Goal: Information Seeking & Learning: Learn about a topic

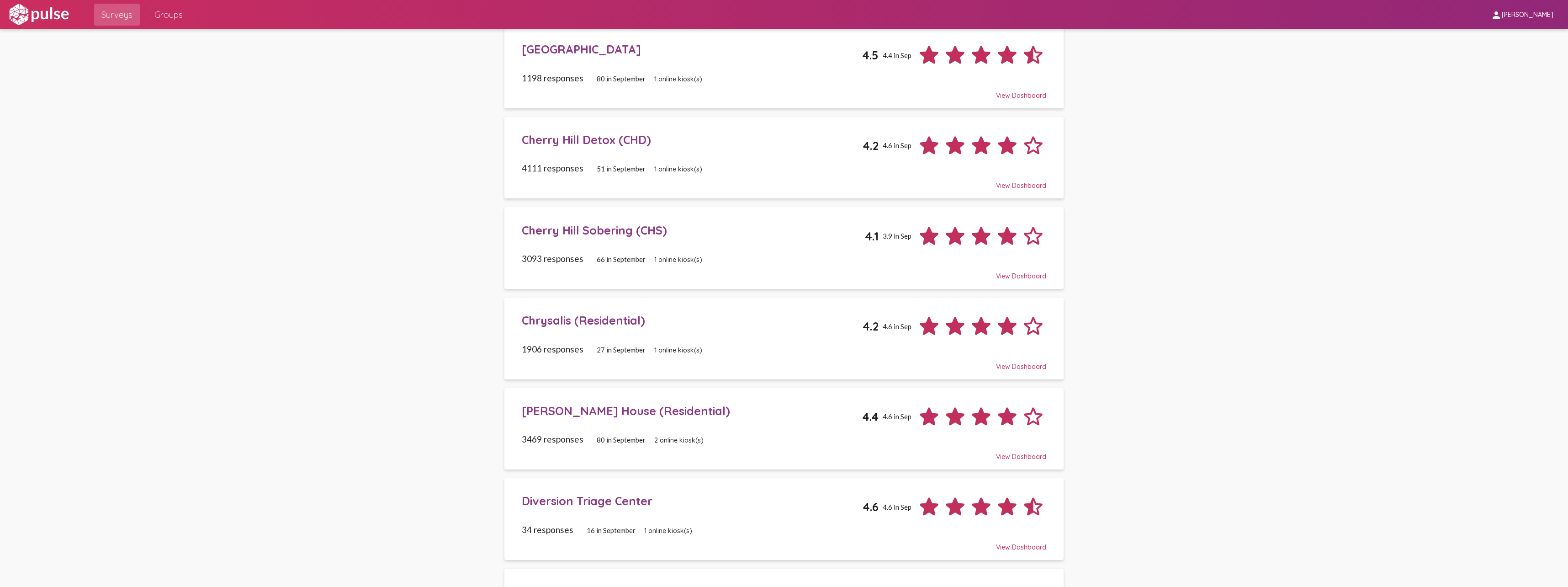
scroll to position [45, 0]
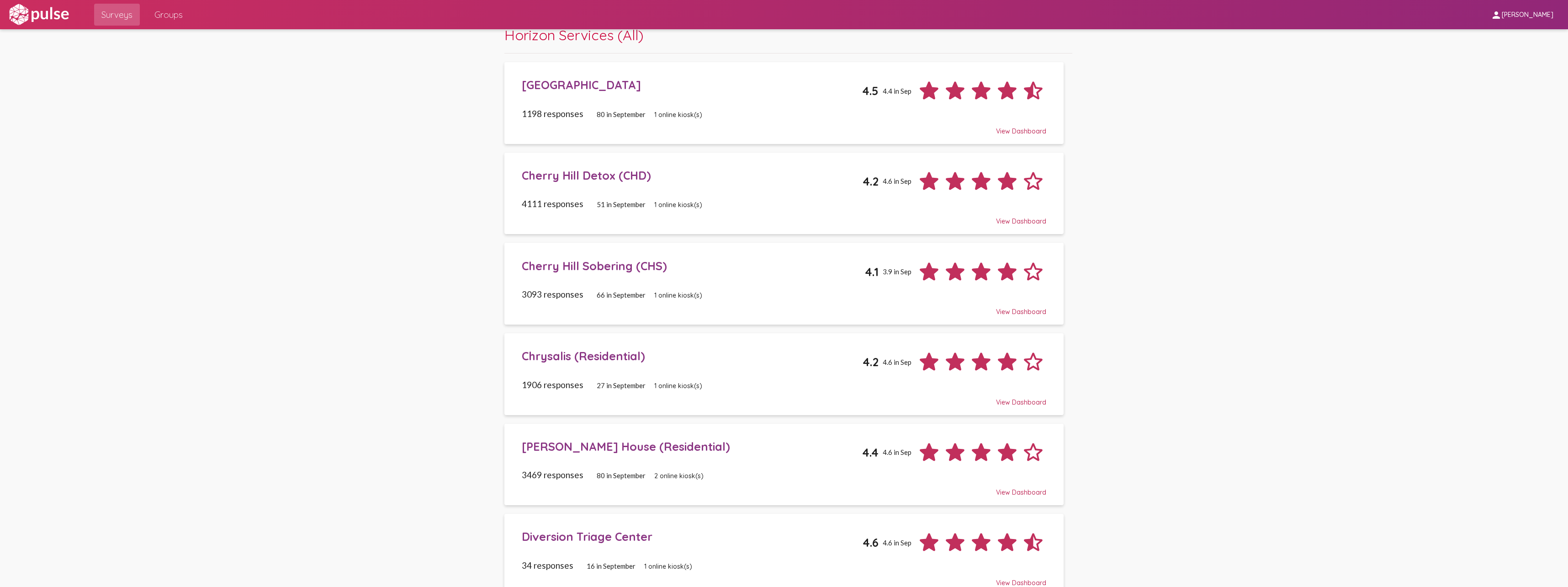
click at [608, 188] on div "Cherry Hill Detox (CHD) 4.2 4.6 in Sep" at bounding box center [784, 178] width 524 height 33
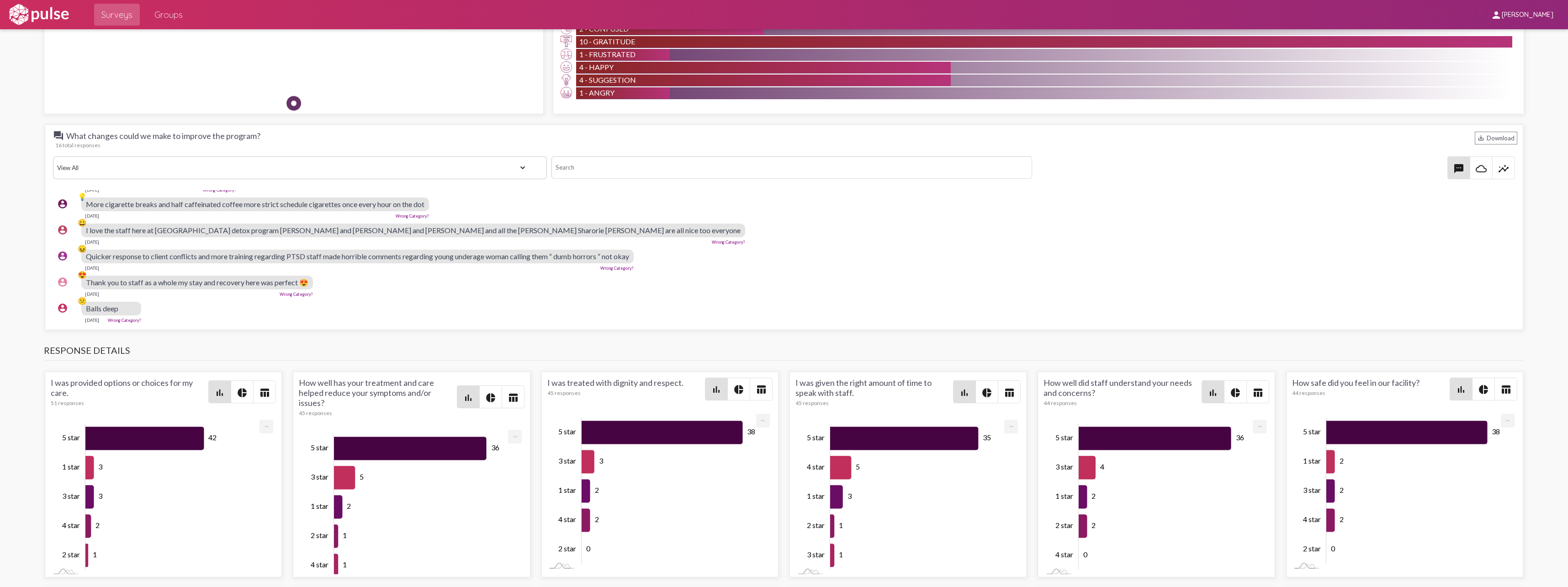
scroll to position [823, 0]
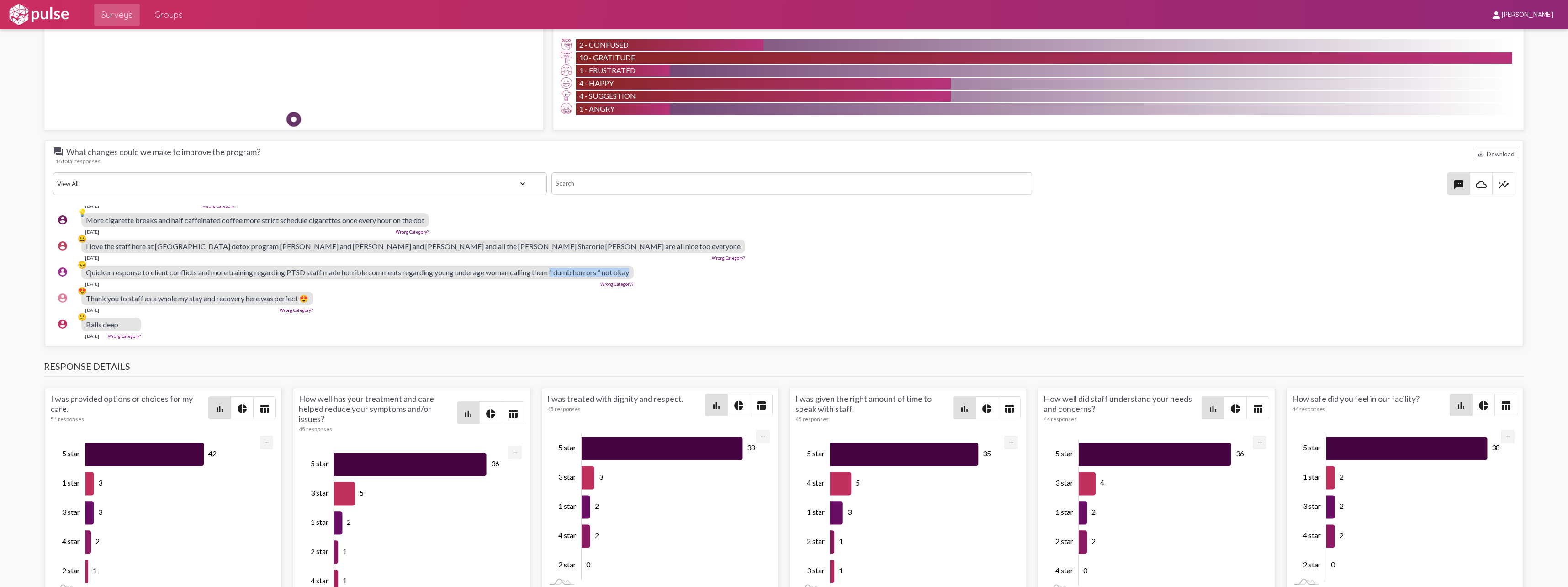
drag, startPoint x: 635, startPoint y: 265, endPoint x: 555, endPoint y: 264, distance: 80.0
click at [555, 265] on div "Quicker response to client conflicts and more training regarding PTSD staff mad…" at bounding box center [357, 272] width 552 height 14
drag, startPoint x: 555, startPoint y: 264, endPoint x: 659, endPoint y: 278, distance: 104.9
click at [659, 278] on div "account_circle 😖 Quicker response to client conflicts and more training regardi…" at bounding box center [786, 276] width 1466 height 29
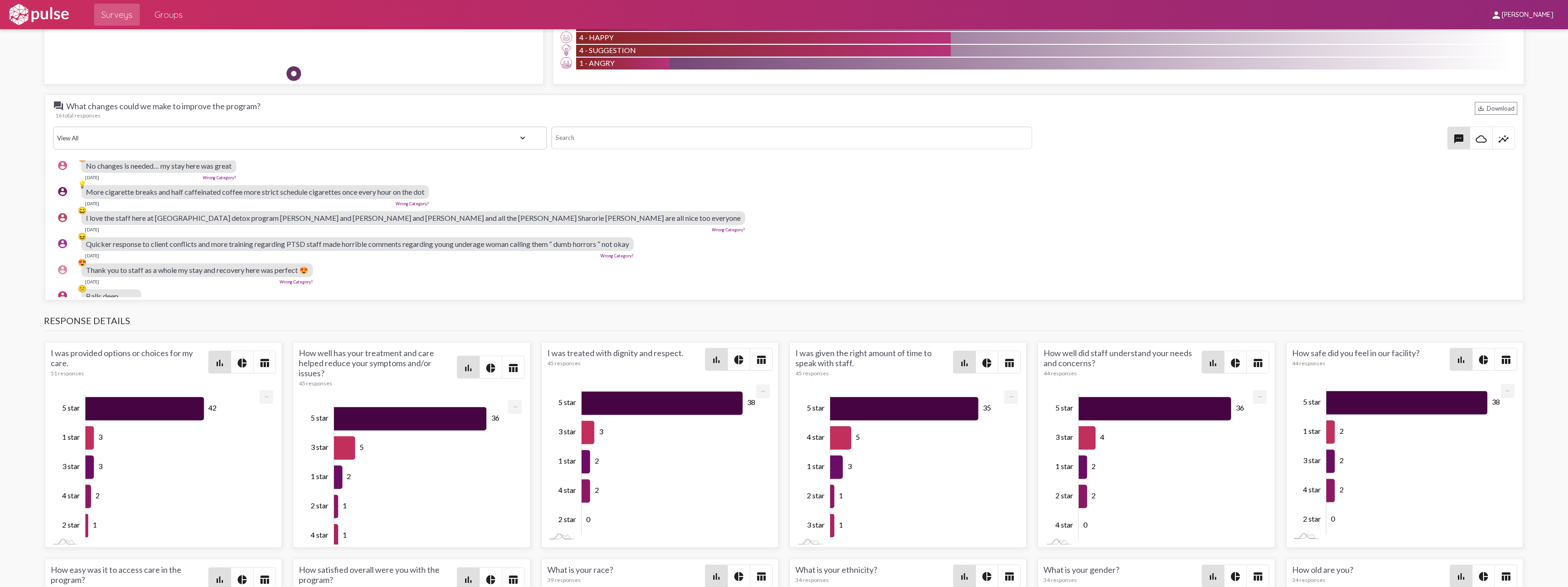
scroll to position [245, 0]
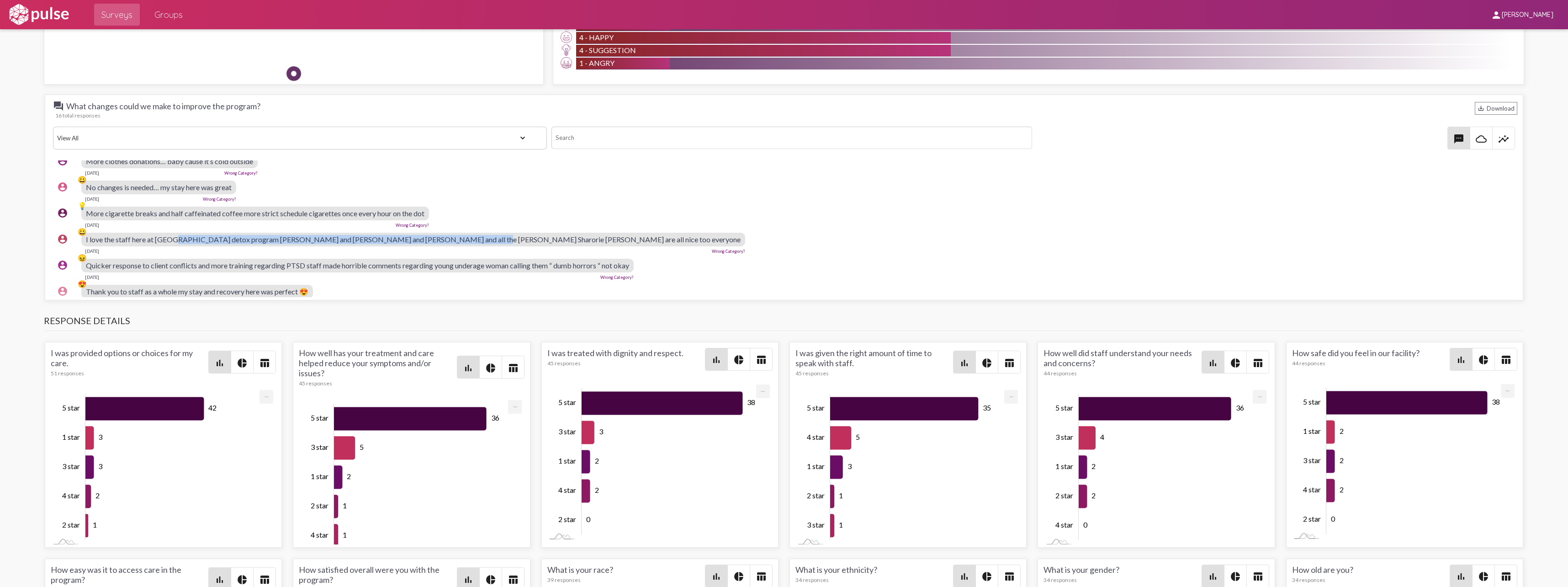
drag, startPoint x: 171, startPoint y: 239, endPoint x: 450, endPoint y: 242, distance: 279.0
click at [450, 242] on span "I love the staff here at [GEOGRAPHIC_DATA] detox program [PERSON_NAME] and [PER…" at bounding box center [413, 239] width 654 height 9
drag, startPoint x: 450, startPoint y: 242, endPoint x: 433, endPoint y: 265, distance: 28.6
click at [433, 265] on span "Quicker response to client conflicts and more training regarding PTSD staff mad…" at bounding box center [357, 265] width 543 height 9
drag, startPoint x: 408, startPoint y: 266, endPoint x: 576, endPoint y: 271, distance: 168.1
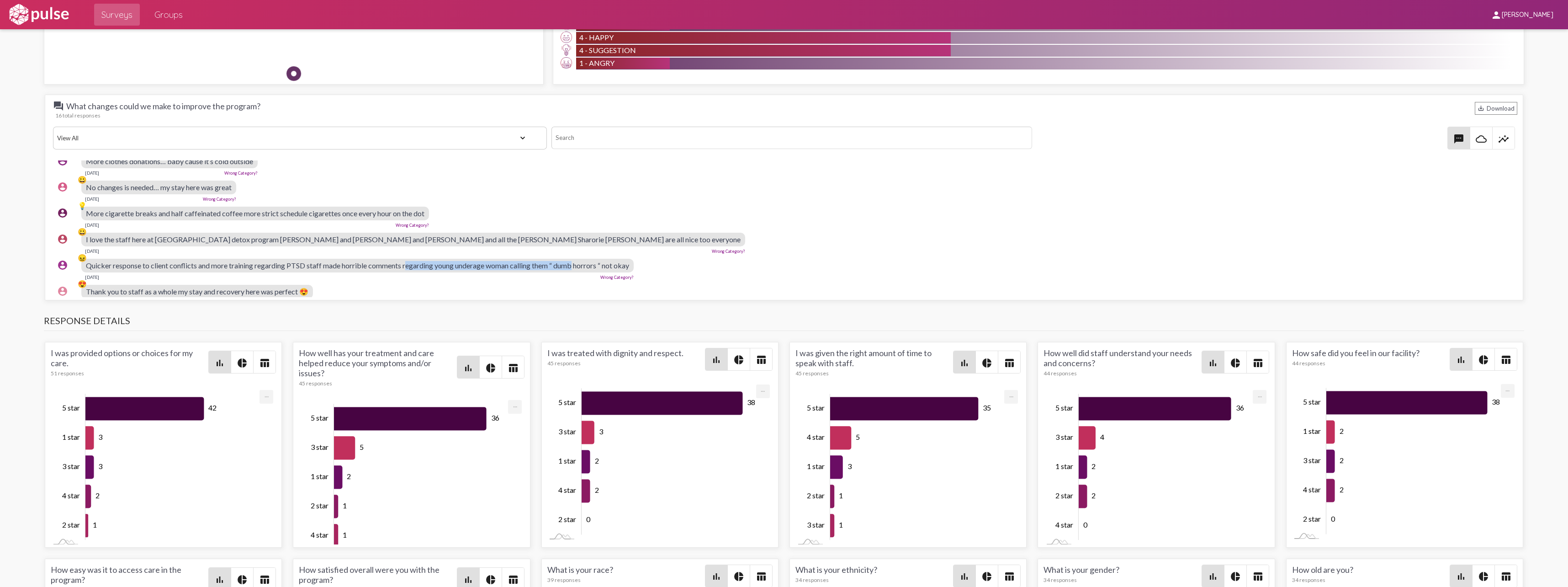
click at [576, 271] on div "Quicker response to client conflicts and more training regarding PTSD staff mad…" at bounding box center [357, 265] width 552 height 14
drag, startPoint x: 576, startPoint y: 271, endPoint x: 687, endPoint y: 214, distance: 124.8
click at [687, 214] on div "account_circle 💡 More cigarette breaks and half caffeinated coffee more strict …" at bounding box center [786, 217] width 1466 height 29
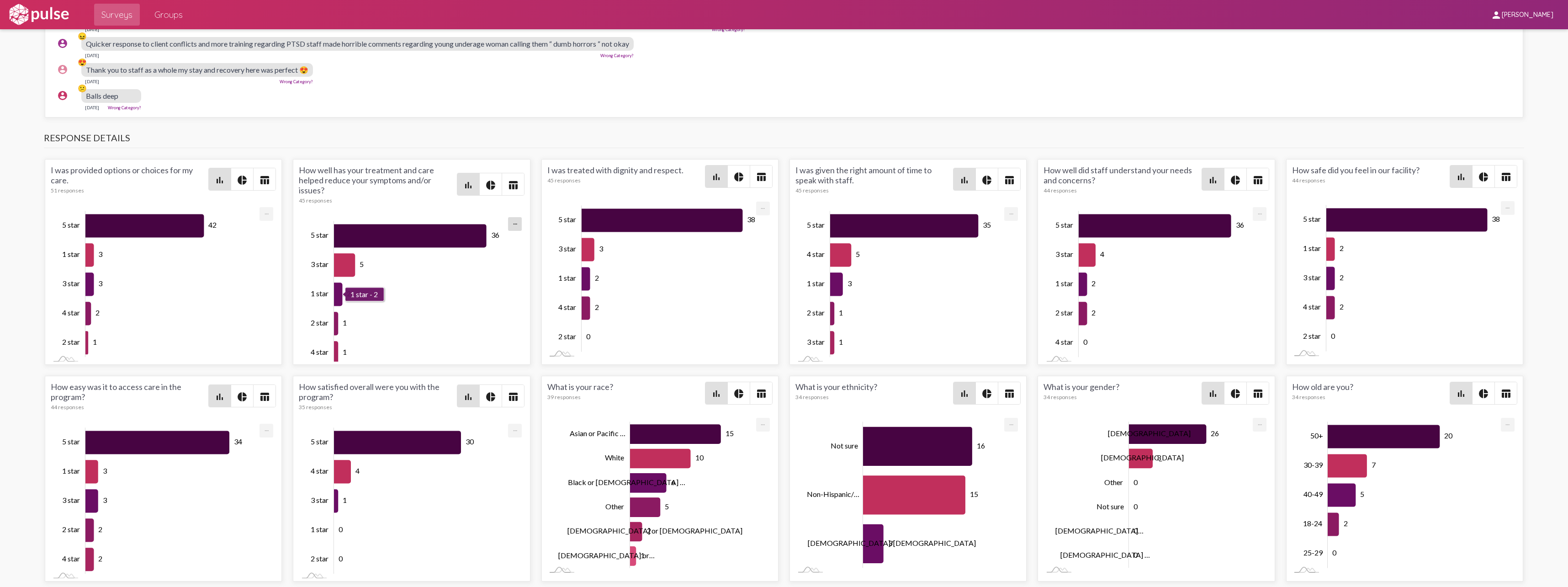
scroll to position [-1, 0]
drag, startPoint x: 372, startPoint y: 290, endPoint x: 290, endPoint y: 134, distance: 176.2
click at [290, 134] on h3 "Response Details" at bounding box center [783, 140] width 1480 height 16
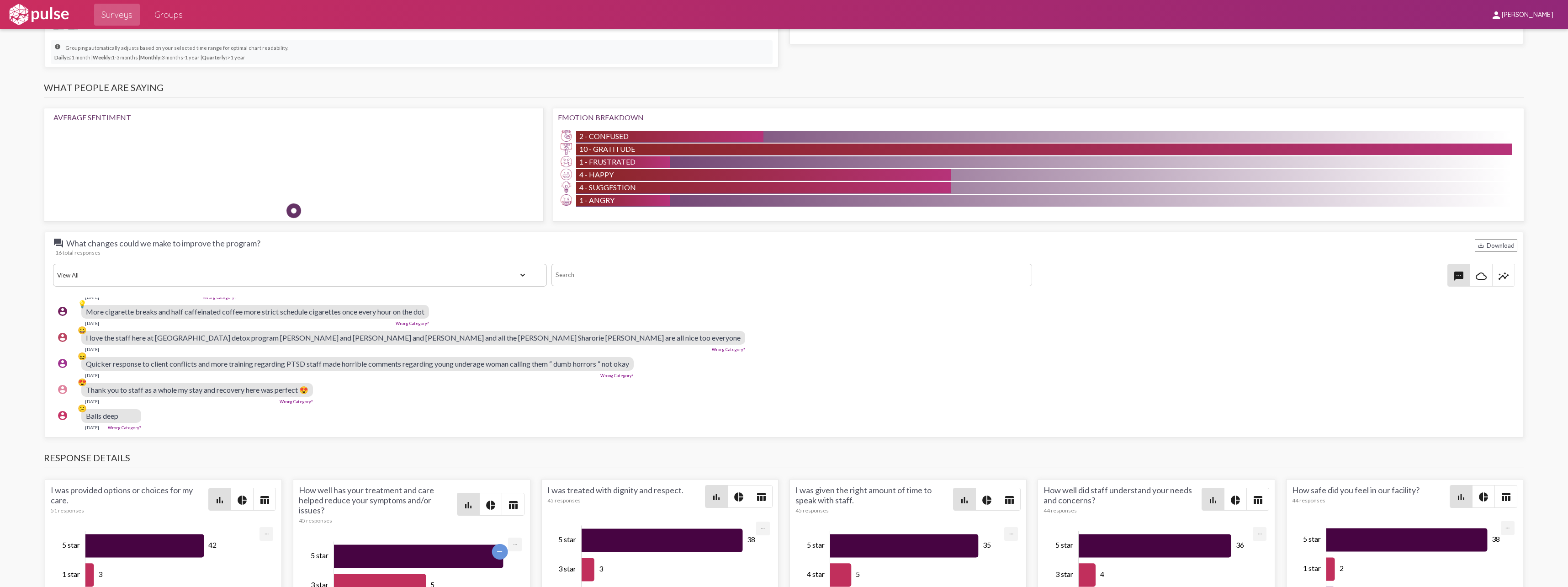
scroll to position [291, 0]
click at [460, 274] on select "View All Positive Neutral Negative Happy Meh Suggestions Angry Disgust Sadness …" at bounding box center [300, 275] width 494 height 23
select select "Negative"
click at [53, 264] on select "View All Positive Neutral Negative Happy Meh Suggestions Angry Disgust Sadness …" at bounding box center [300, 275] width 494 height 23
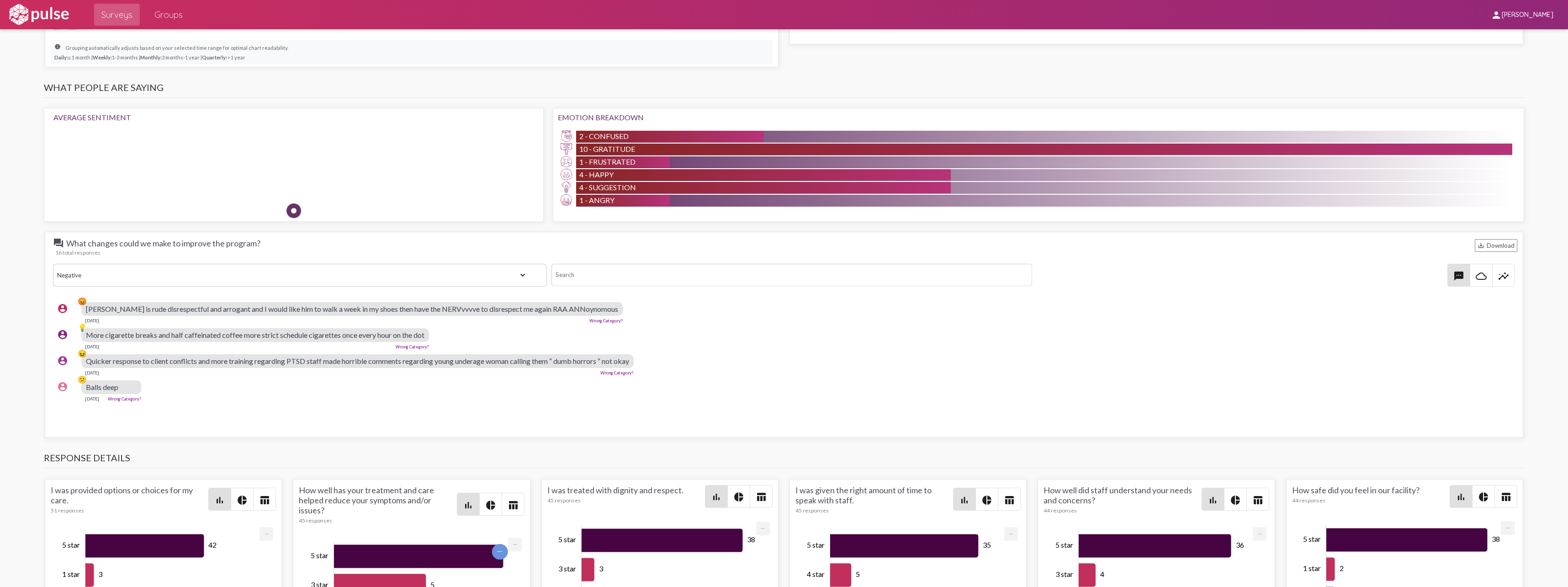
click at [19, 57] on div at bounding box center [19, 102] width 39 height 1609
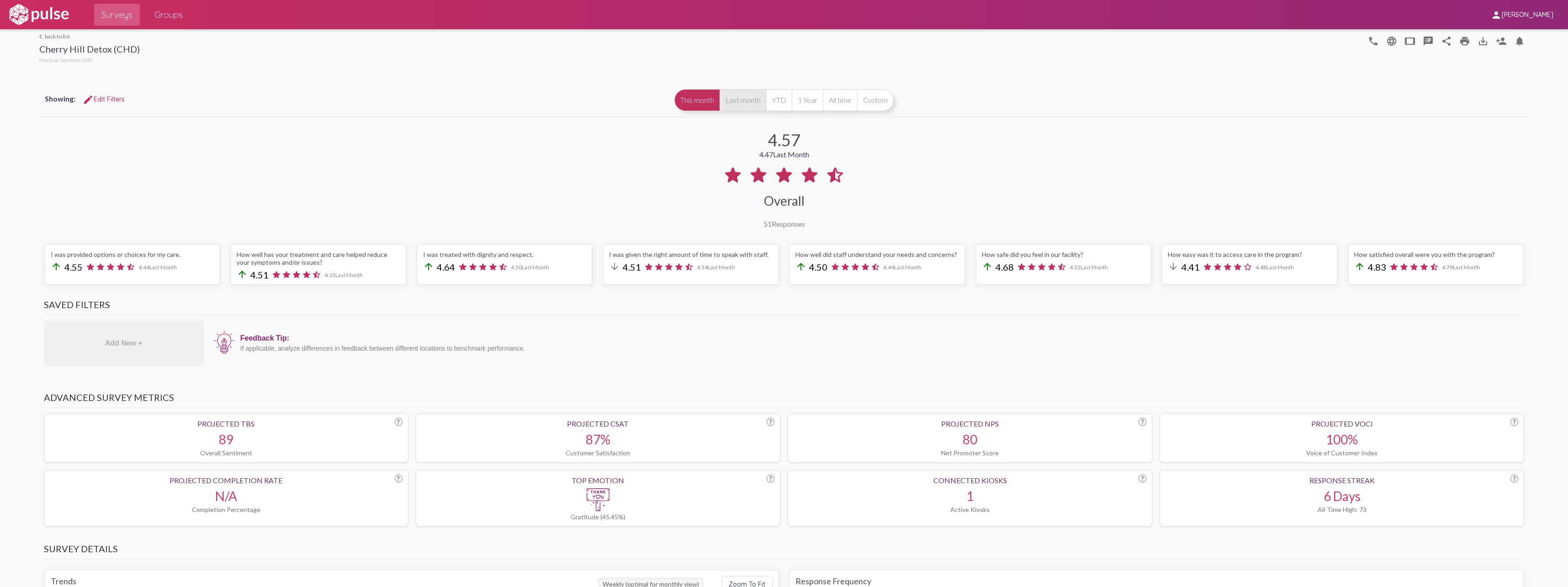
click at [732, 99] on button "Last month" at bounding box center [742, 100] width 47 height 22
click at [1477, 42] on mat-icon "save_alt" at bounding box center [1483, 41] width 11 height 11
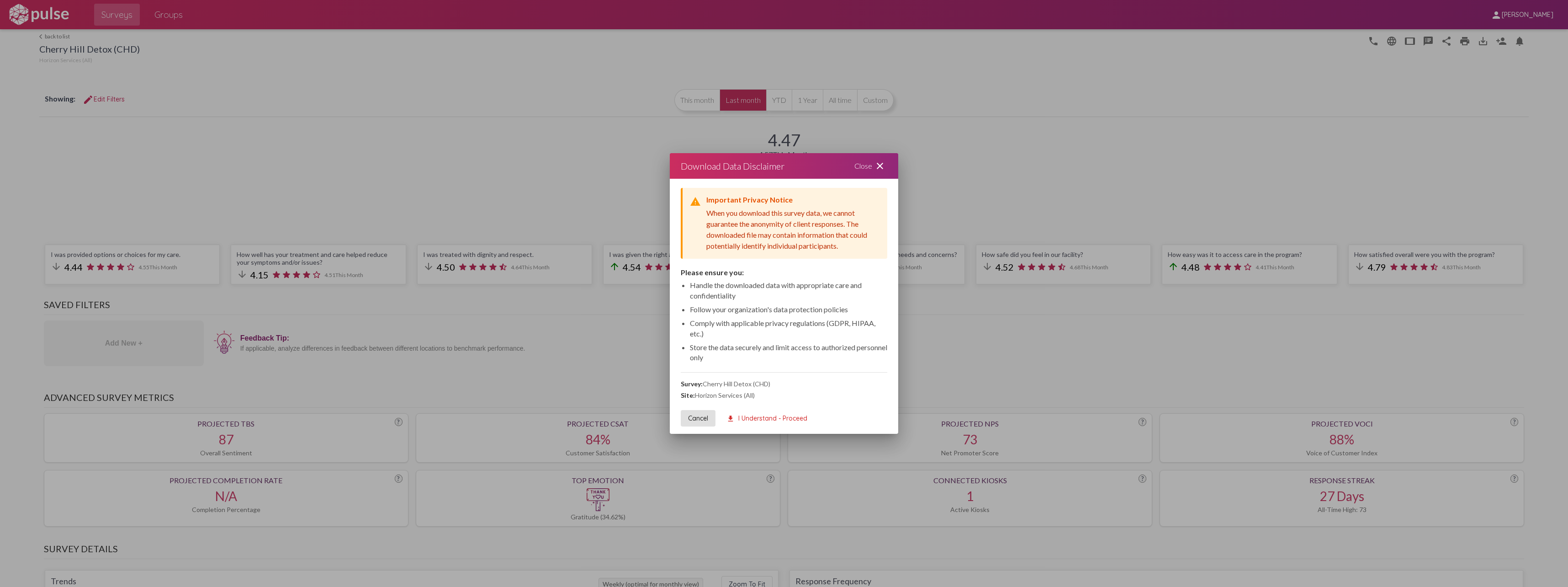
click at [872, 166] on div "Close close" at bounding box center [871, 166] width 55 height 26
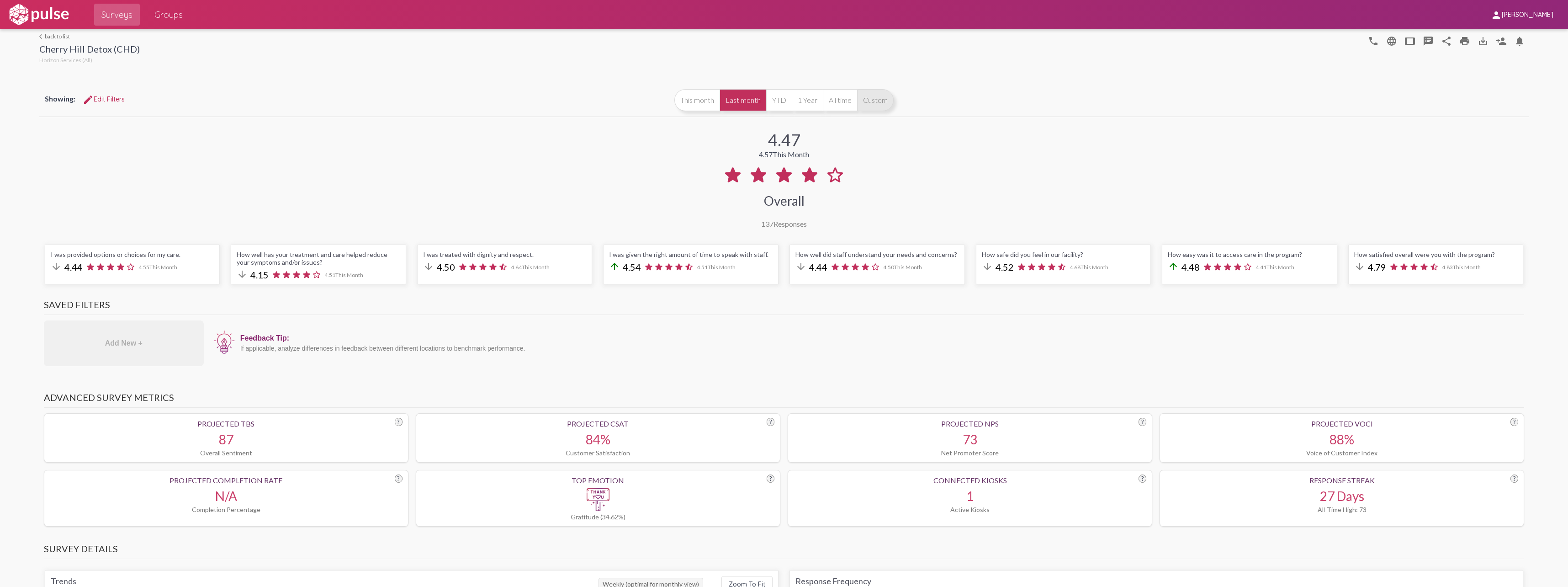
click at [872, 104] on button "Custom" at bounding box center [875, 100] width 37 height 22
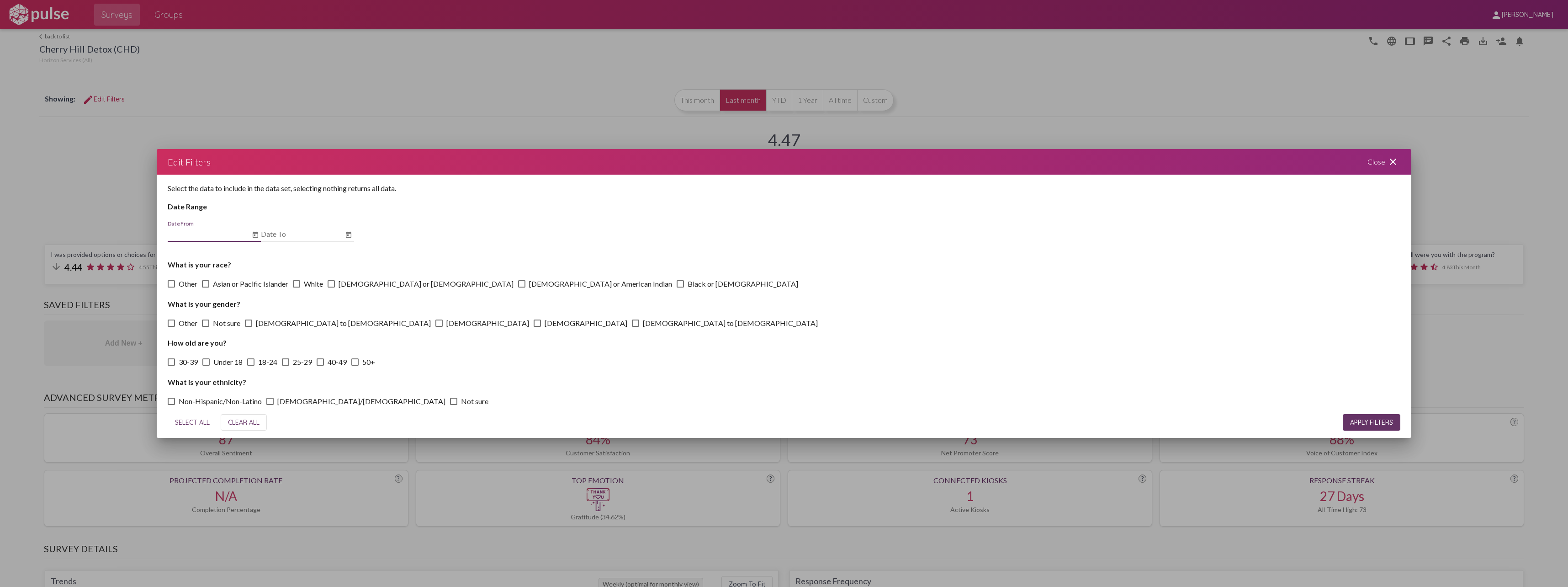
click at [214, 237] on input "Date From" at bounding box center [209, 234] width 82 height 8
click at [212, 237] on input "Date From" at bounding box center [209, 234] width 82 height 8
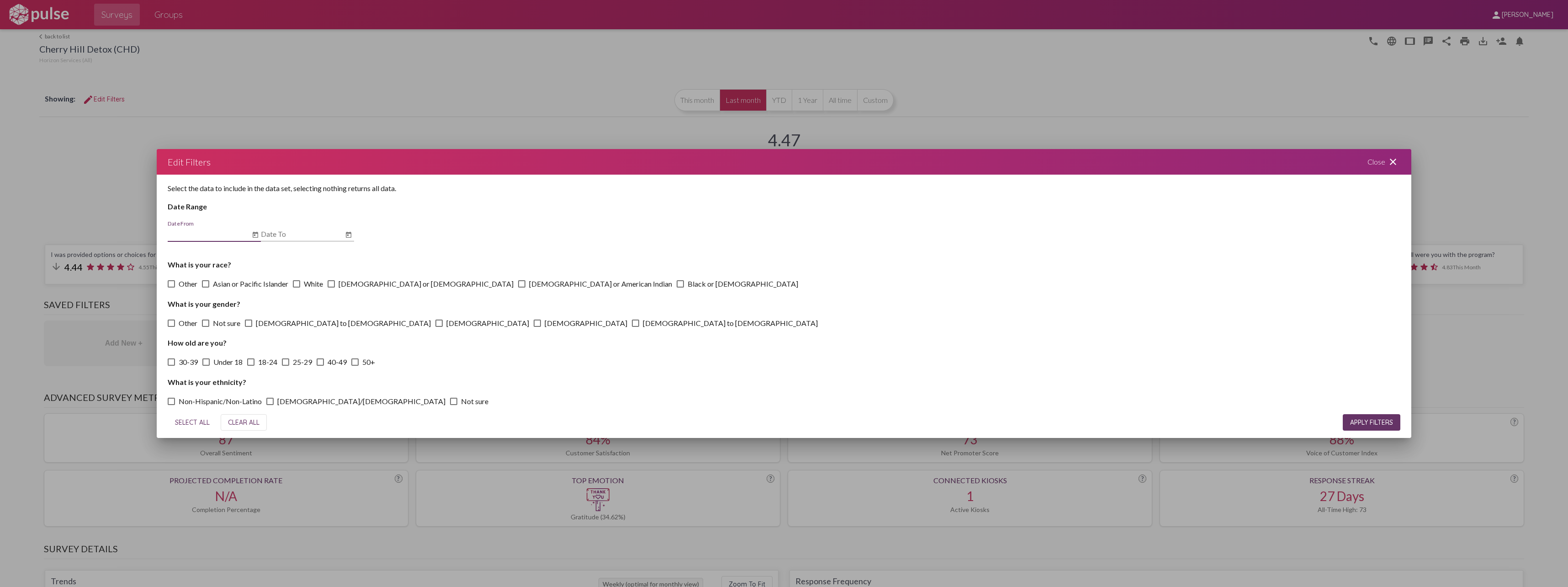
click at [212, 237] on input "Date From" at bounding box center [209, 234] width 82 height 8
click at [241, 236] on input "Date From" at bounding box center [209, 234] width 82 height 8
type input "[DATE]"
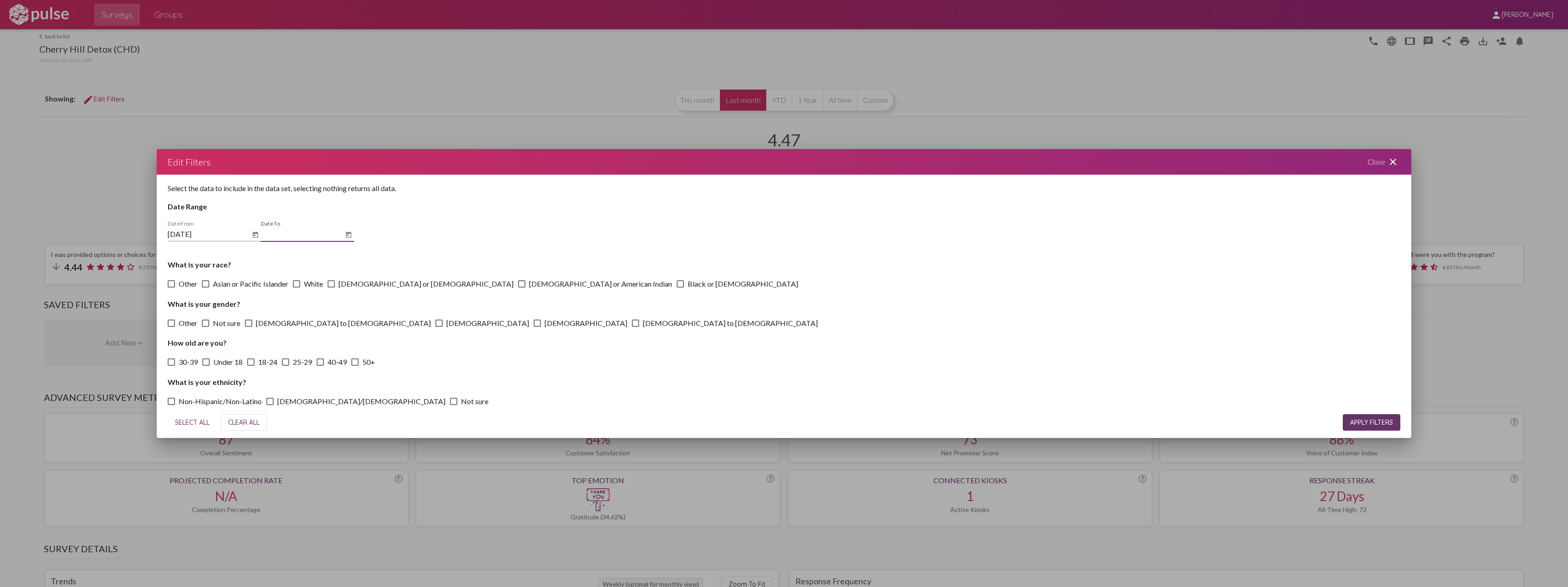
click at [305, 234] on input "Date To" at bounding box center [302, 234] width 82 height 8
click at [347, 234] on icon "Open calendar" at bounding box center [349, 235] width 7 height 11
click at [328, 375] on div "24" at bounding box center [328, 372] width 16 height 16
type input "[DATE]"
click at [201, 426] on span "SELECT ALL" at bounding box center [192, 422] width 35 height 8
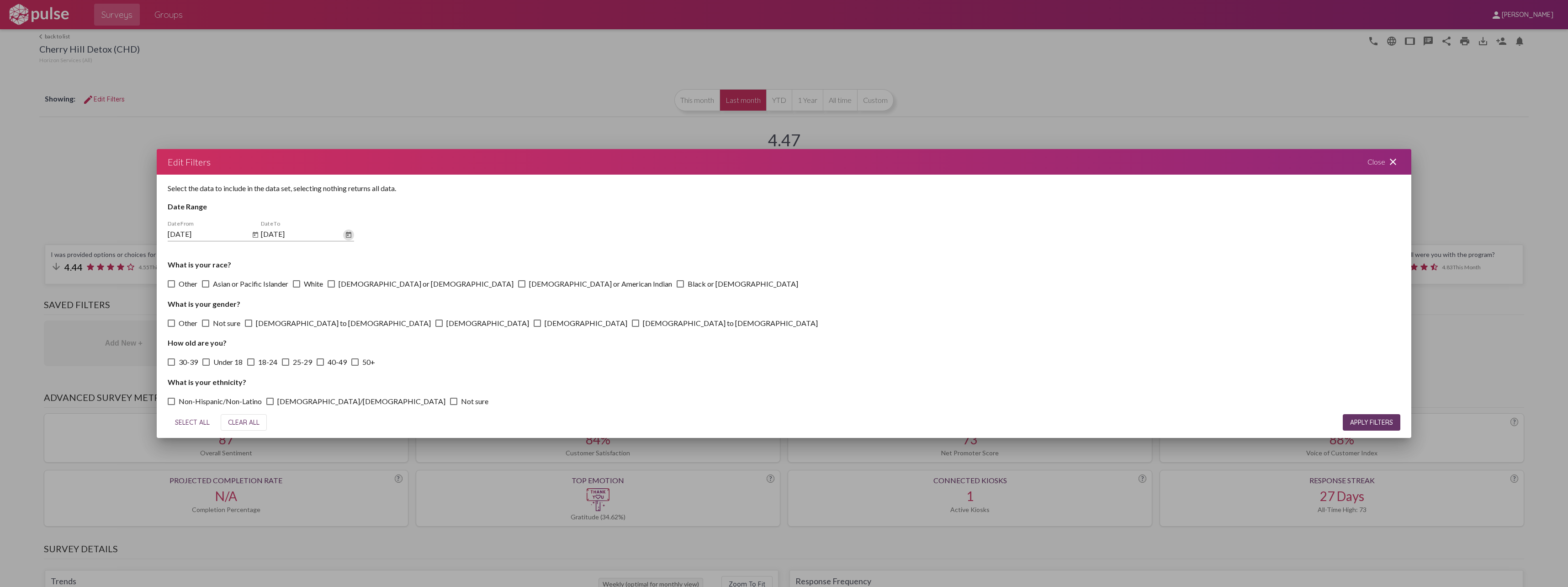
checkbox input "true"
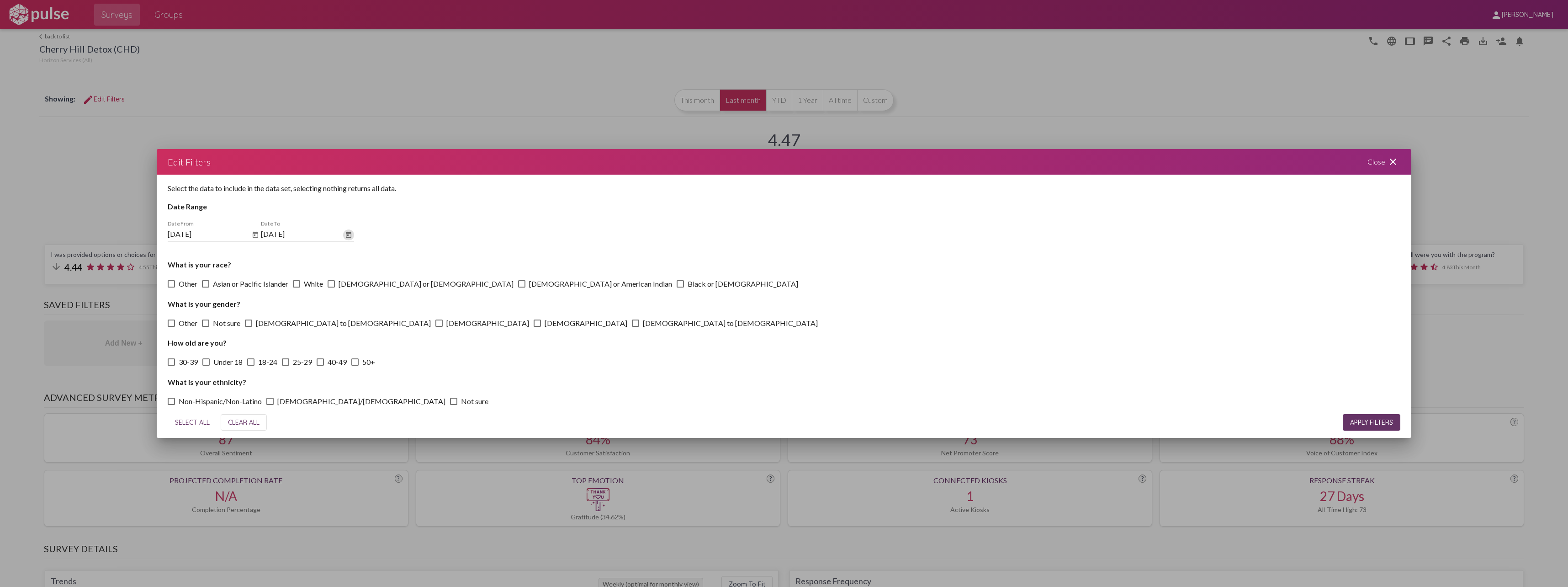
checkbox input "true"
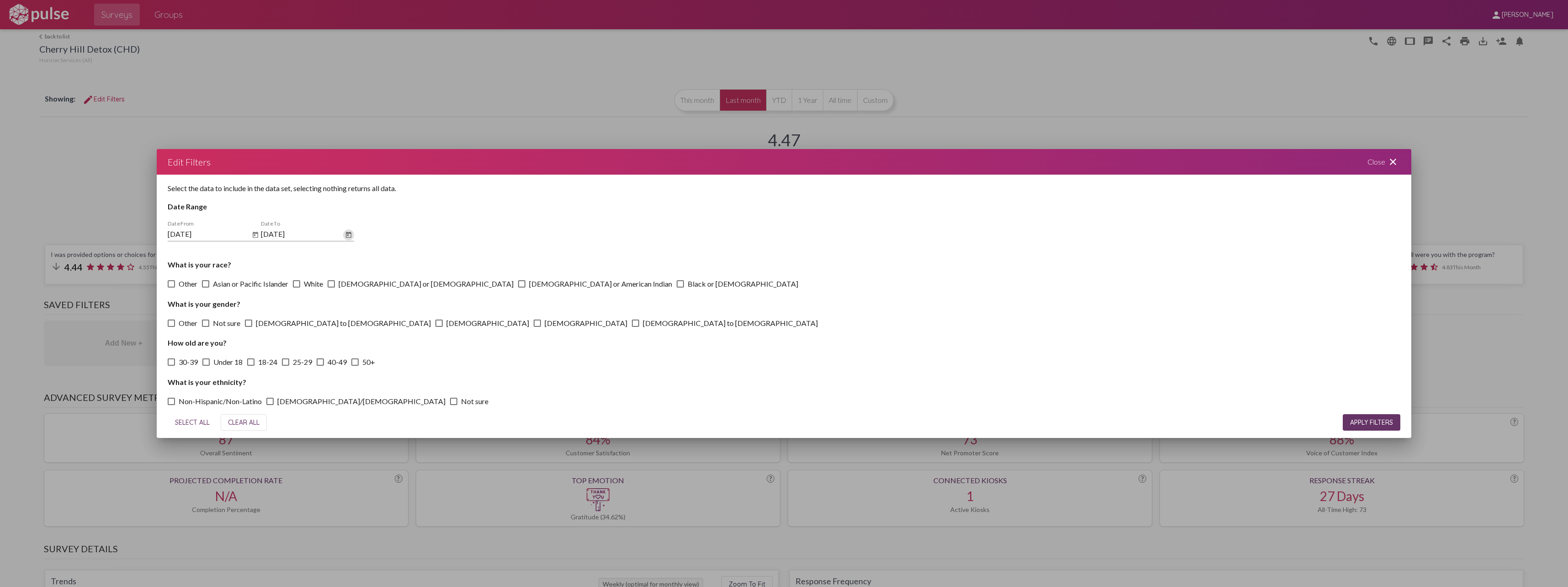
checkbox input "true"
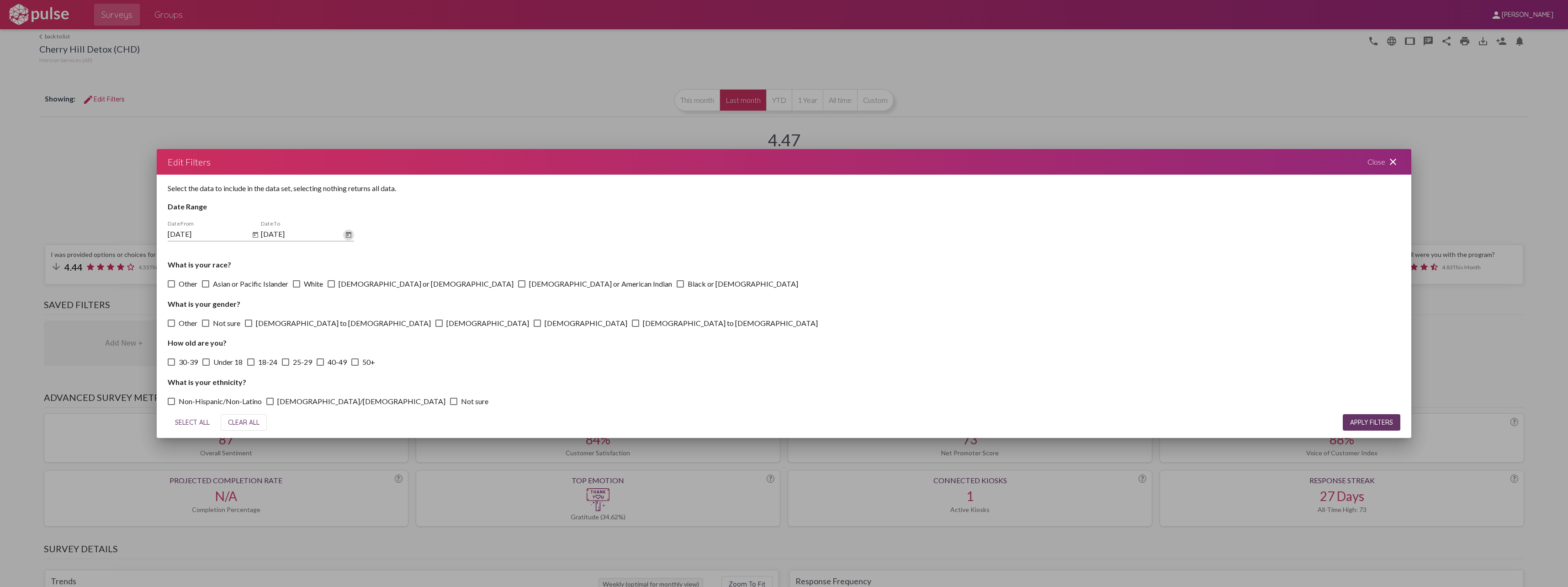
checkbox input "true"
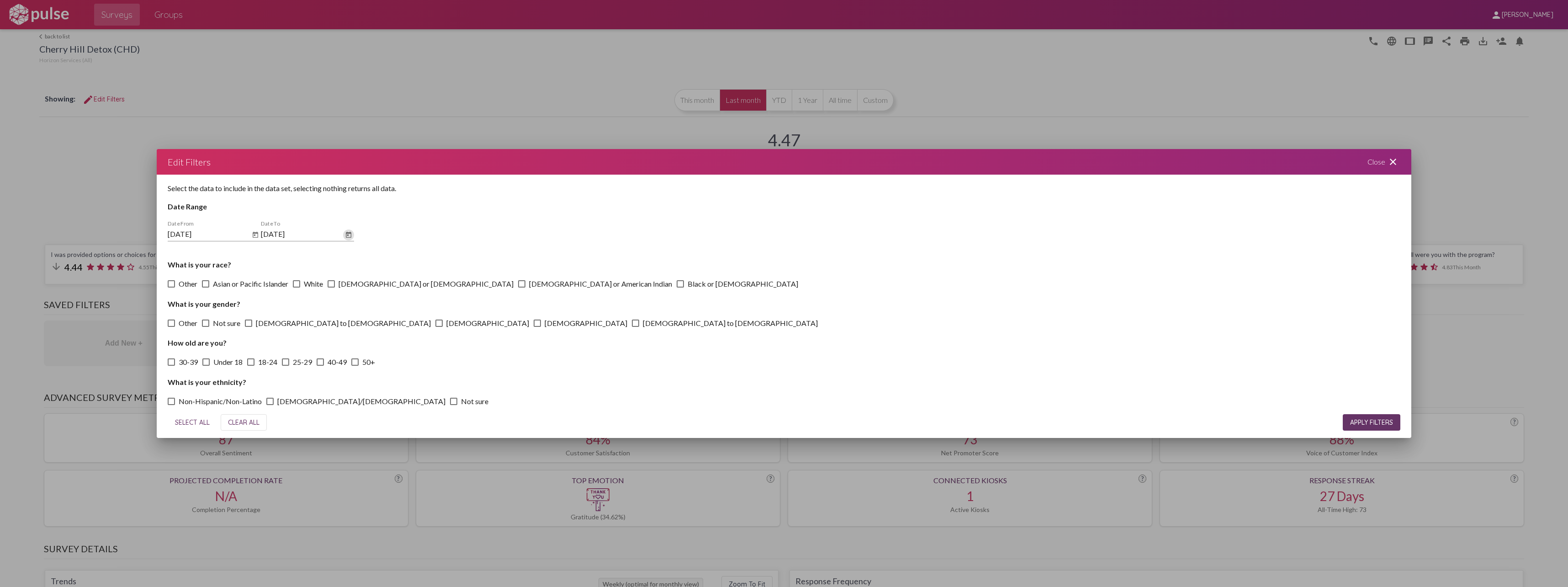
checkbox input "true"
click at [1371, 419] on span "APPLY FILTERS" at bounding box center [1371, 422] width 43 height 8
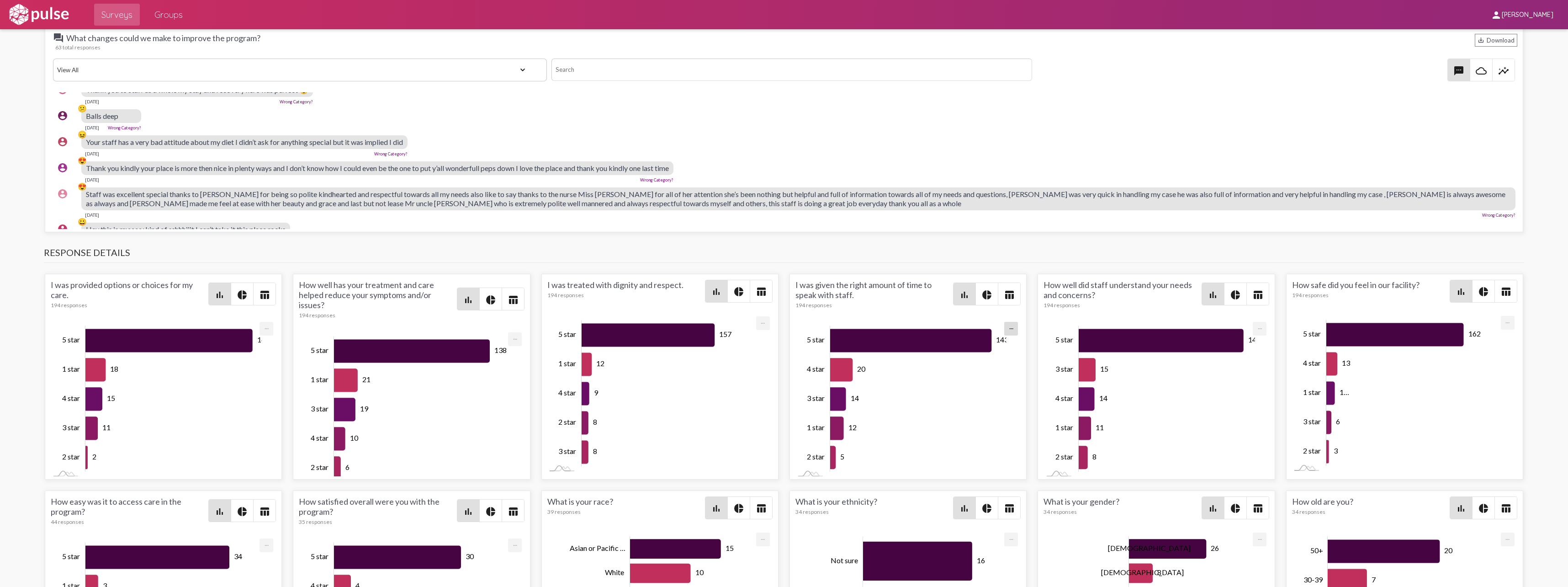
scroll to position [1006, 0]
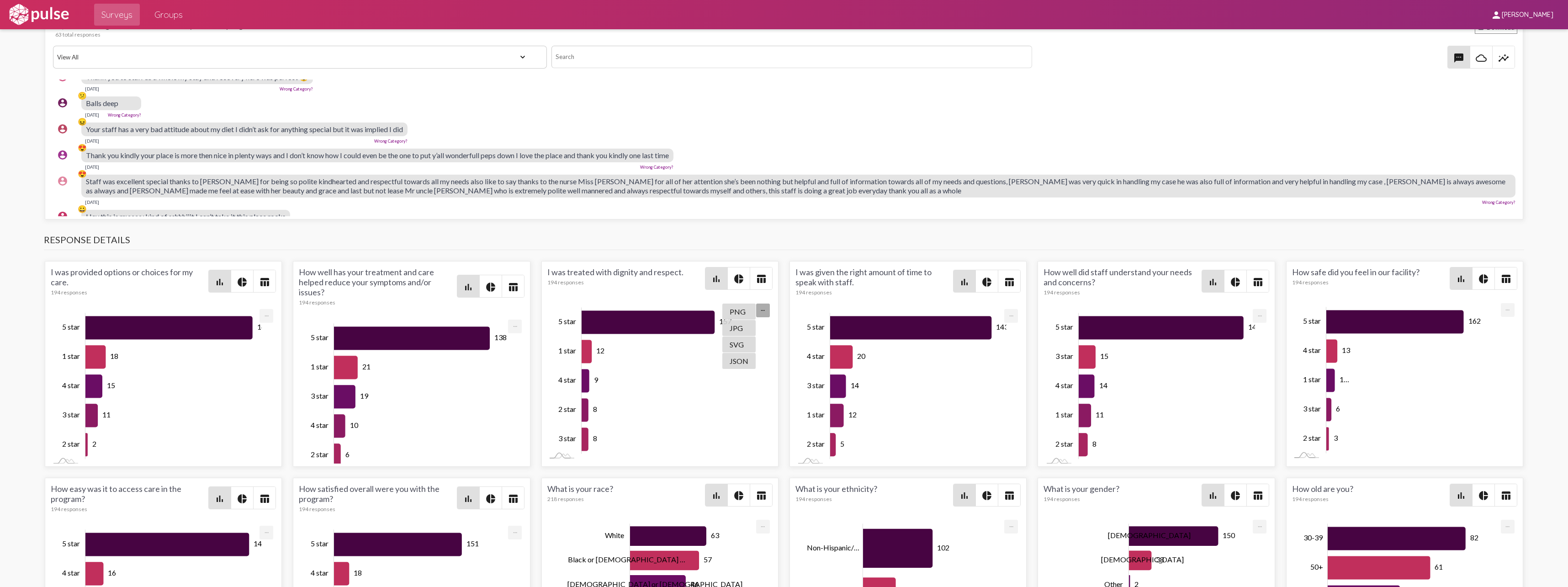
click at [747, 312] on div "157 12 9 8 8 Zoom Out 2 star 5 star 1 star 4 star 2 star 3 star L 5 star - 157 …" at bounding box center [659, 381] width 225 height 160
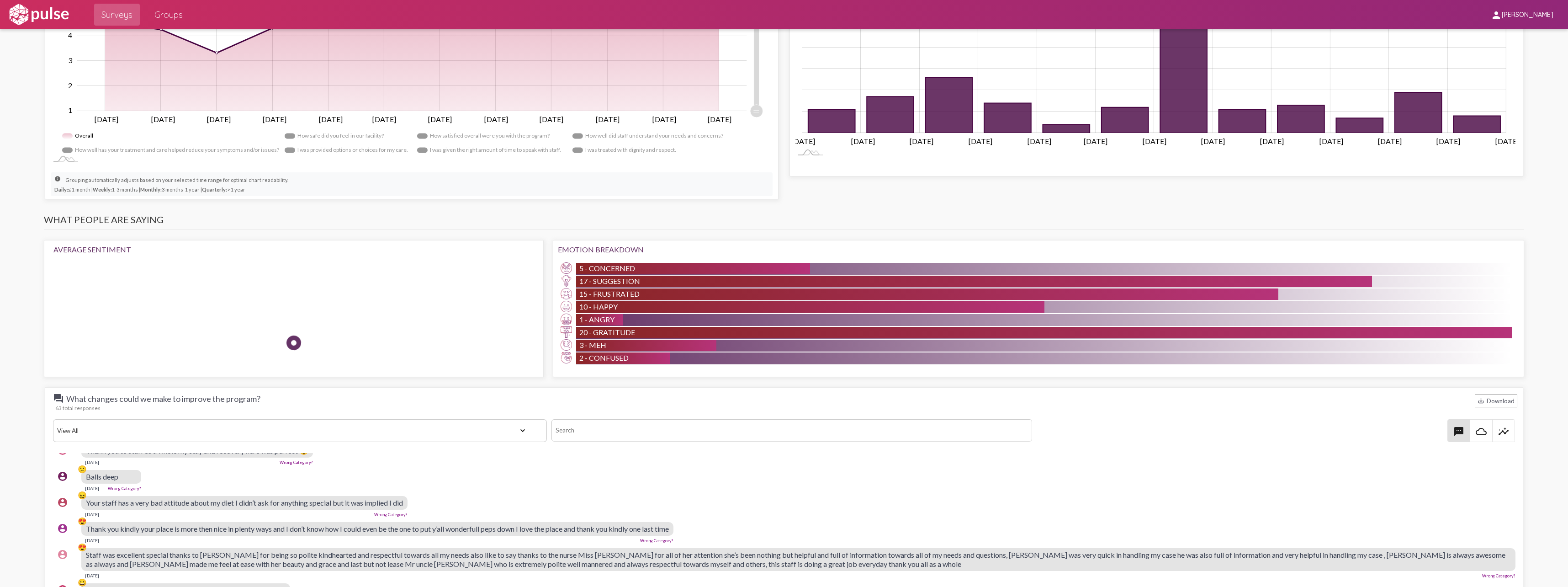
scroll to position [513, 0]
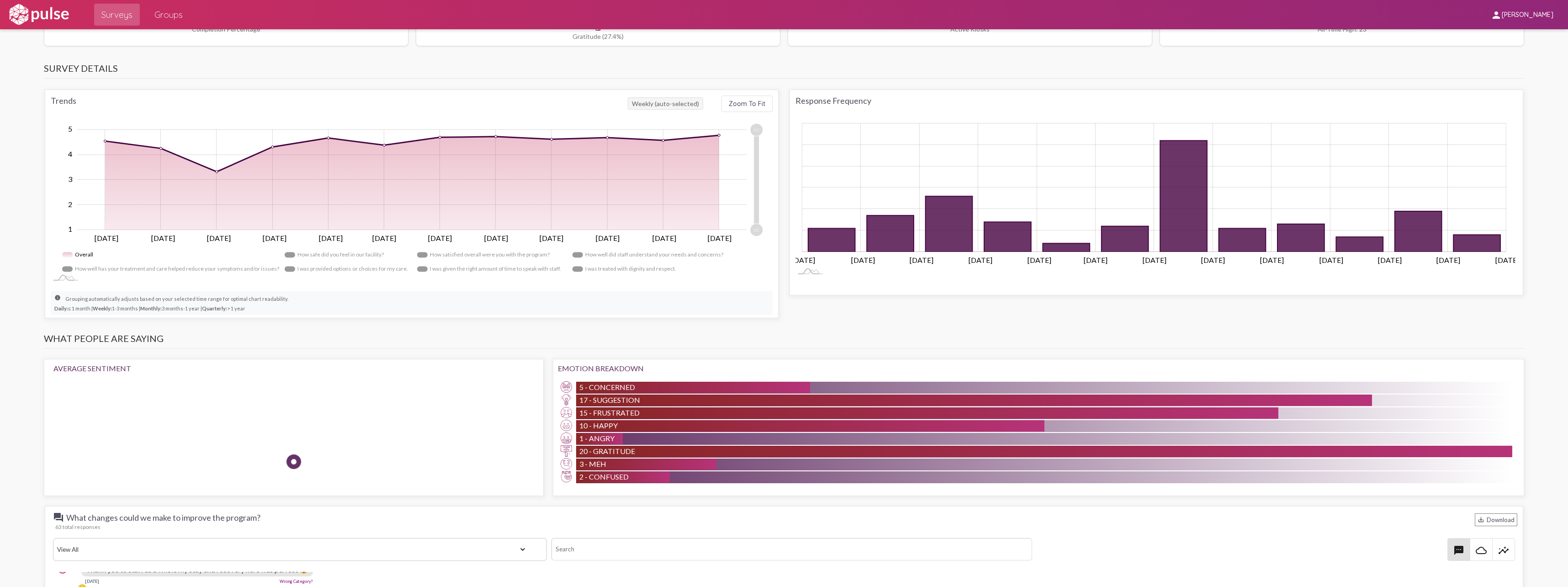
click at [1422, 371] on div "Emotion Breakdown" at bounding box center [1039, 368] width 961 height 9
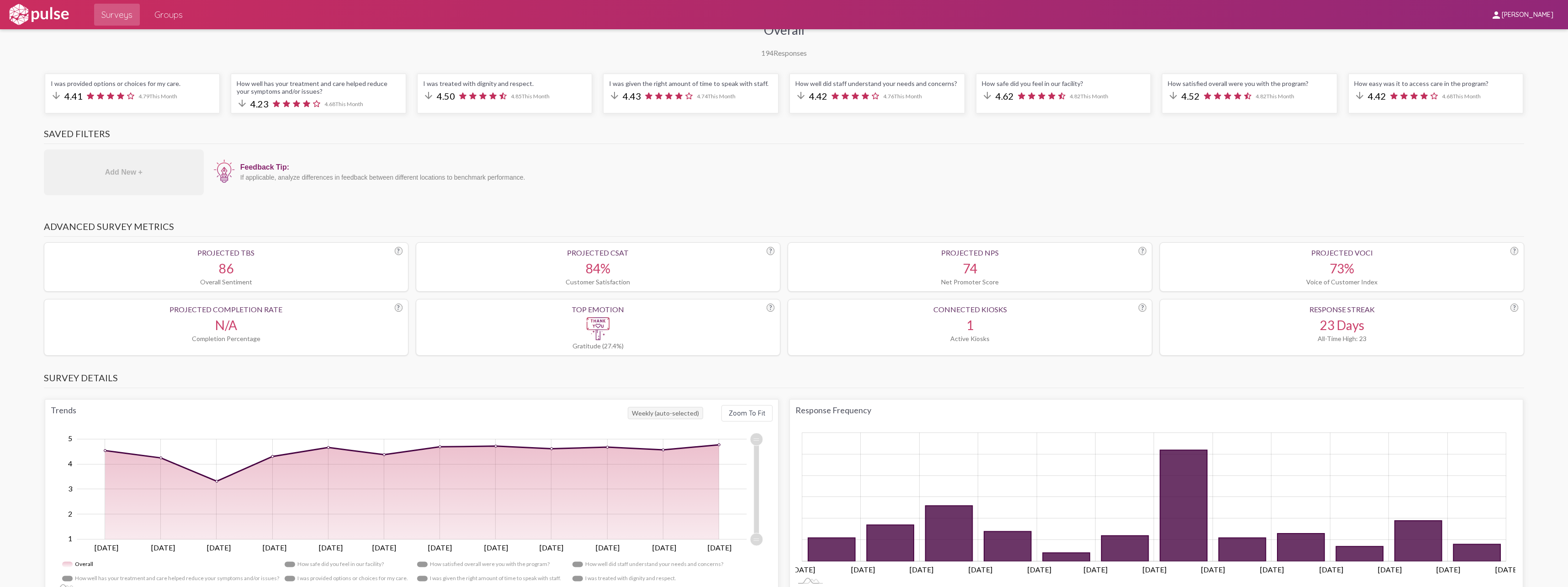
scroll to position [0, 0]
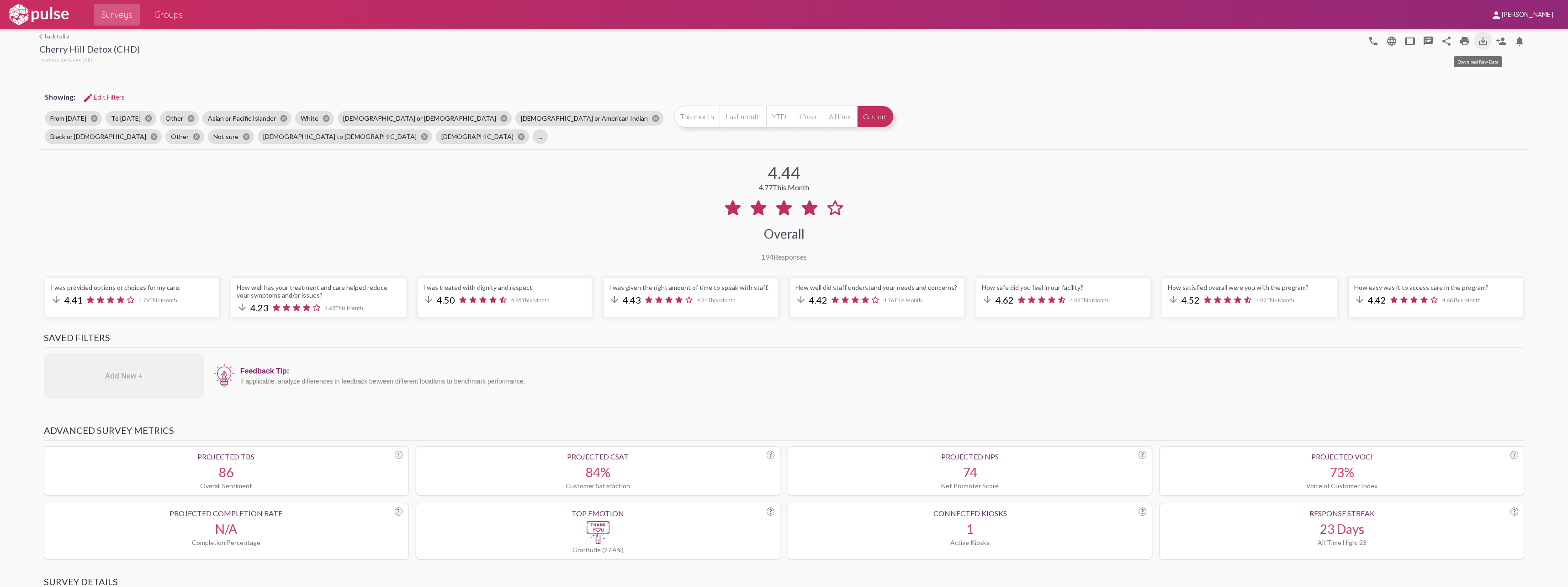
click at [1477, 39] on mat-icon "save_alt" at bounding box center [1483, 41] width 11 height 11
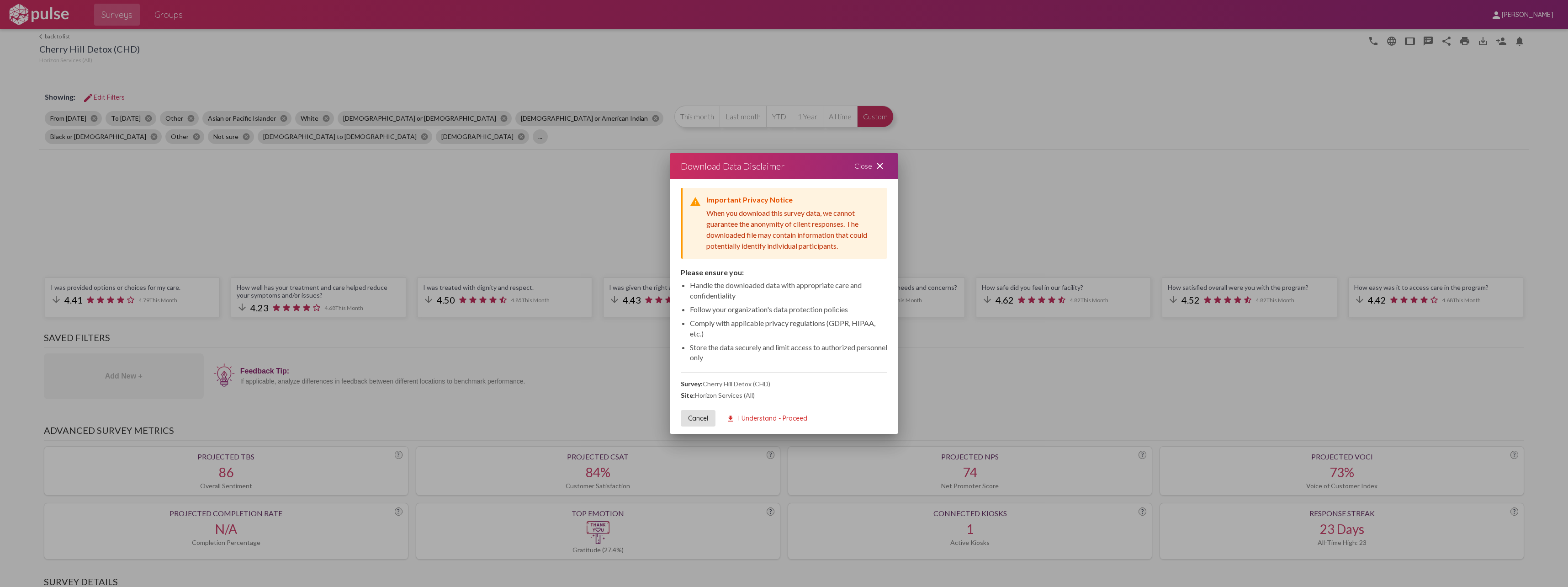
click at [758, 417] on span "download I Understand - Proceed" at bounding box center [767, 418] width 81 height 8
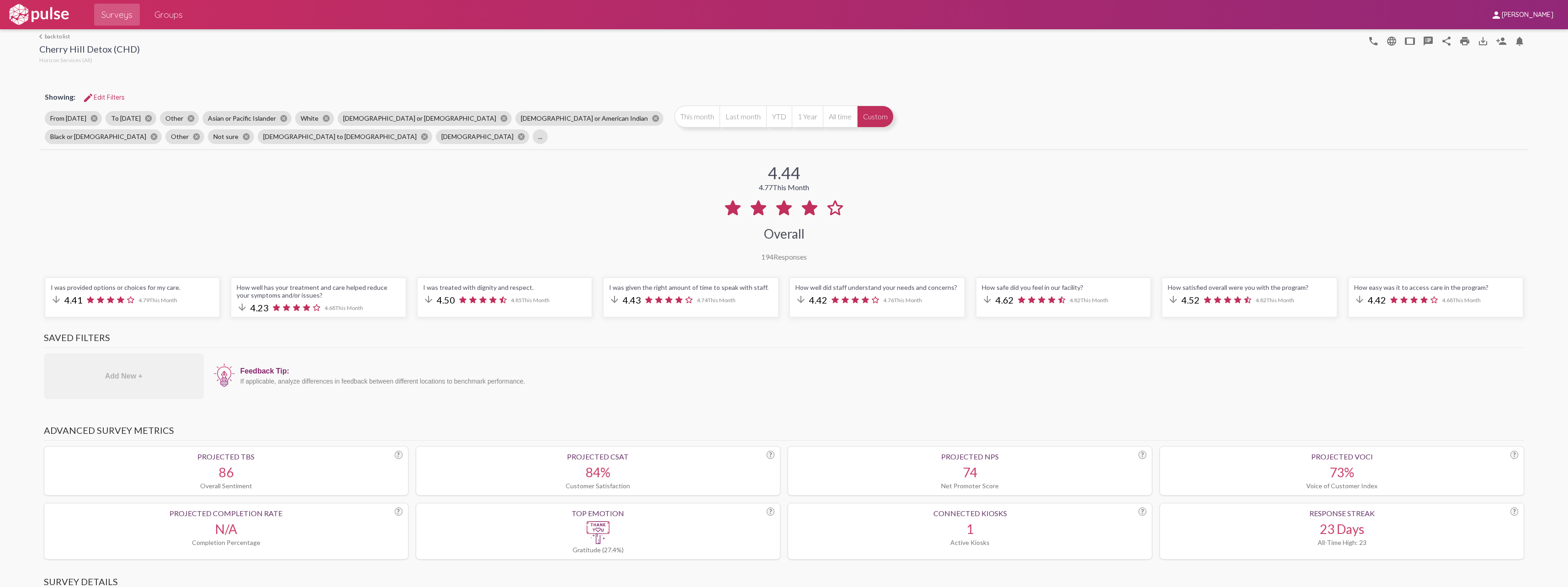
click at [808, 209] on icon at bounding box center [809, 208] width 16 height 15
click at [864, 116] on button "Custom" at bounding box center [875, 116] width 37 height 22
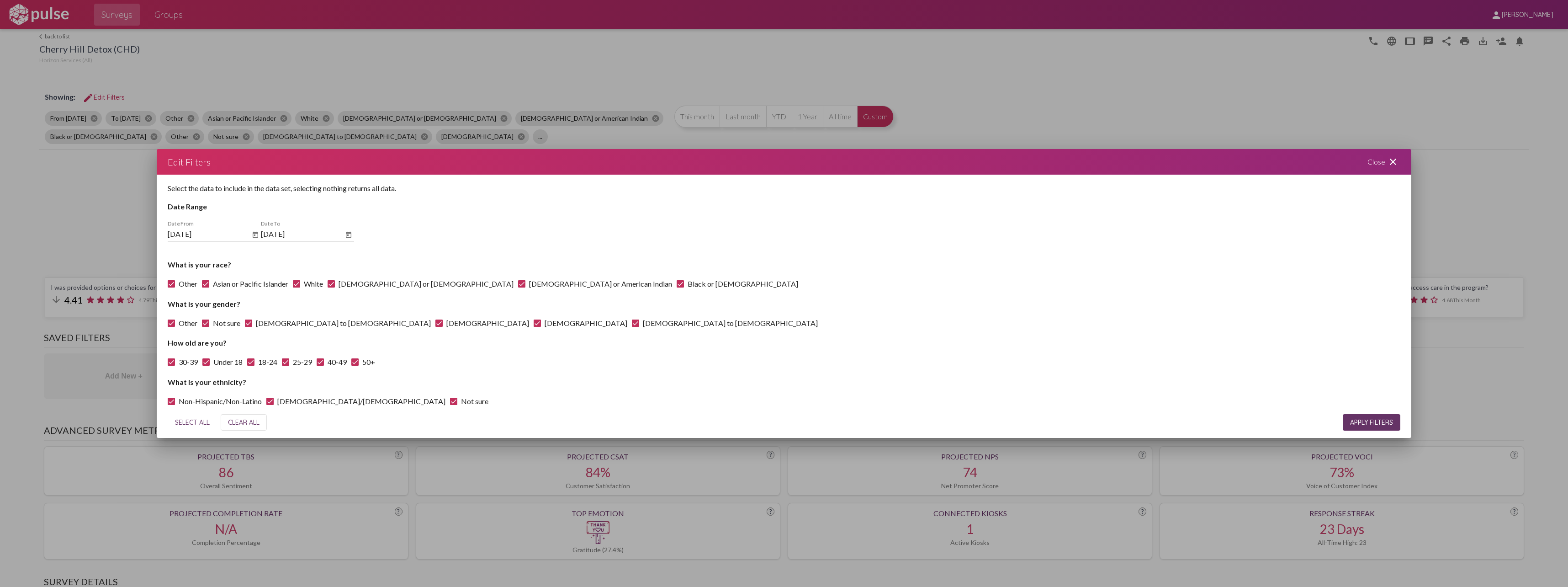
click at [1379, 161] on div "Close close" at bounding box center [1384, 161] width 55 height 26
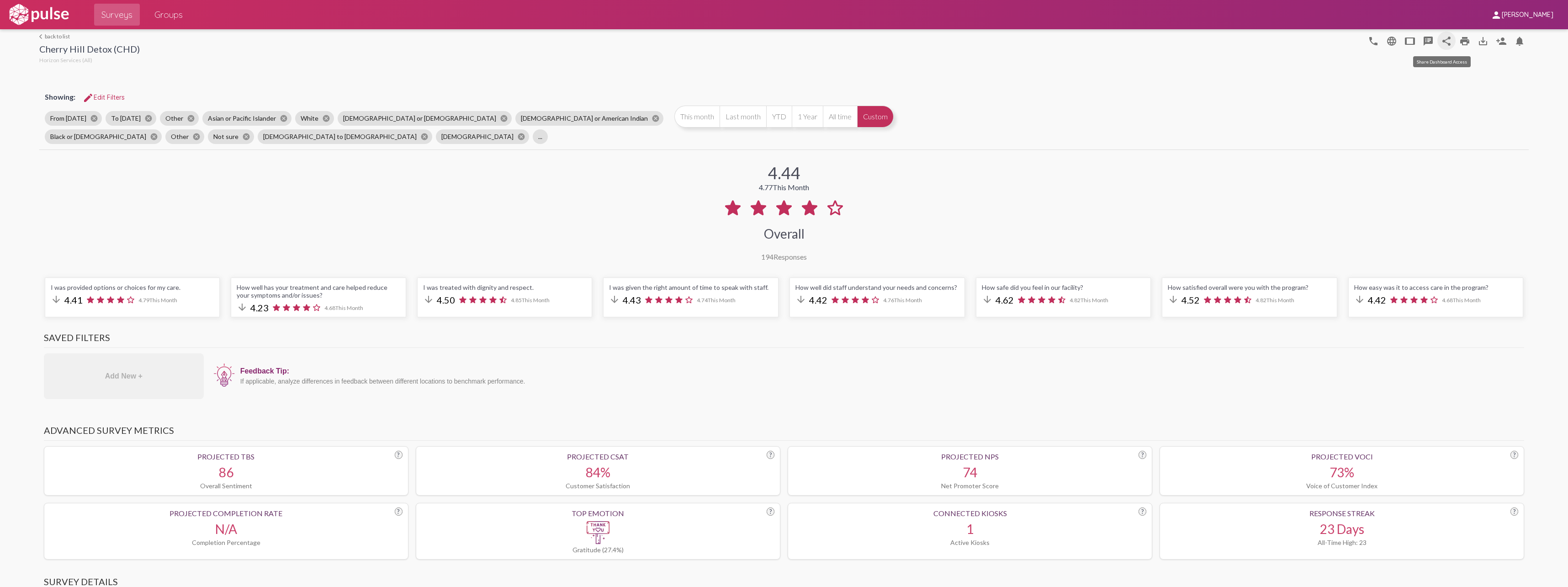
click at [1441, 39] on mat-icon "share" at bounding box center [1447, 41] width 11 height 11
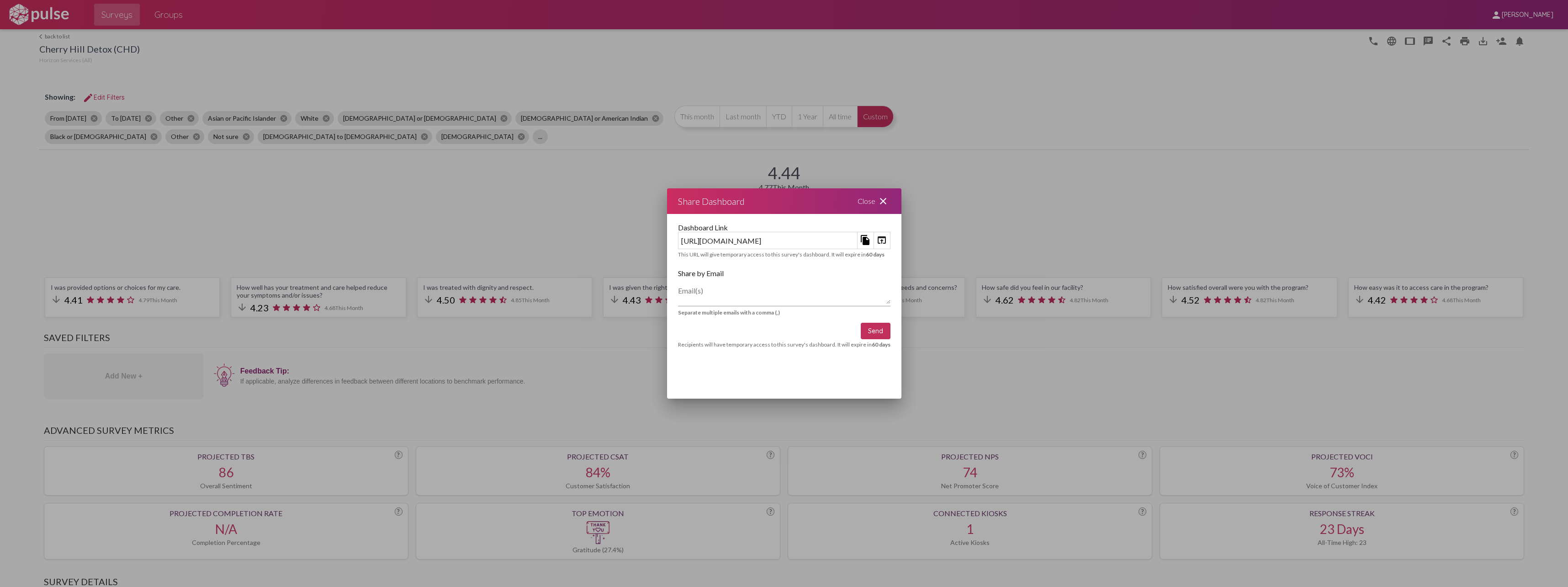
click at [901, 198] on div "Close close" at bounding box center [874, 201] width 55 height 26
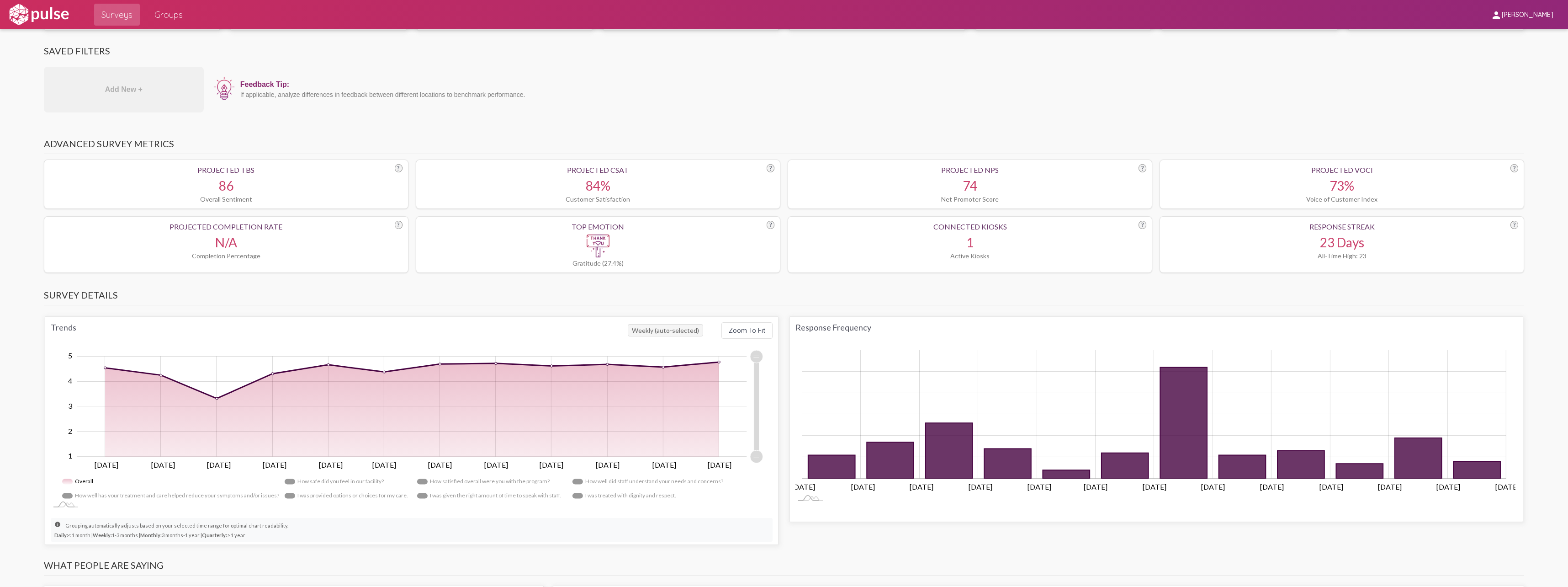
scroll to position [320, 0]
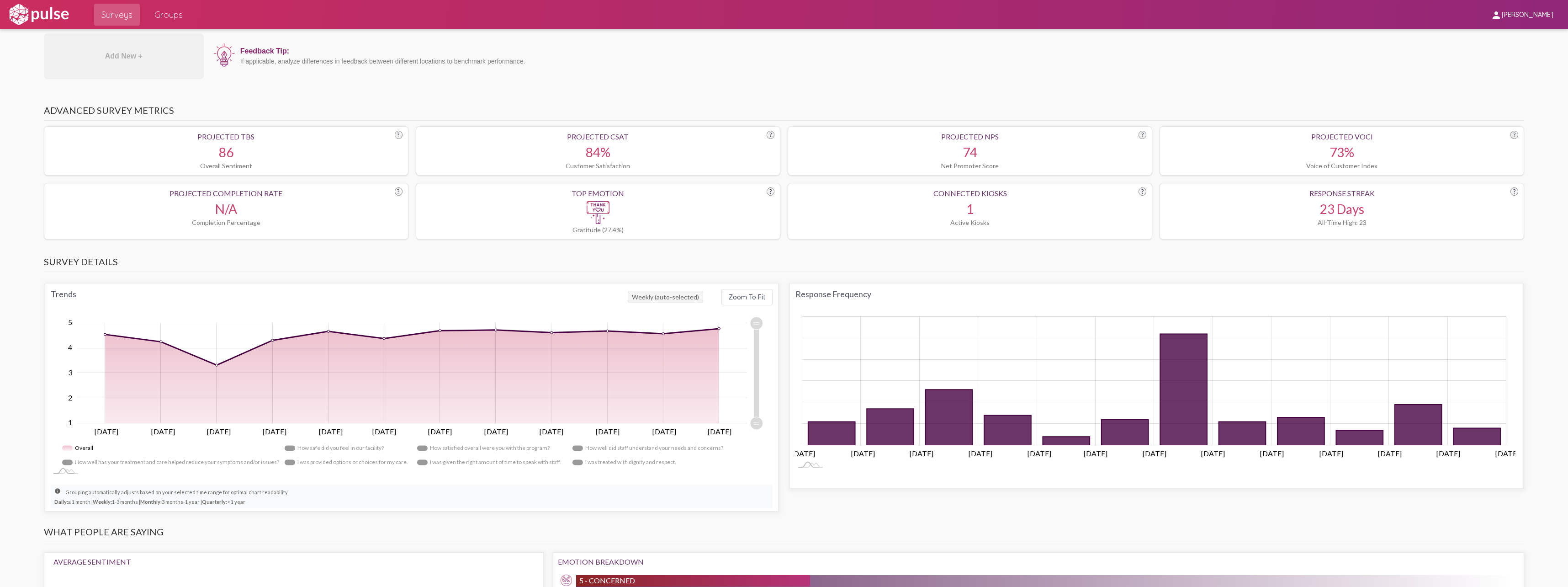
drag, startPoint x: 564, startPoint y: 300, endPoint x: 716, endPoint y: 531, distance: 276.5
click at [716, 531] on h3 "What people are saying" at bounding box center [783, 534] width 1480 height 16
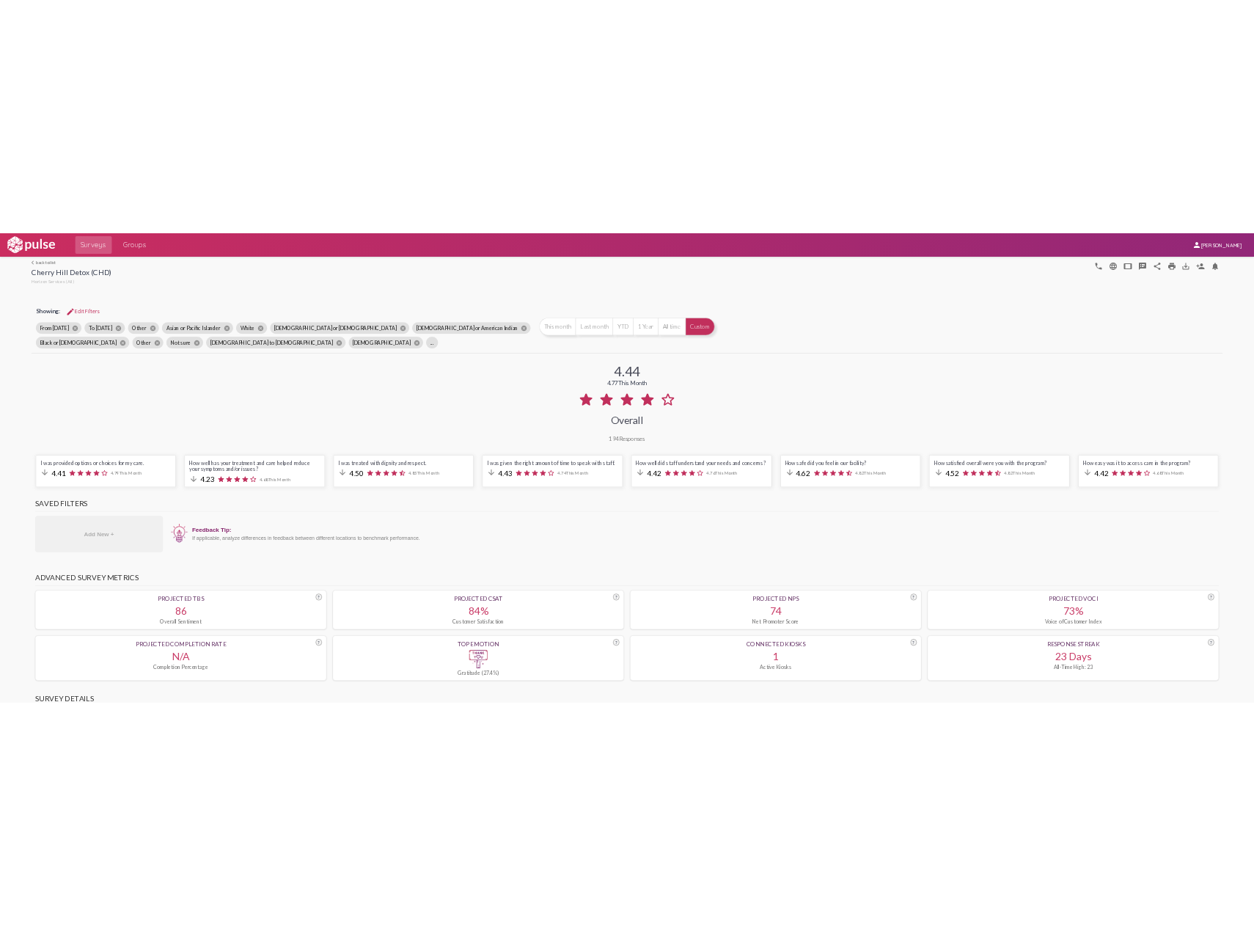
scroll to position [1247, 0]
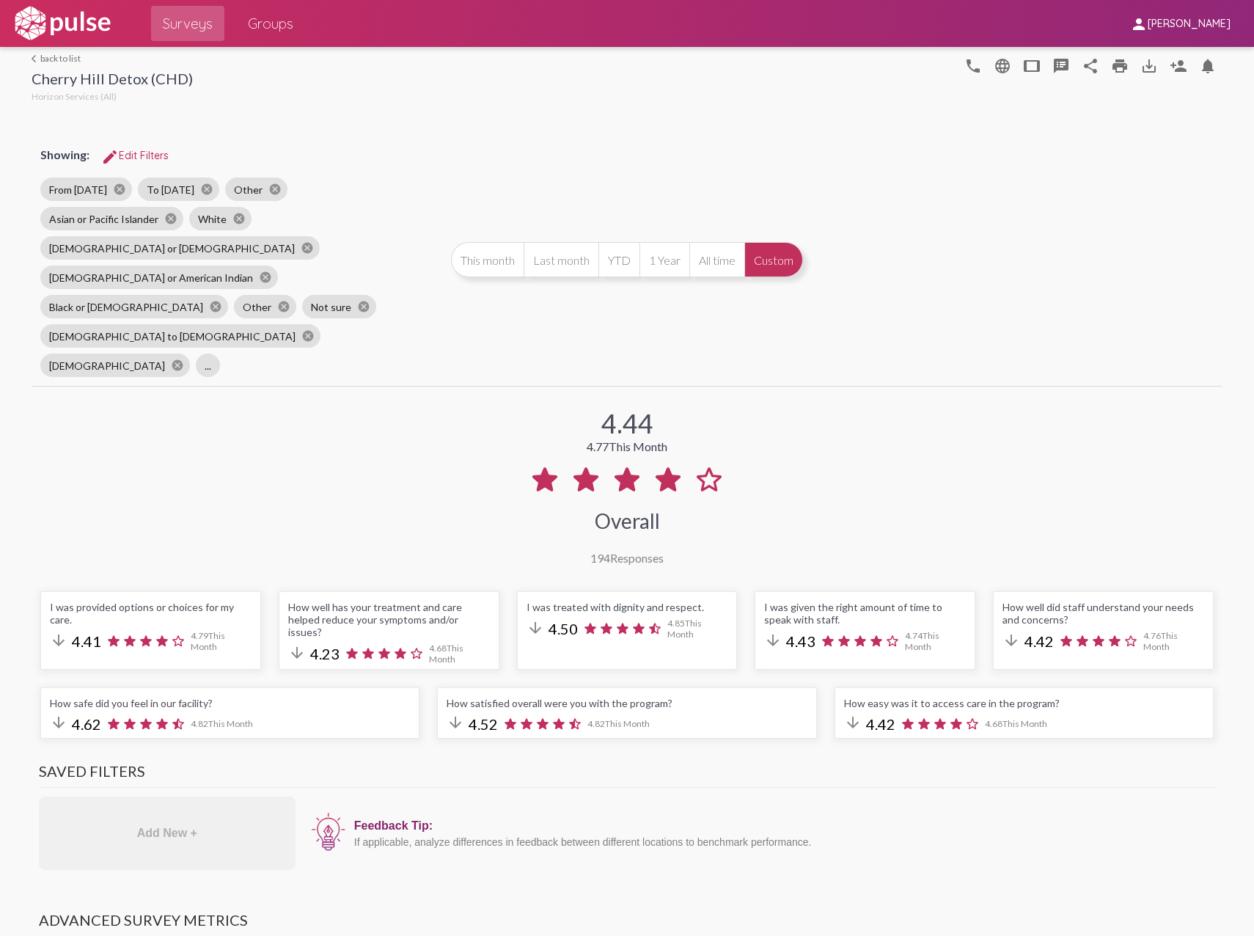
click at [779, 242] on button "Custom" at bounding box center [774, 259] width 59 height 35
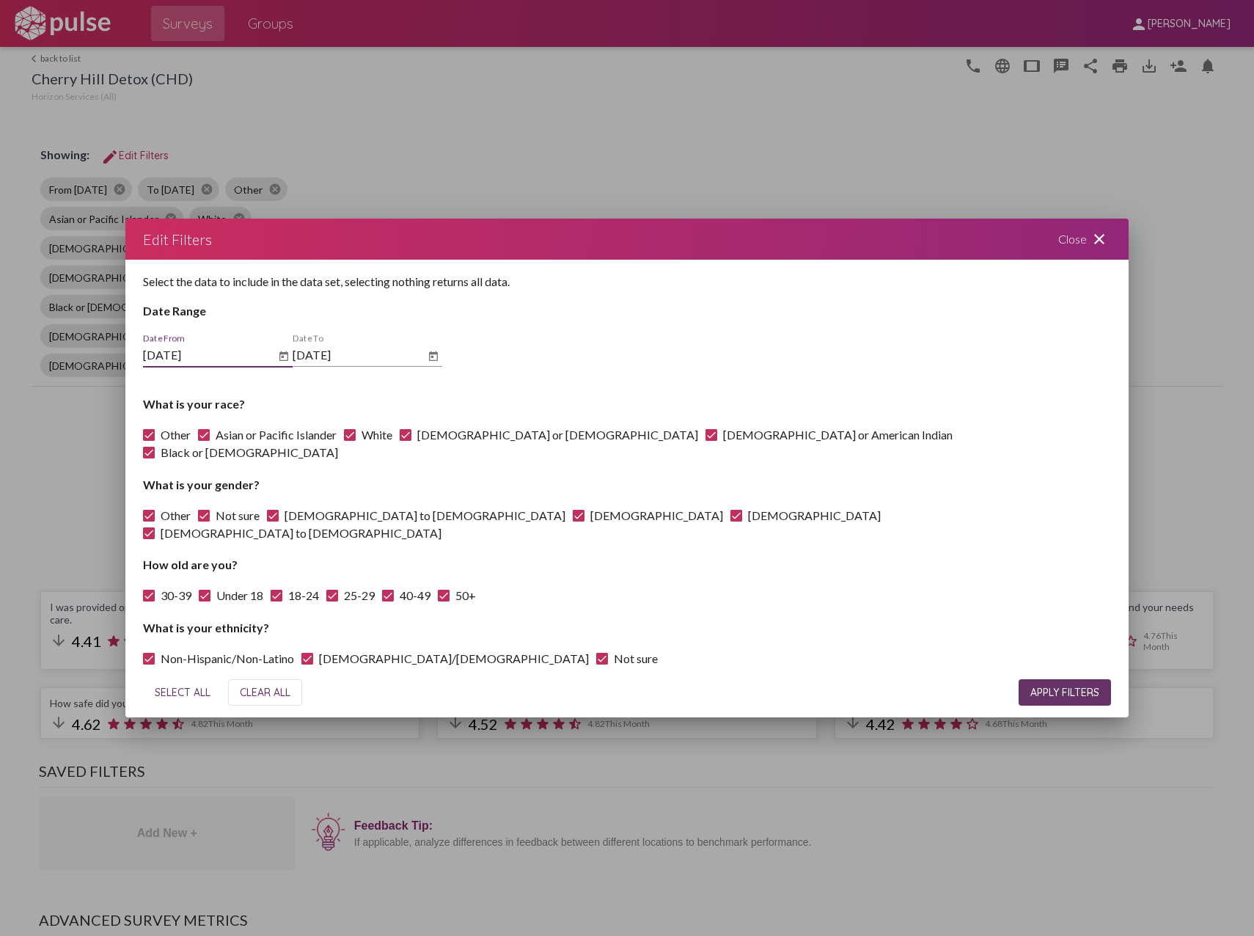
click at [1073, 256] on div "Close close" at bounding box center [1085, 239] width 88 height 41
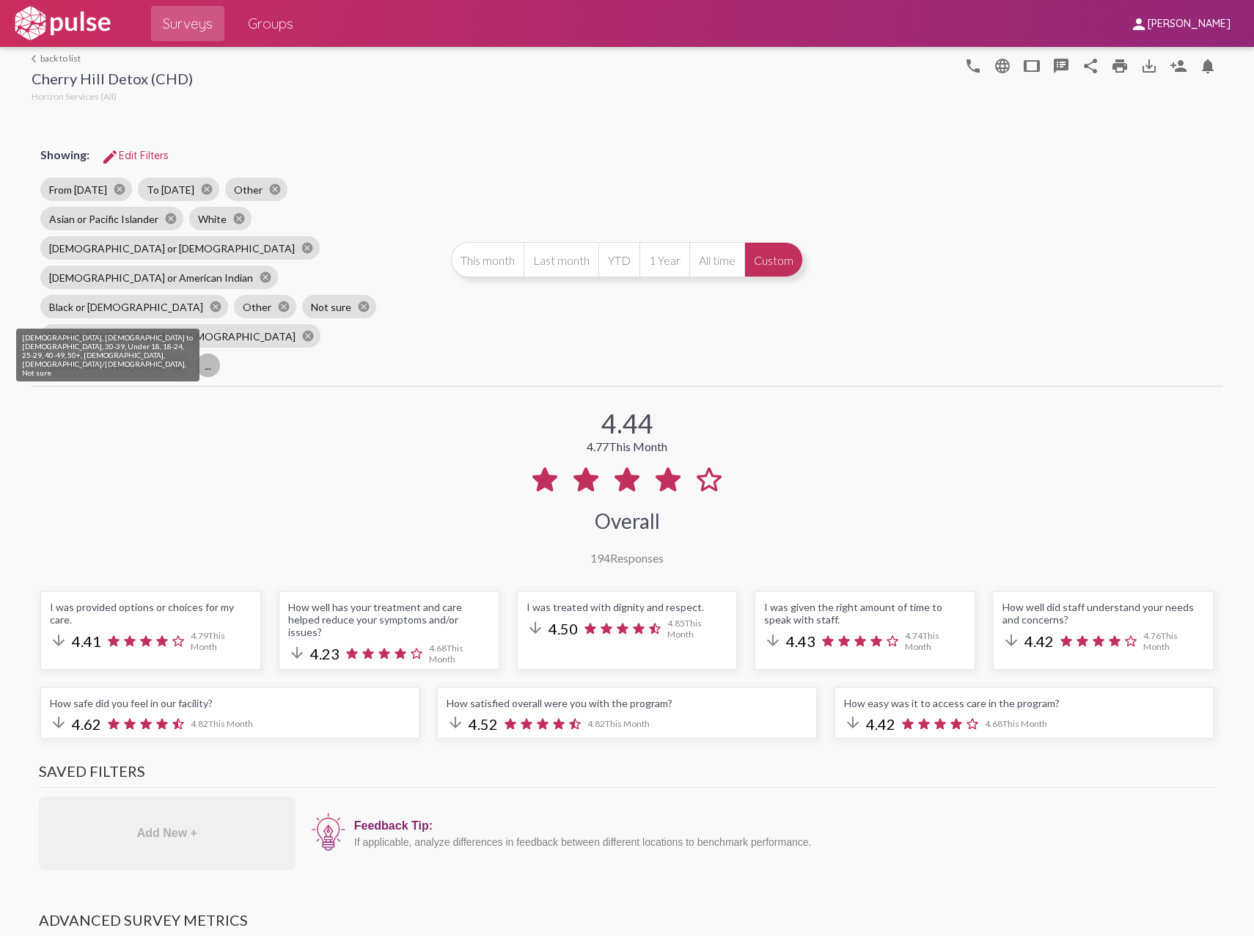
click at [196, 354] on mat-chip "..." at bounding box center [208, 365] width 24 height 23
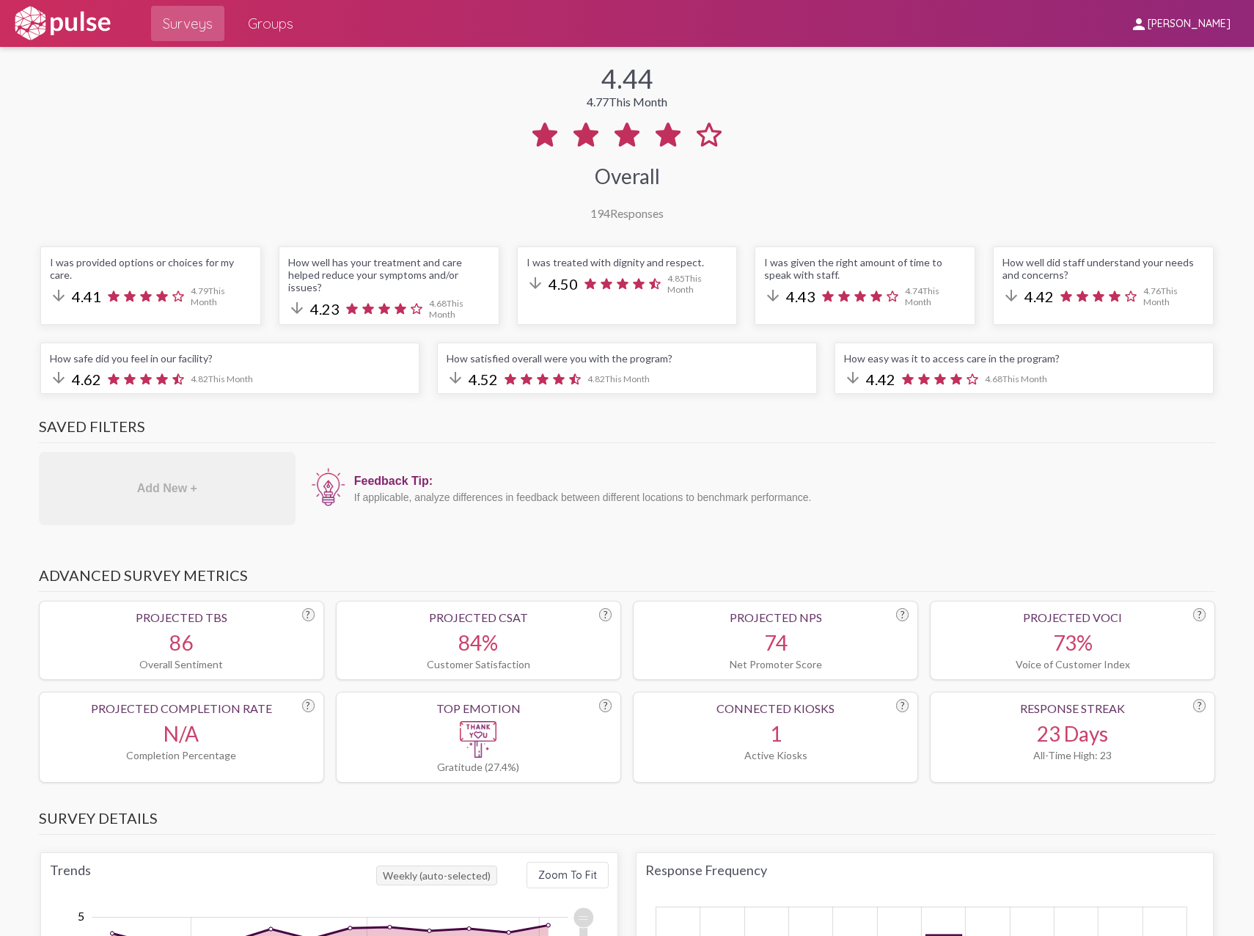
scroll to position [0, 0]
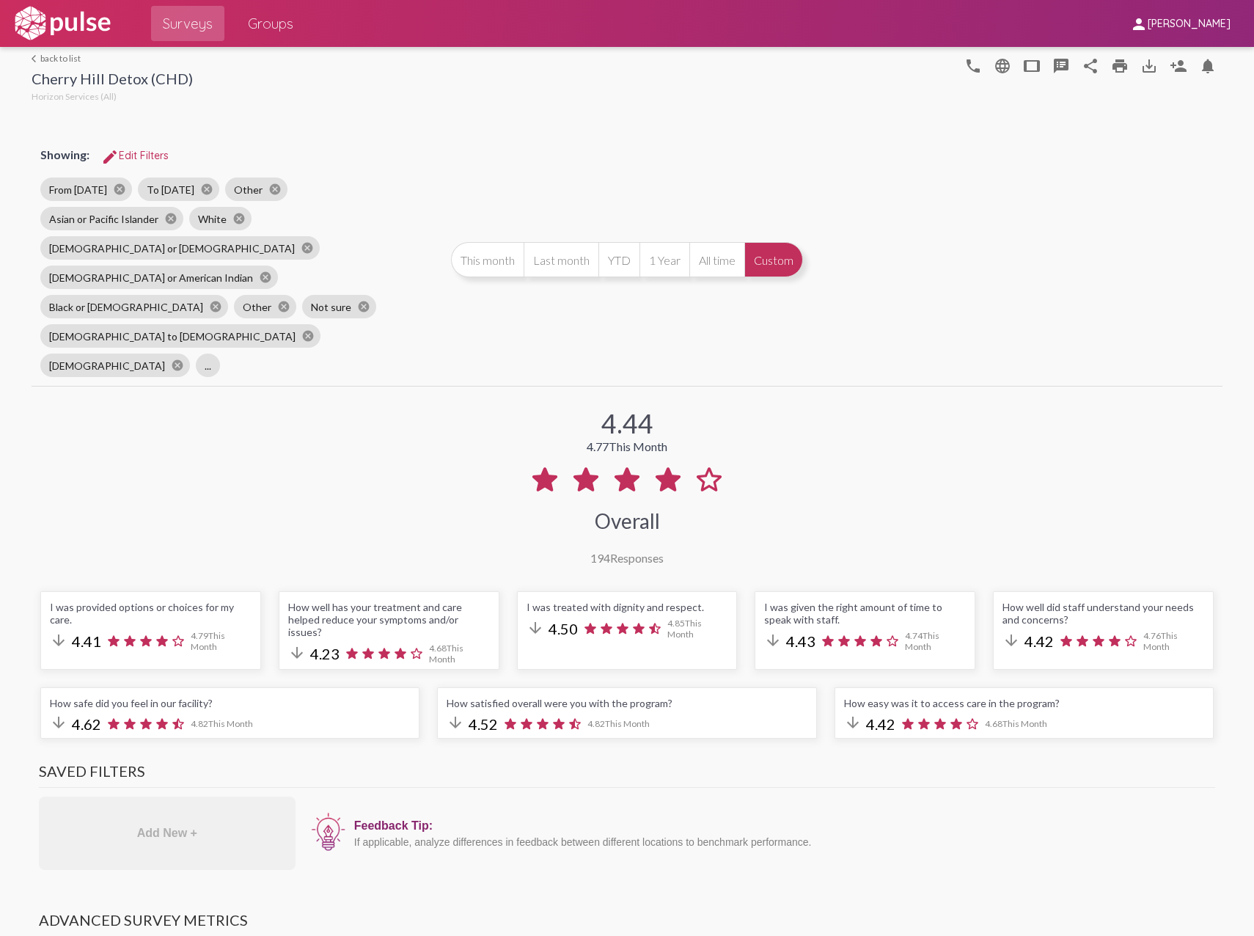
click at [768, 242] on button "Custom" at bounding box center [774, 259] width 59 height 35
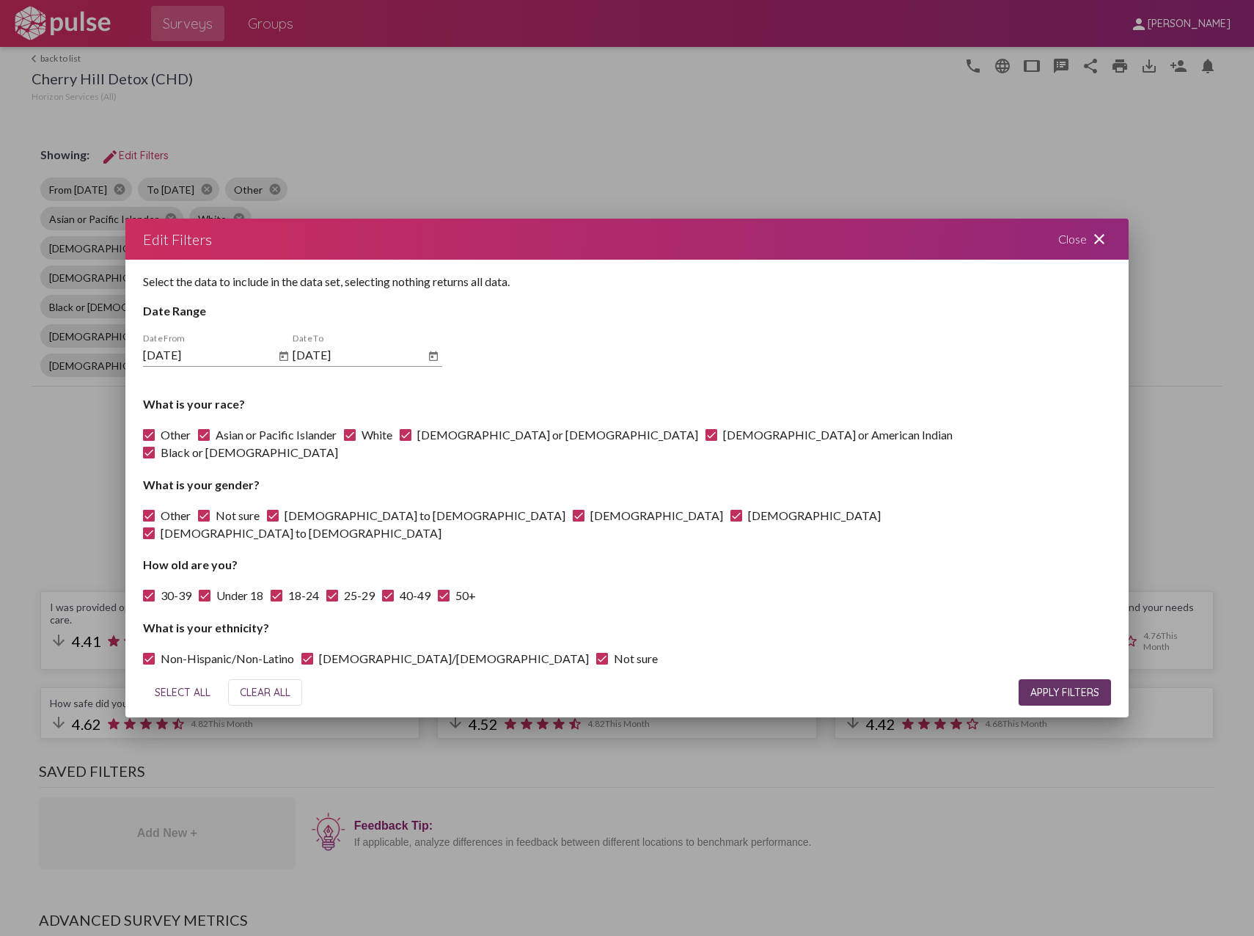
click at [1080, 254] on div "Close close" at bounding box center [1085, 239] width 88 height 41
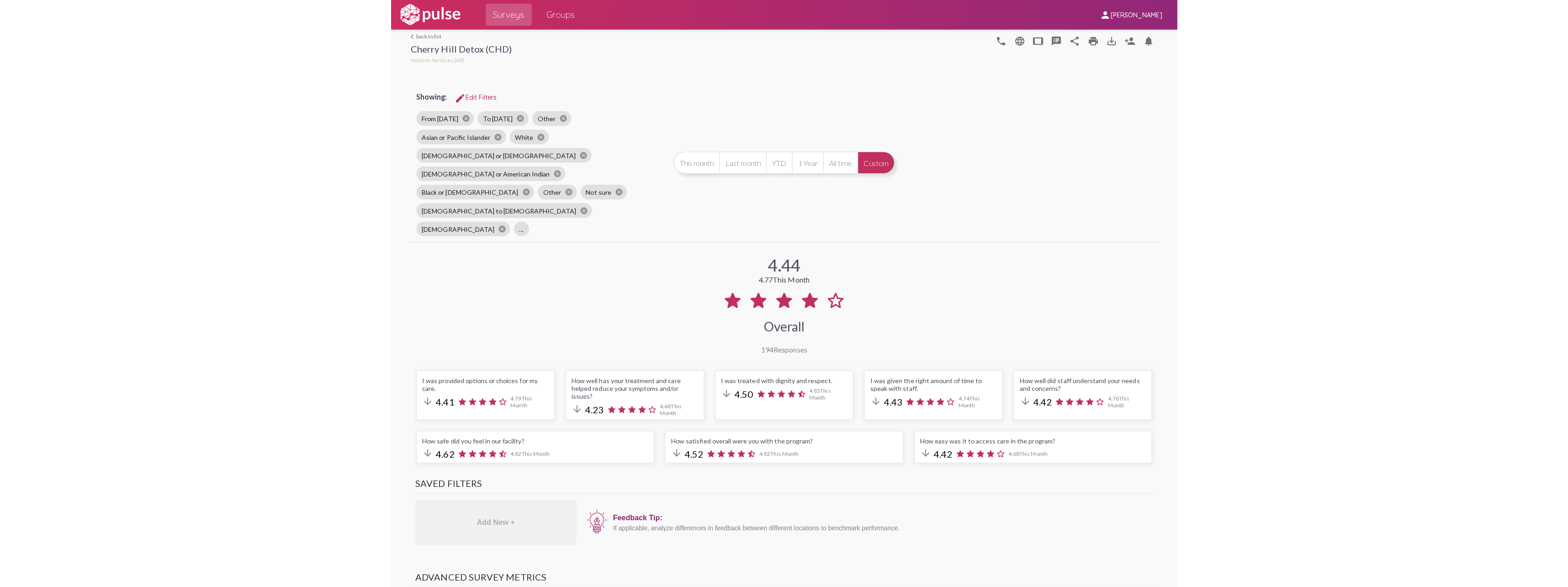
scroll to position [732, 0]
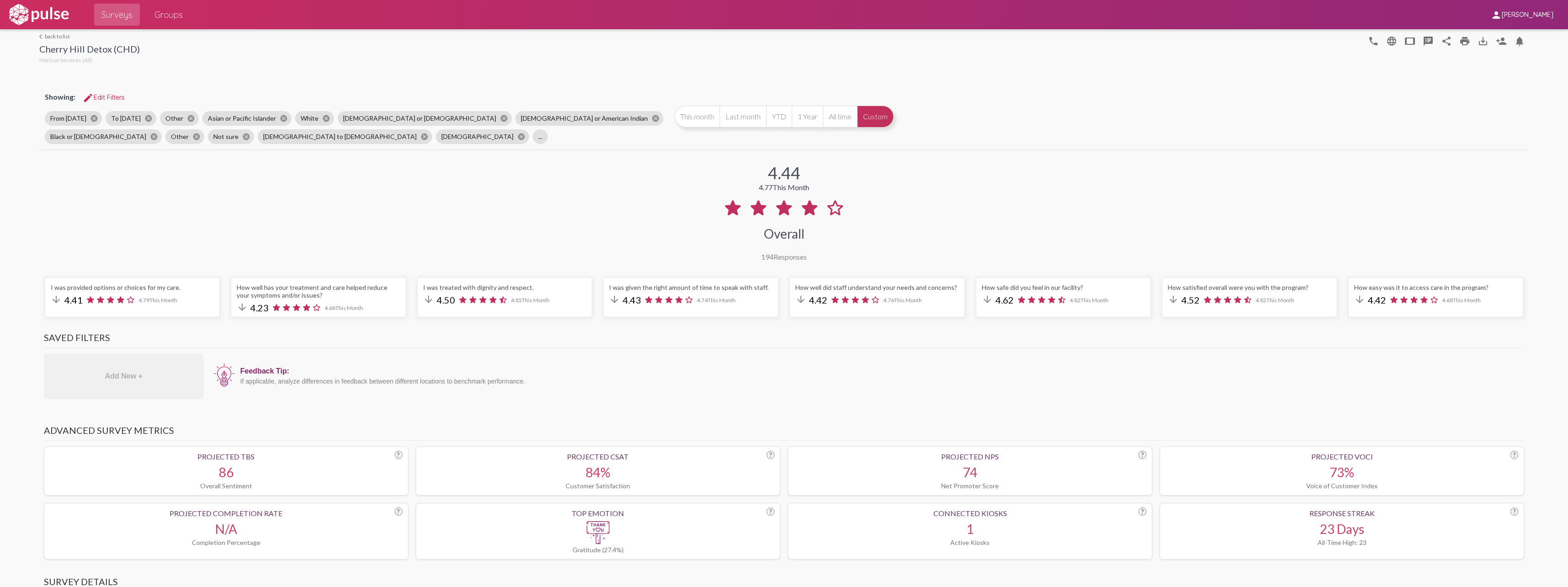
click at [785, 185] on span "This Month" at bounding box center [791, 187] width 37 height 9
drag, startPoint x: 768, startPoint y: 256, endPoint x: 791, endPoint y: 257, distance: 23.0
click at [791, 257] on div "194 Responses" at bounding box center [783, 257] width 45 height 9
drag, startPoint x: 791, startPoint y: 257, endPoint x: 772, endPoint y: 176, distance: 83.2
click at [772, 176] on div "4.44" at bounding box center [784, 173] width 32 height 20
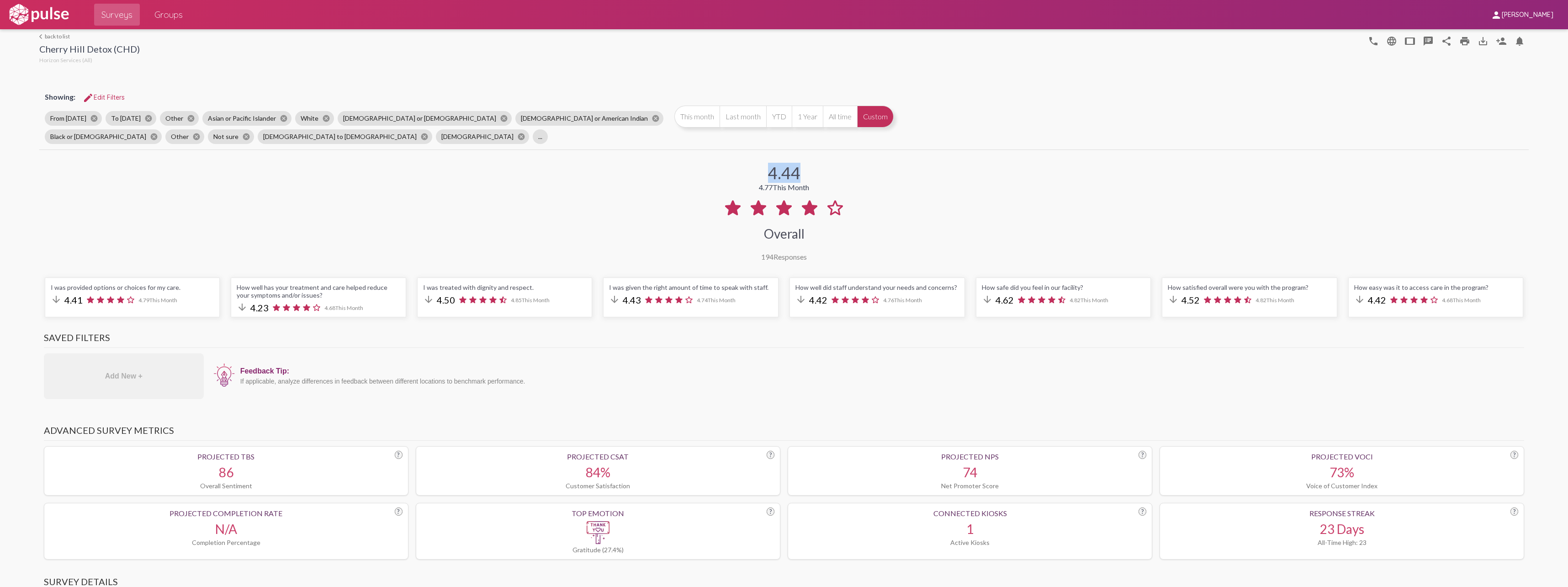
drag, startPoint x: 767, startPoint y: 171, endPoint x: 803, endPoint y: 171, distance: 36.0
click at [803, 171] on div "4.44 4.77 This Month Overall 194 Responses" at bounding box center [784, 206] width 1490 height 109
drag, startPoint x: 803, startPoint y: 171, endPoint x: 705, endPoint y: 185, distance: 99.0
click at [705, 185] on div "4.44 4.77 This Month Overall 194 Responses" at bounding box center [784, 206] width 1490 height 109
drag, startPoint x: 758, startPoint y: 257, endPoint x: 815, endPoint y: 257, distance: 57.0
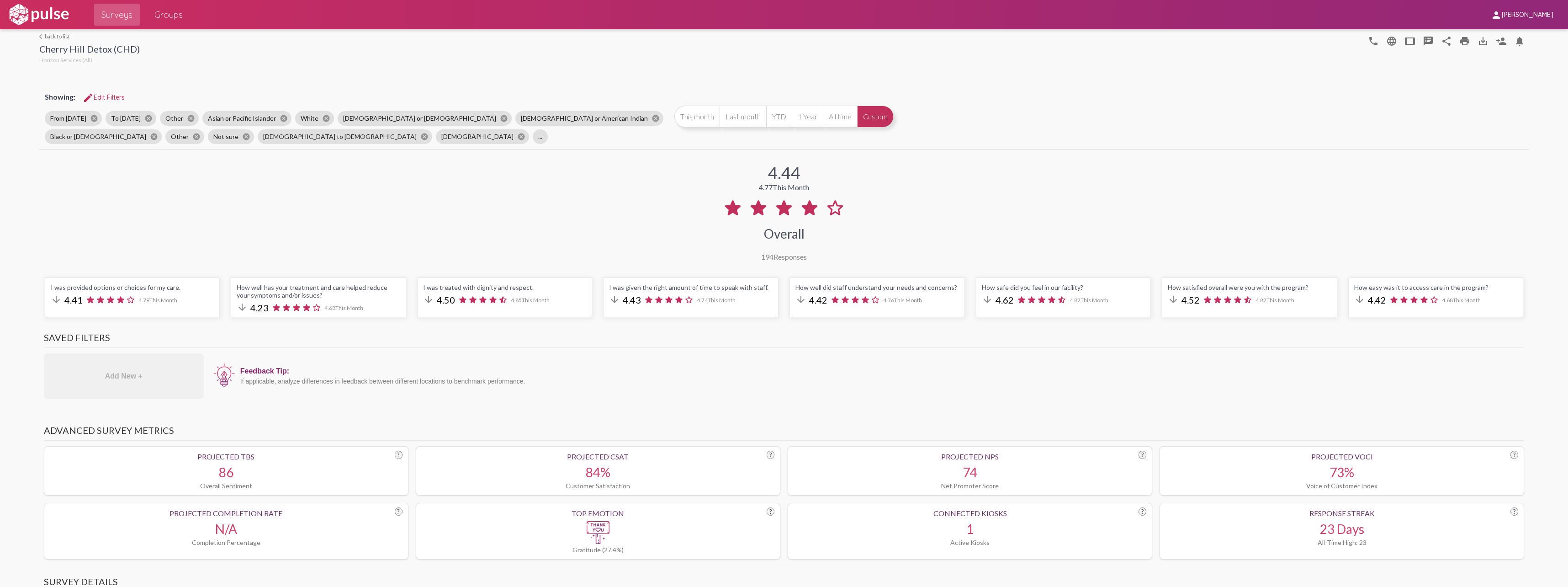
click at [815, 257] on div "4.44 4.77 This Month Overall 194 Responses" at bounding box center [784, 206] width 1490 height 109
click at [681, 236] on div "4.44 4.77 This Month Overall 194 Responses" at bounding box center [784, 206] width 1490 height 109
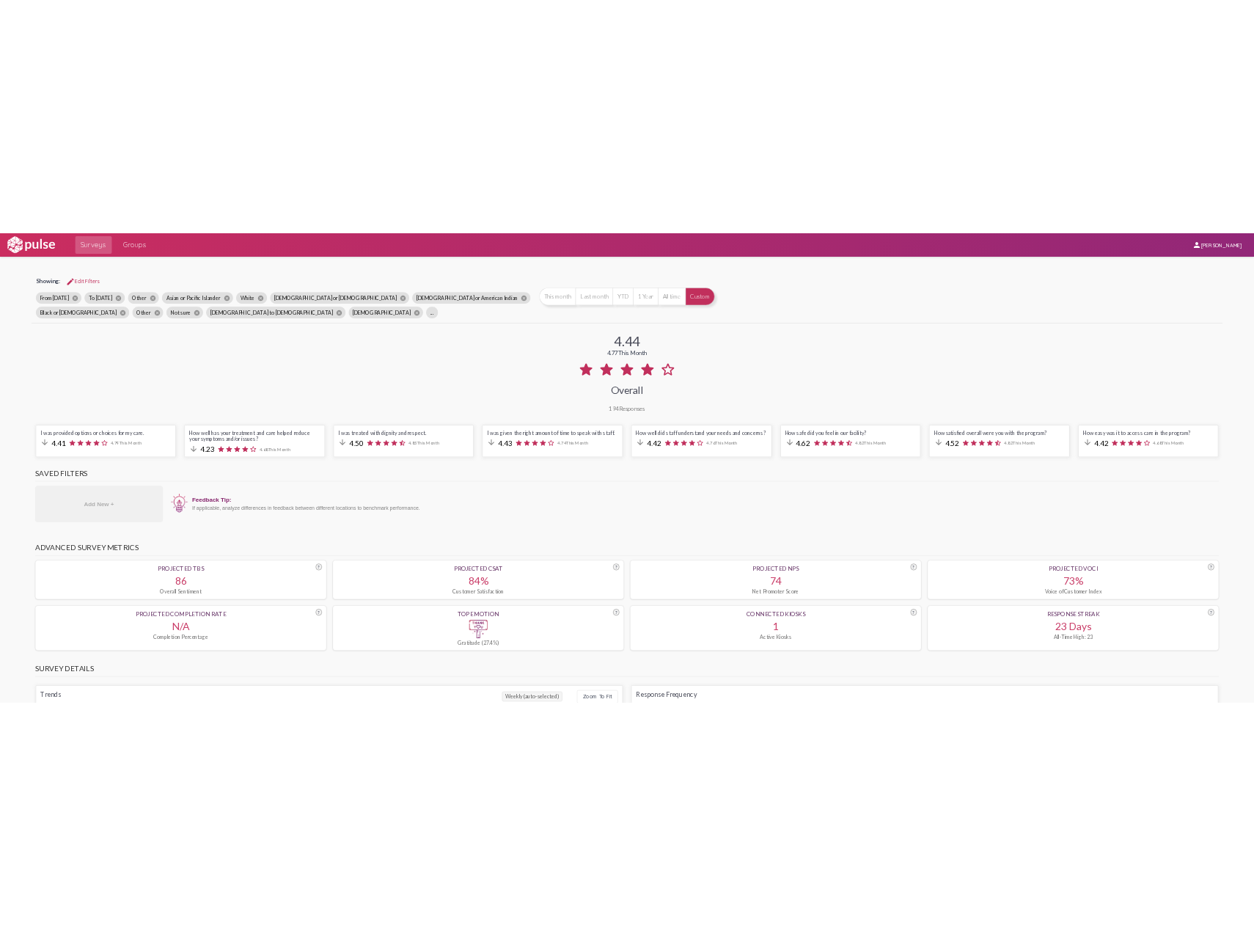
scroll to position [0, 0]
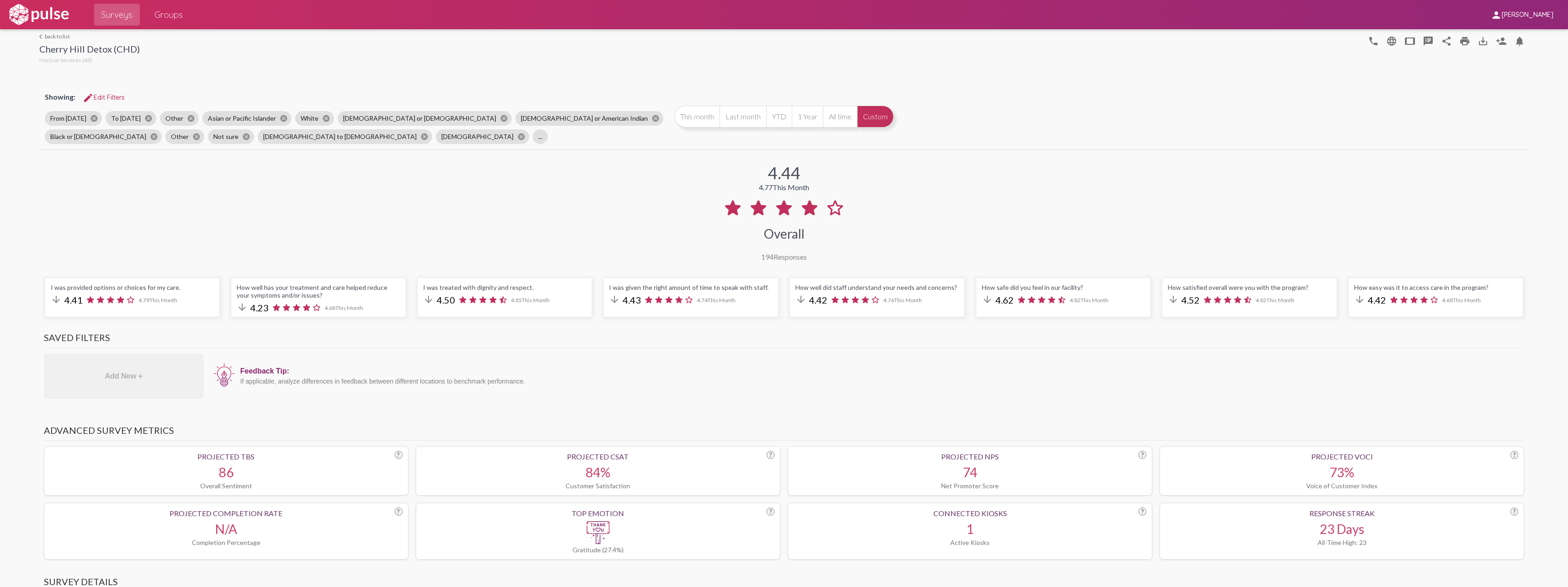
drag, startPoint x: 767, startPoint y: 173, endPoint x: 819, endPoint y: 178, distance: 52.2
click at [819, 178] on div "4.44 4.77 This Month Overall 194 Responses" at bounding box center [784, 206] width 1490 height 109
drag, startPoint x: 819, startPoint y: 178, endPoint x: 884, endPoint y: 212, distance: 73.4
click at [884, 212] on div "4.44 4.77 This Month Overall 194 Responses" at bounding box center [784, 206] width 1490 height 109
drag, startPoint x: 711, startPoint y: 204, endPoint x: 867, endPoint y: 222, distance: 157.0
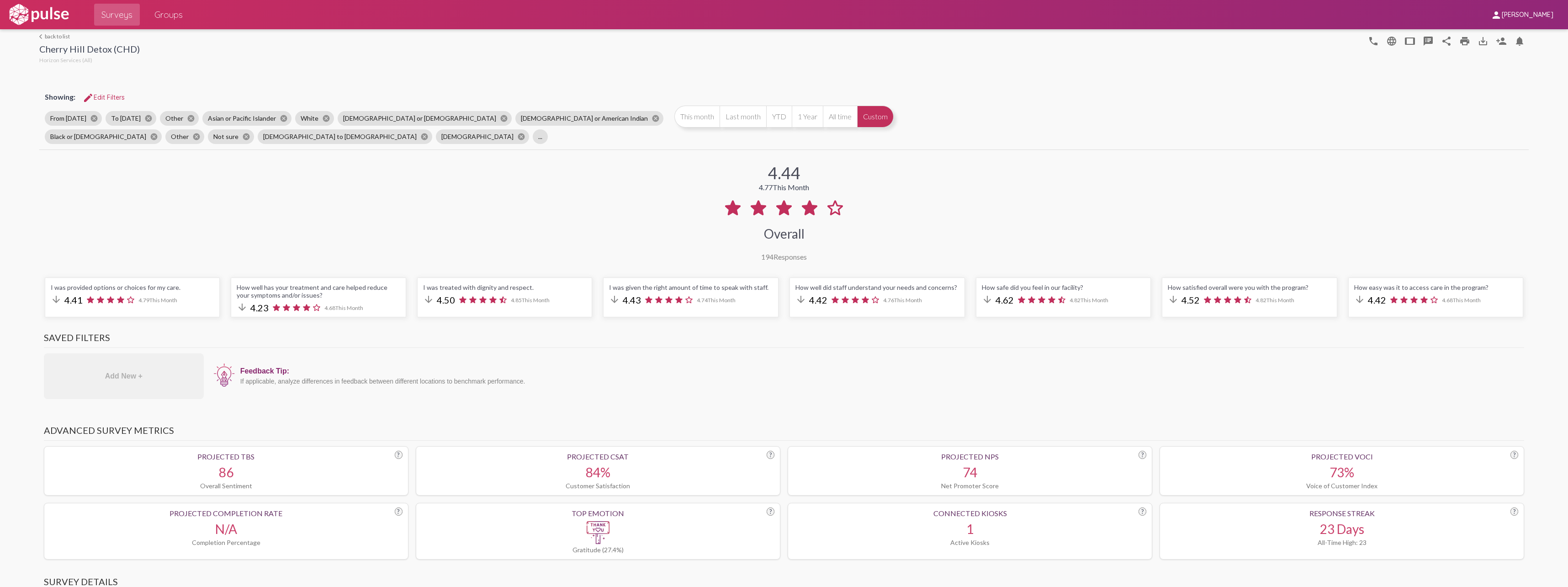
click at [867, 222] on div "4.44 4.77 This Month Overall 194 Responses" at bounding box center [784, 206] width 1490 height 109
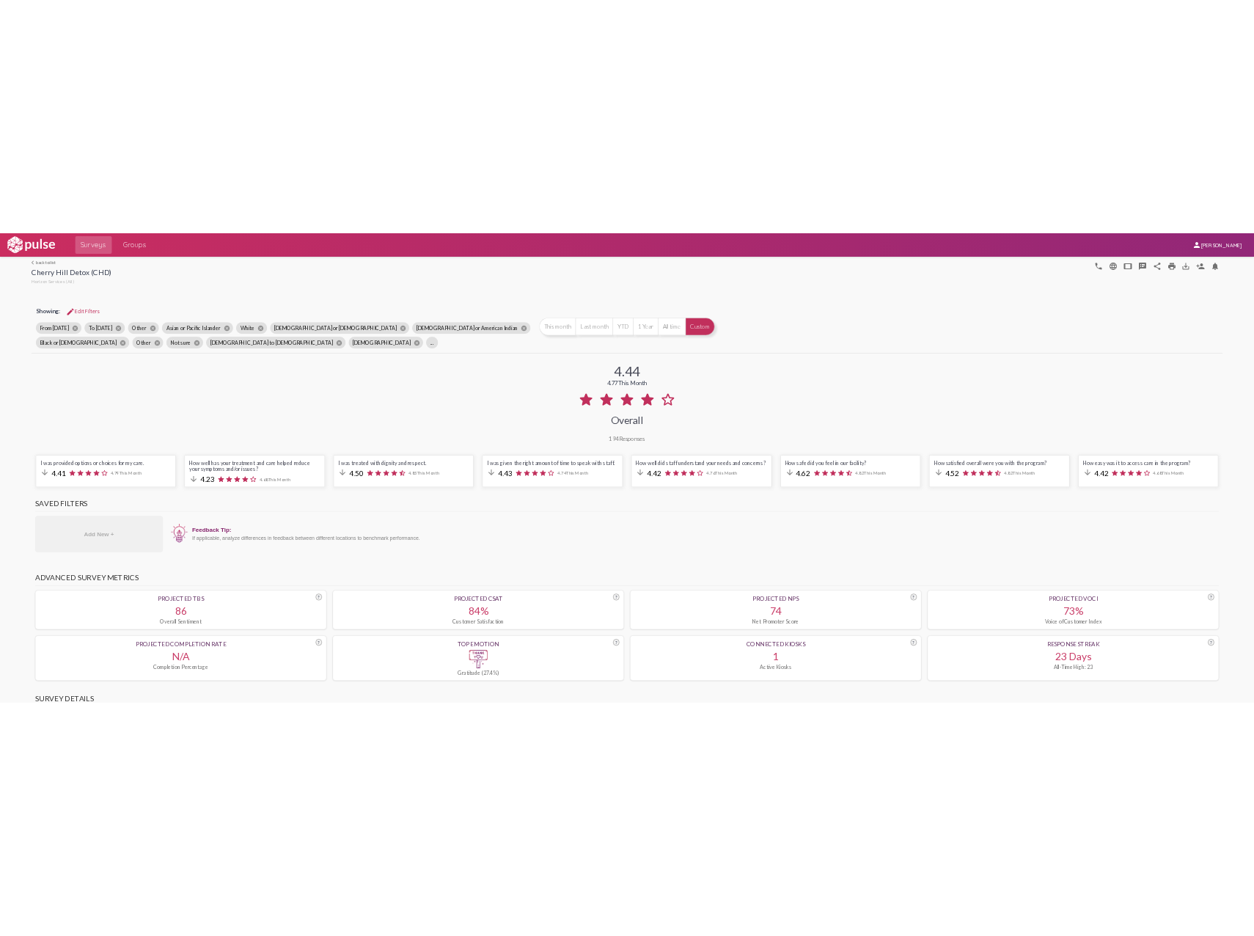
scroll to position [1247, 0]
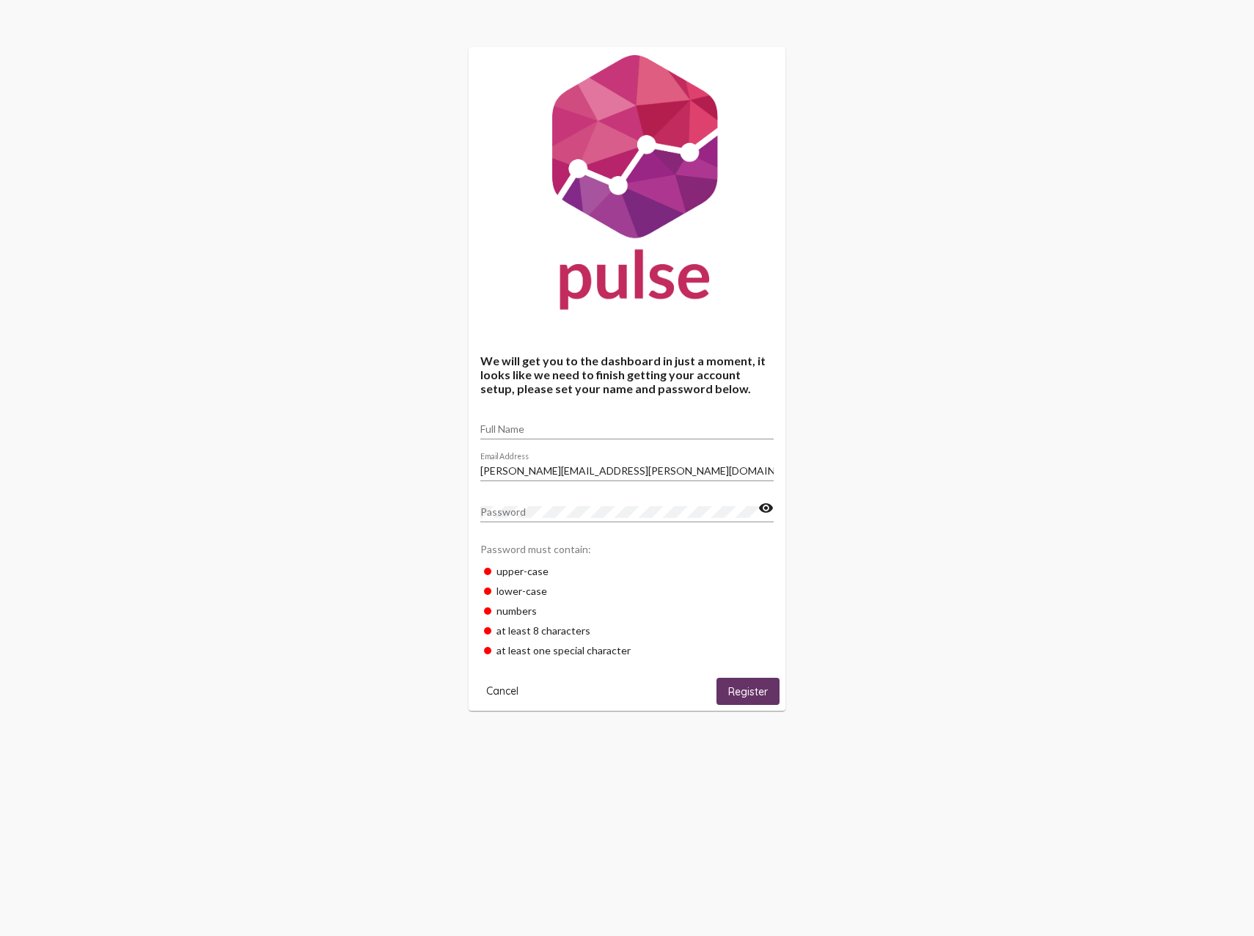
click at [550, 502] on div "Password" at bounding box center [620, 508] width 278 height 29
click at [545, 428] on input "Full Name" at bounding box center [627, 429] width 293 height 12
click at [512, 692] on span "Cancel" at bounding box center [502, 690] width 32 height 13
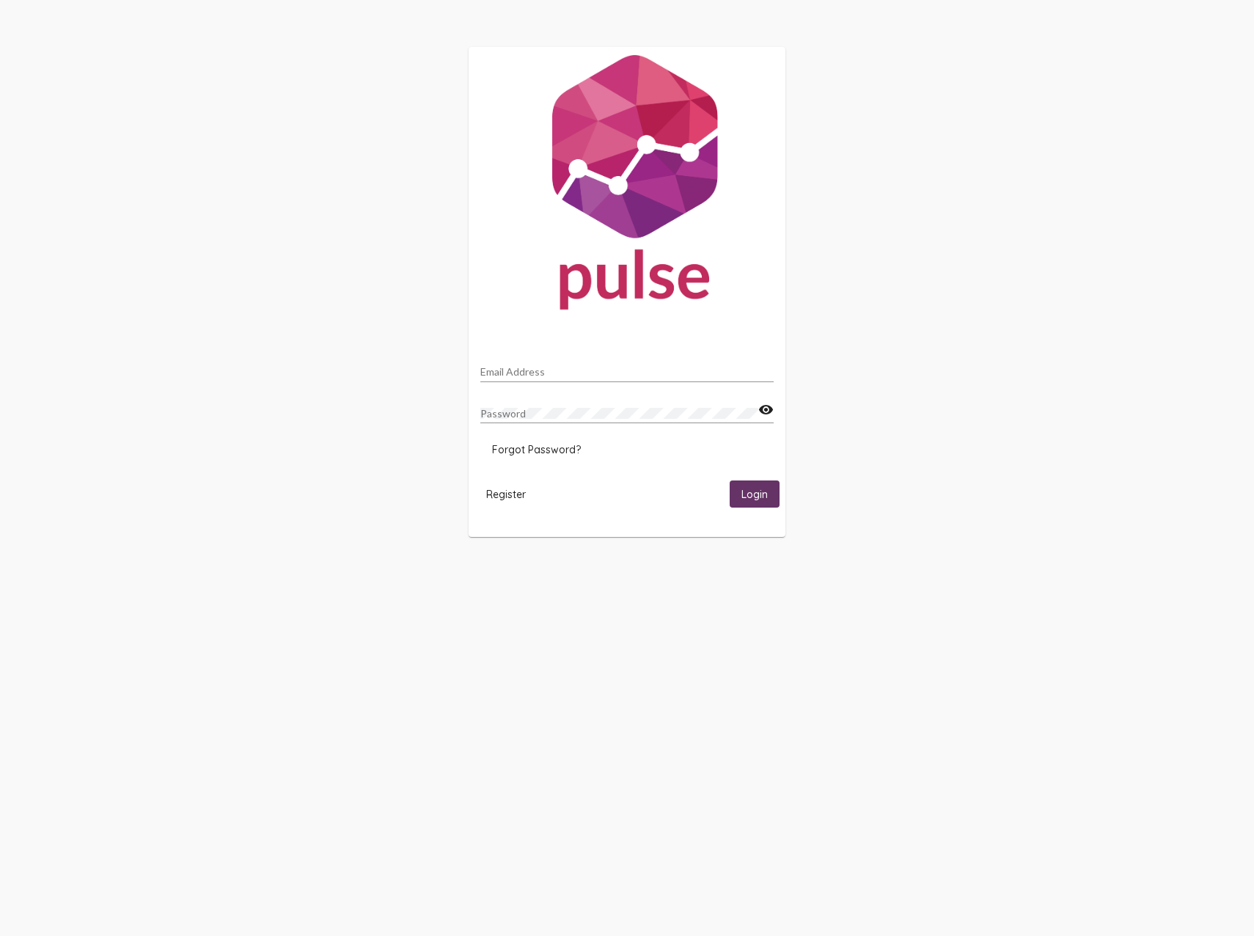
type input "[PERSON_NAME]"
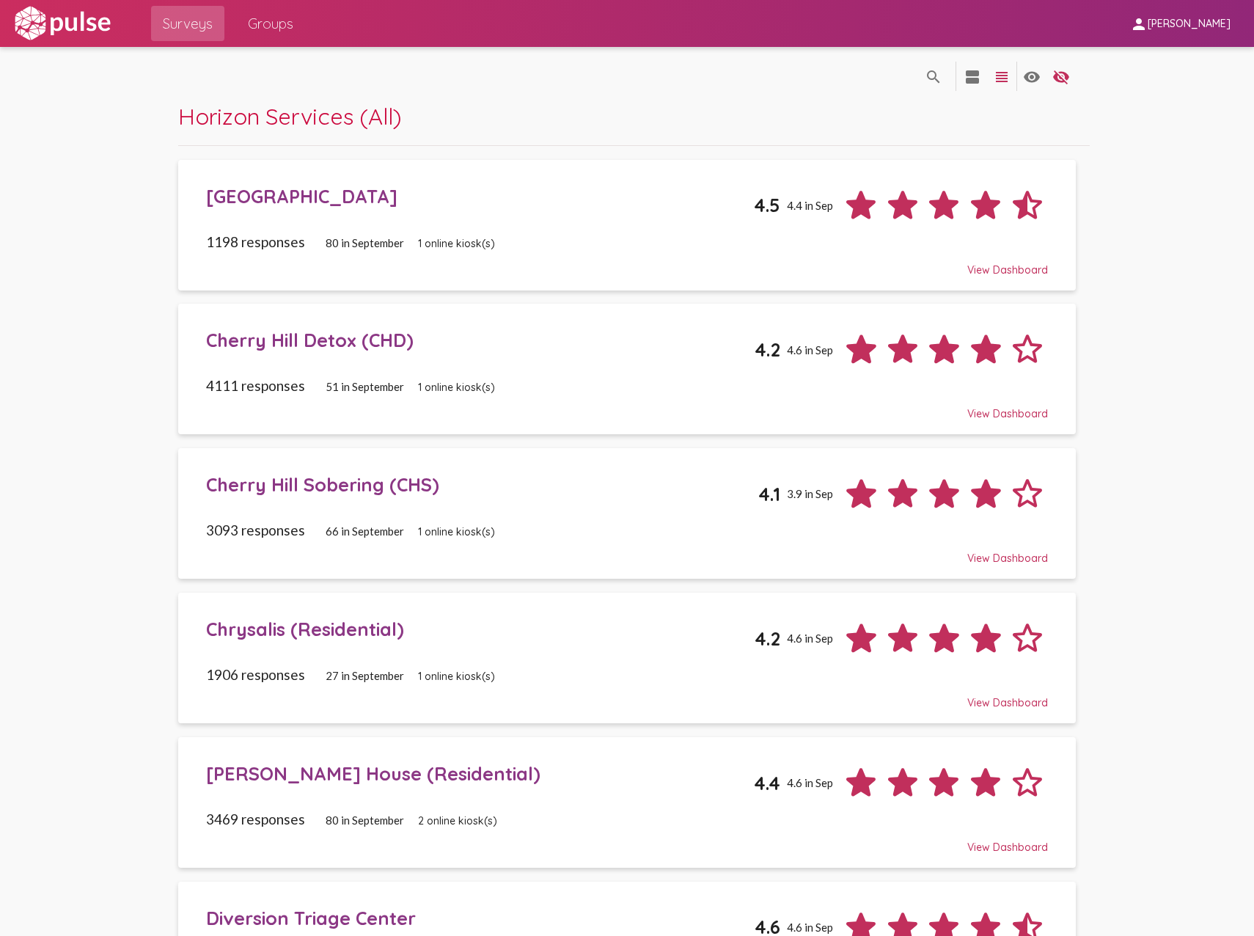
click at [369, 332] on div "Cherry Hill Detox (CHD)" at bounding box center [480, 340] width 549 height 23
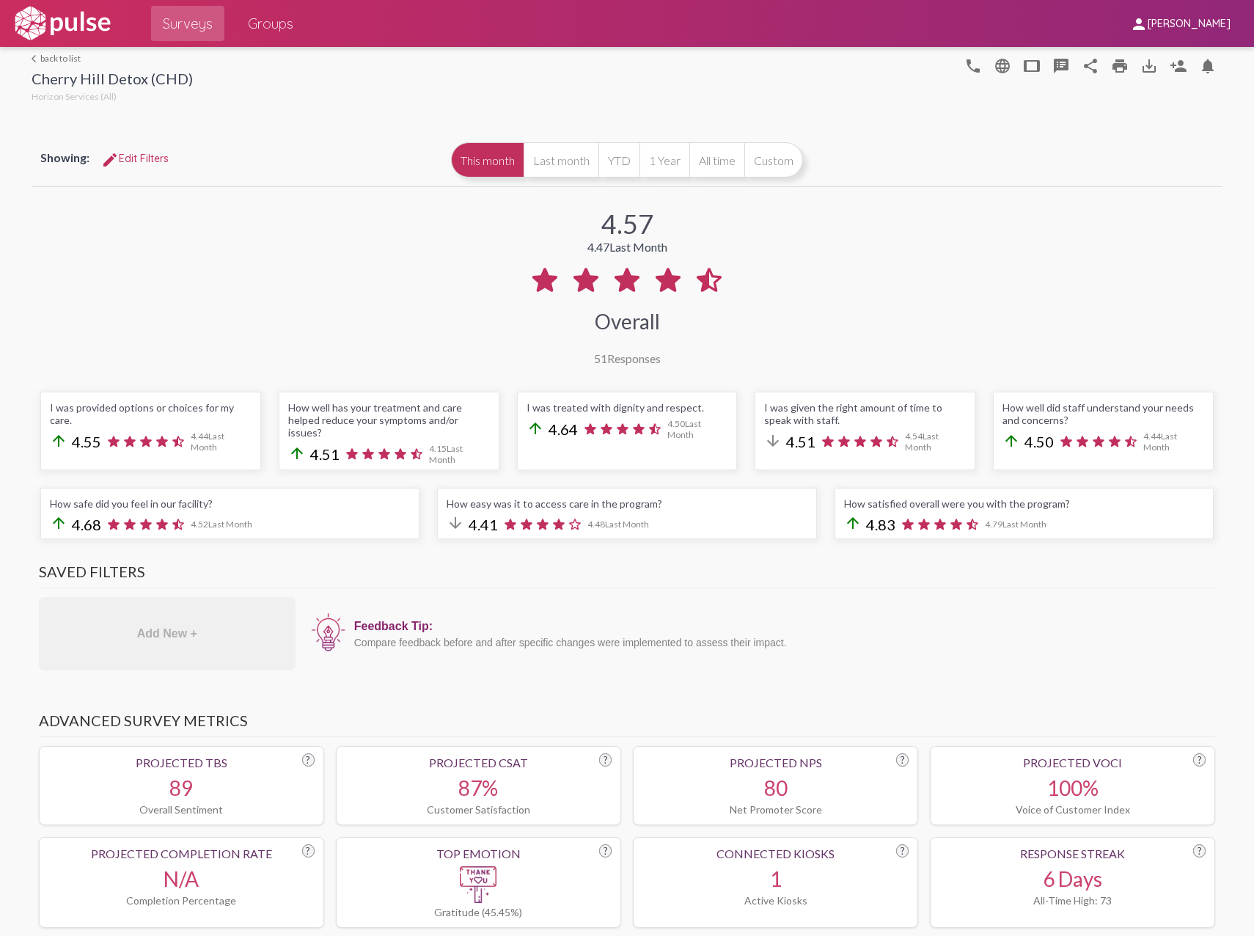
drag, startPoint x: 660, startPoint y: 431, endPoint x: 689, endPoint y: 434, distance: 29.5
click at [689, 434] on div "arrow_upward 4.64 4.50 Last Month" at bounding box center [628, 429] width 202 height 22
click at [872, 563] on h3 "Saved Filters" at bounding box center [627, 576] width 1177 height 26
drag, startPoint x: 596, startPoint y: 224, endPoint x: 679, endPoint y: 232, distance: 82.6
click at [679, 232] on div "4.57 4.47 Last Month Overall 51 Responses" at bounding box center [628, 277] width 1192 height 175
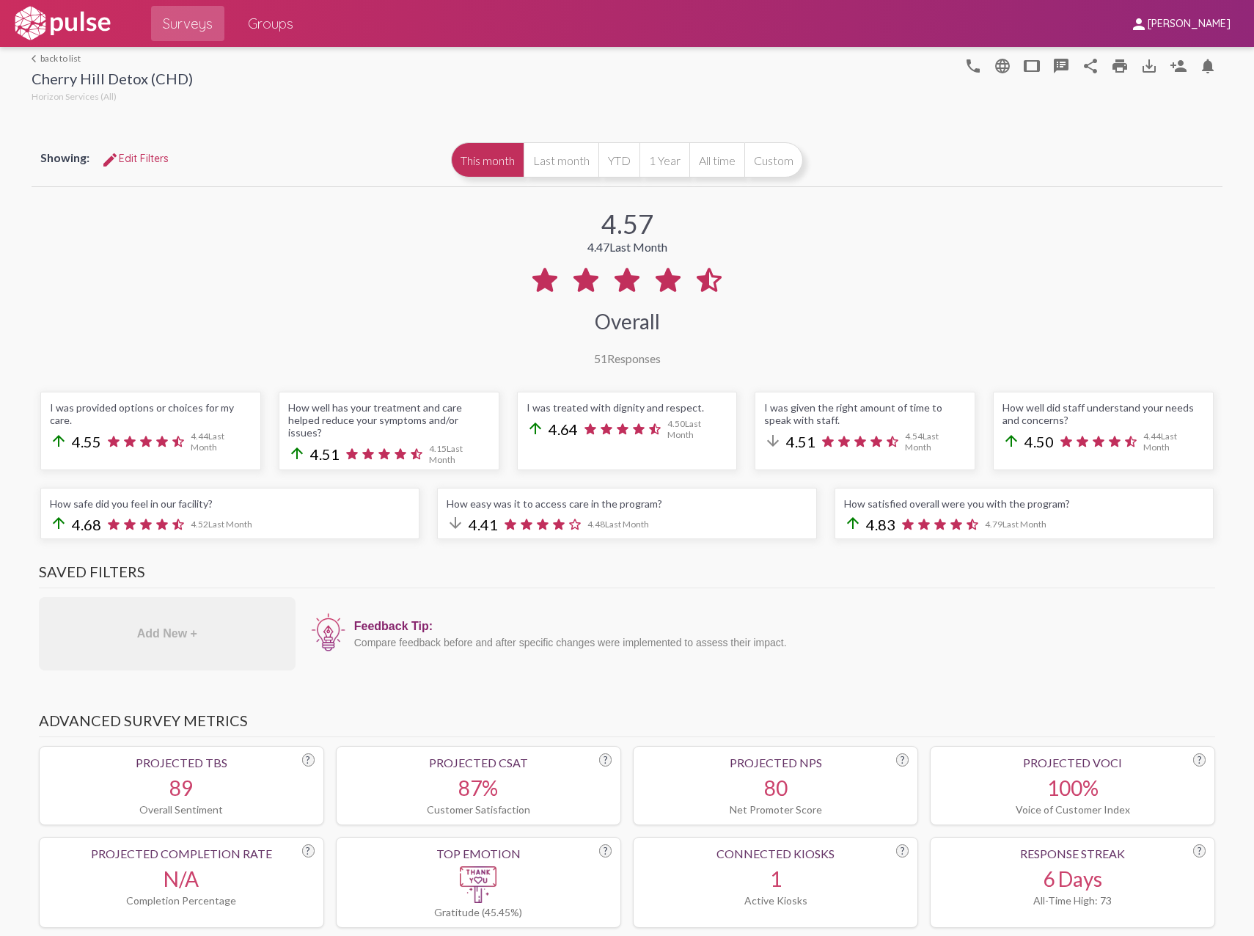
drag, startPoint x: 679, startPoint y: 232, endPoint x: 713, endPoint y: 230, distance: 34.5
click at [714, 230] on div "4.57 4.47 Last Month Overall 51 Responses" at bounding box center [628, 277] width 1192 height 175
drag, startPoint x: 583, startPoint y: 213, endPoint x: 679, endPoint y: 230, distance: 97.6
click at [679, 230] on div "4.57 4.47 Last Month Overall 51 Responses" at bounding box center [628, 277] width 1192 height 175
drag, startPoint x: 679, startPoint y: 230, endPoint x: 699, endPoint y: 258, distance: 34.2
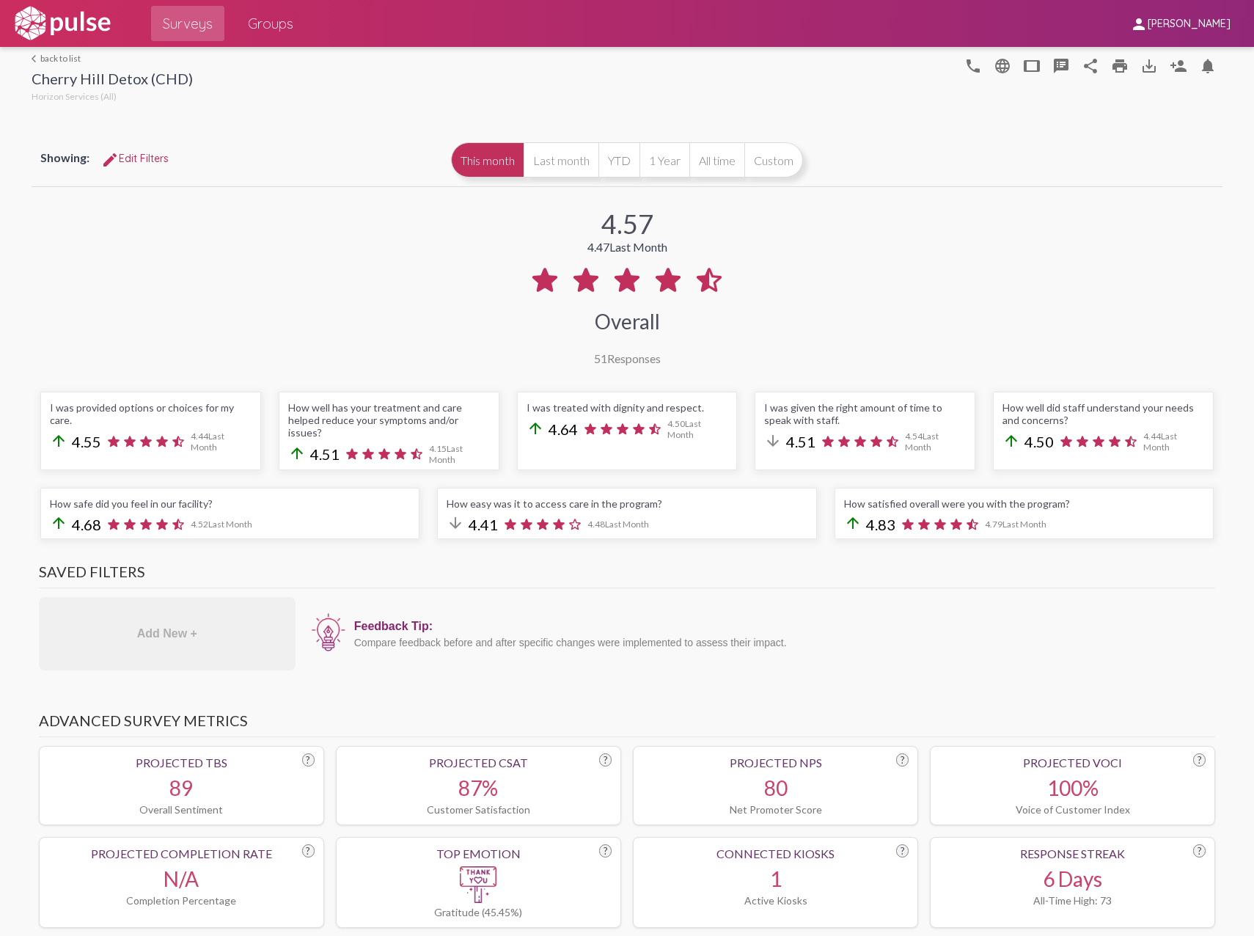
click at [712, 264] on icon at bounding box center [709, 280] width 35 height 35
drag, startPoint x: 594, startPoint y: 218, endPoint x: 679, endPoint y: 228, distance: 85.0
click at [679, 228] on div "4.57 4.47 Last Month Overall 51 Responses" at bounding box center [628, 277] width 1192 height 175
drag, startPoint x: 679, startPoint y: 228, endPoint x: 810, endPoint y: 305, distance: 152.2
click at [810, 305] on div "4.57 4.47 Last Month Overall 51 Responses" at bounding box center [628, 277] width 1192 height 175
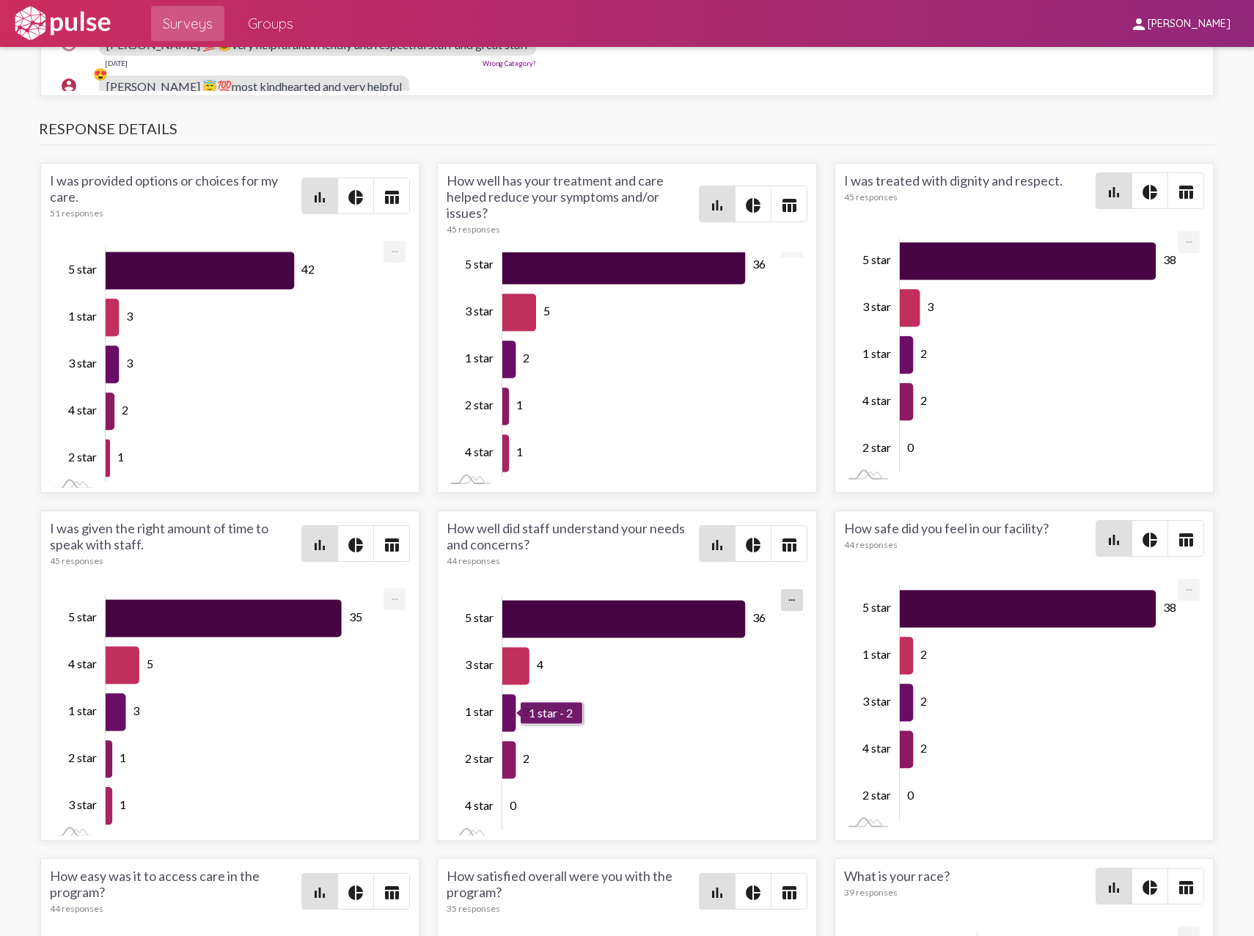
scroll to position [1834, 0]
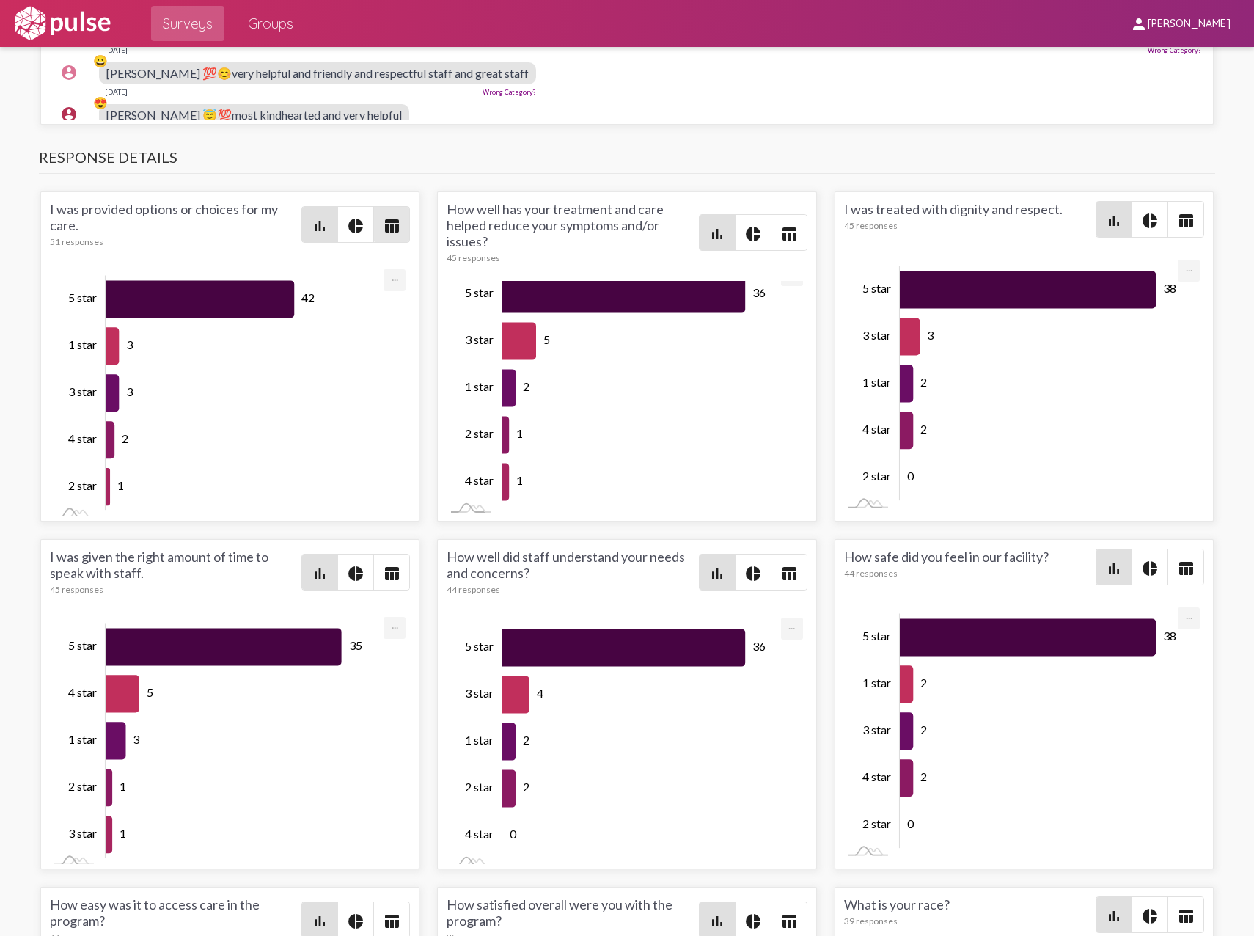
click at [391, 217] on mat-icon "table_chart" at bounding box center [392, 226] width 18 height 18
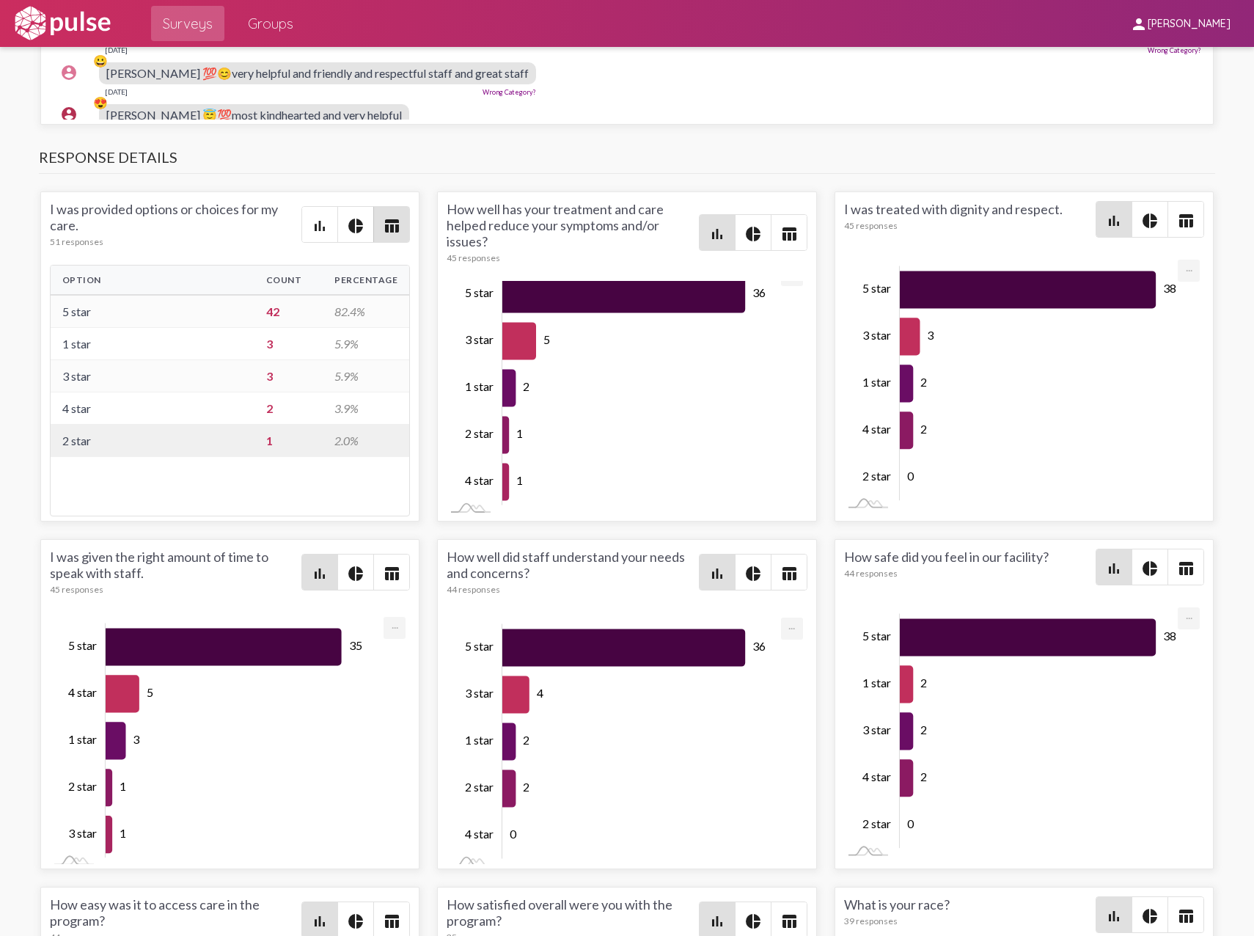
drag, startPoint x: 128, startPoint y: 291, endPoint x: 233, endPoint y: 413, distance: 160.7
click at [233, 413] on tbody "5 star 42 82.4% 1 star 3 5.9% 3 star 3 5.9% 4 star 2 3.9% 2 star 1 2.0%" at bounding box center [230, 376] width 359 height 162
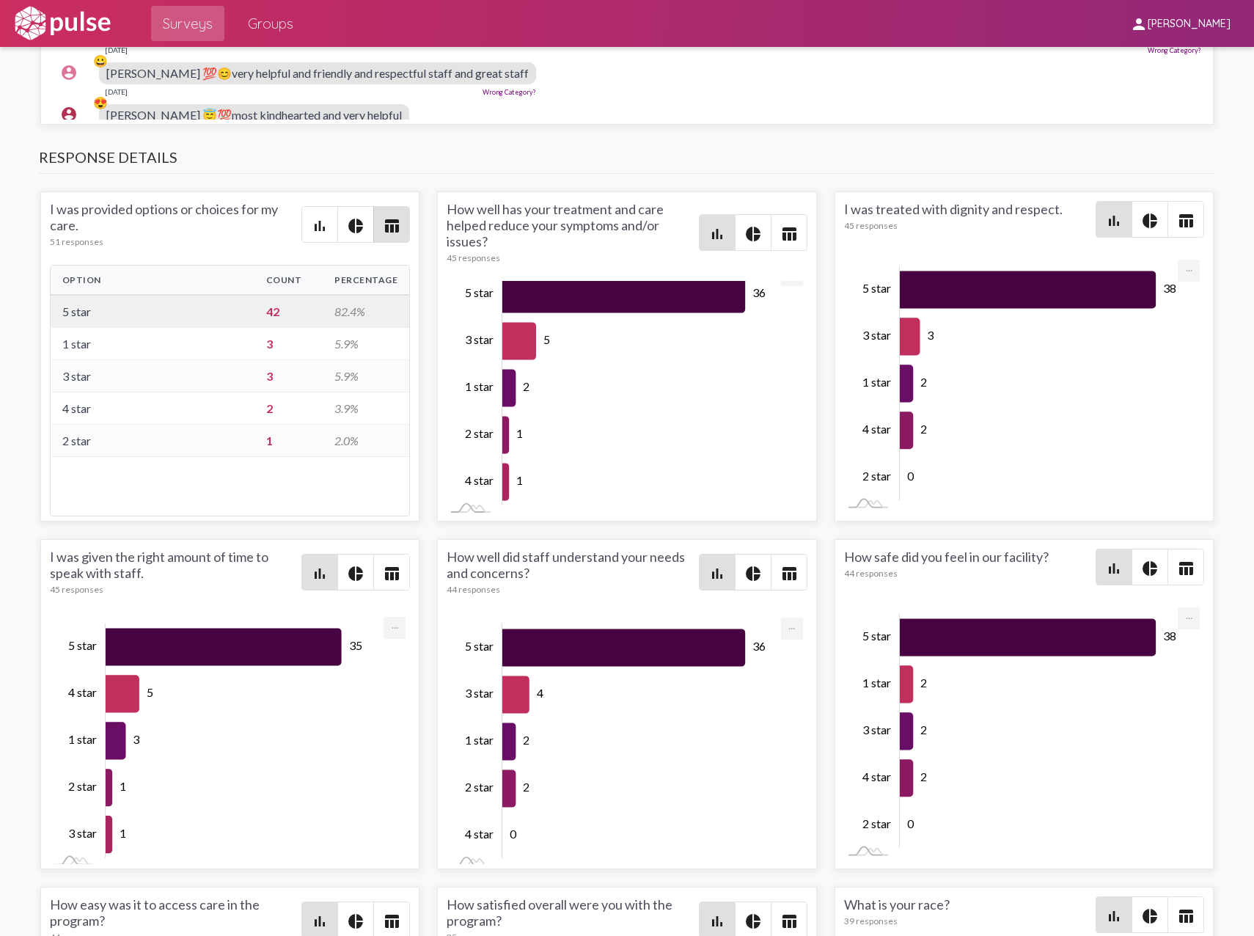
drag, startPoint x: 233, startPoint y: 413, endPoint x: 147, endPoint y: 296, distance: 145.3
click at [147, 296] on td "5 star" at bounding box center [153, 311] width 204 height 33
click at [311, 218] on mat-icon "bar_chart" at bounding box center [320, 226] width 18 height 18
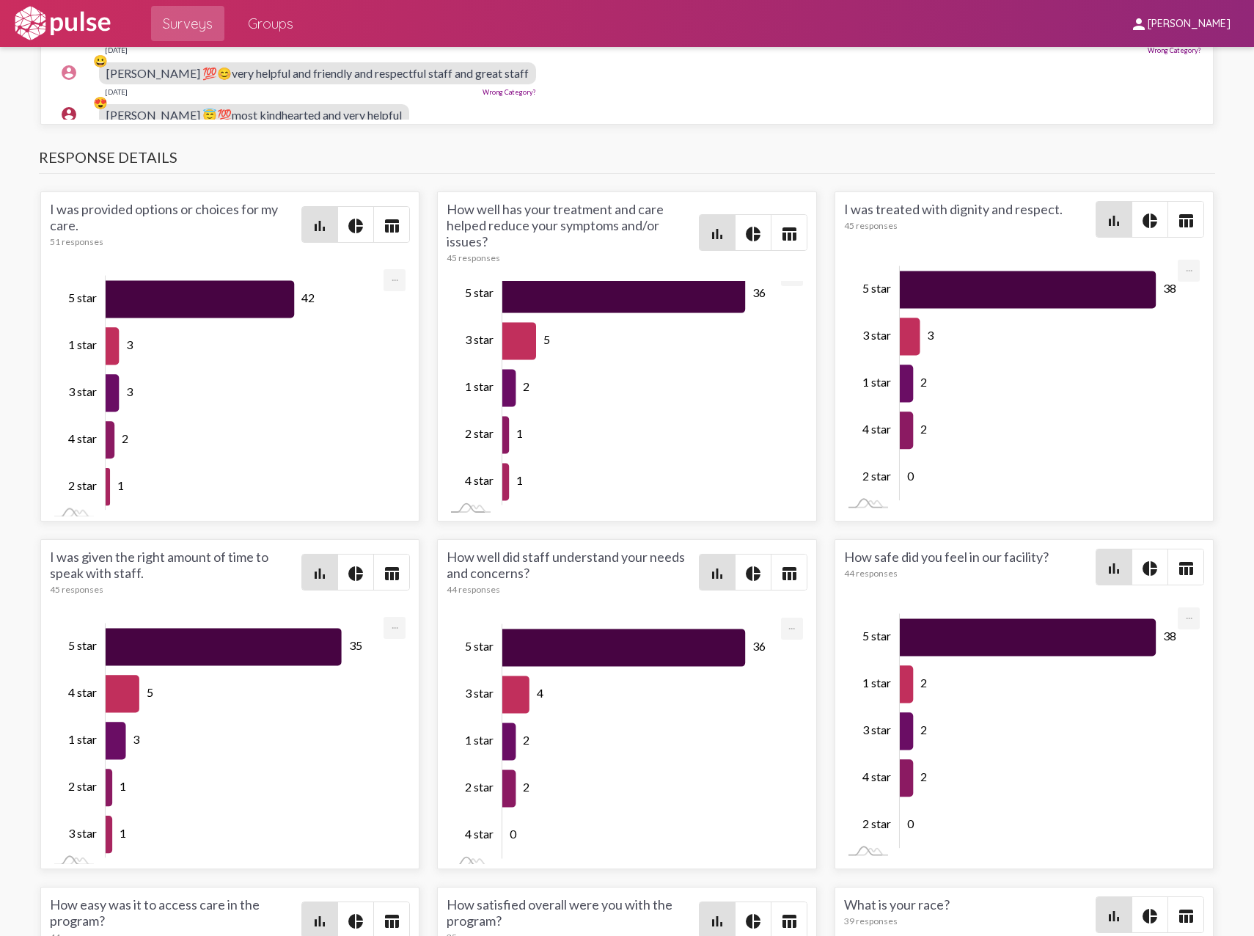
click at [347, 217] on mat-icon "pie_chart" at bounding box center [356, 226] width 18 height 18
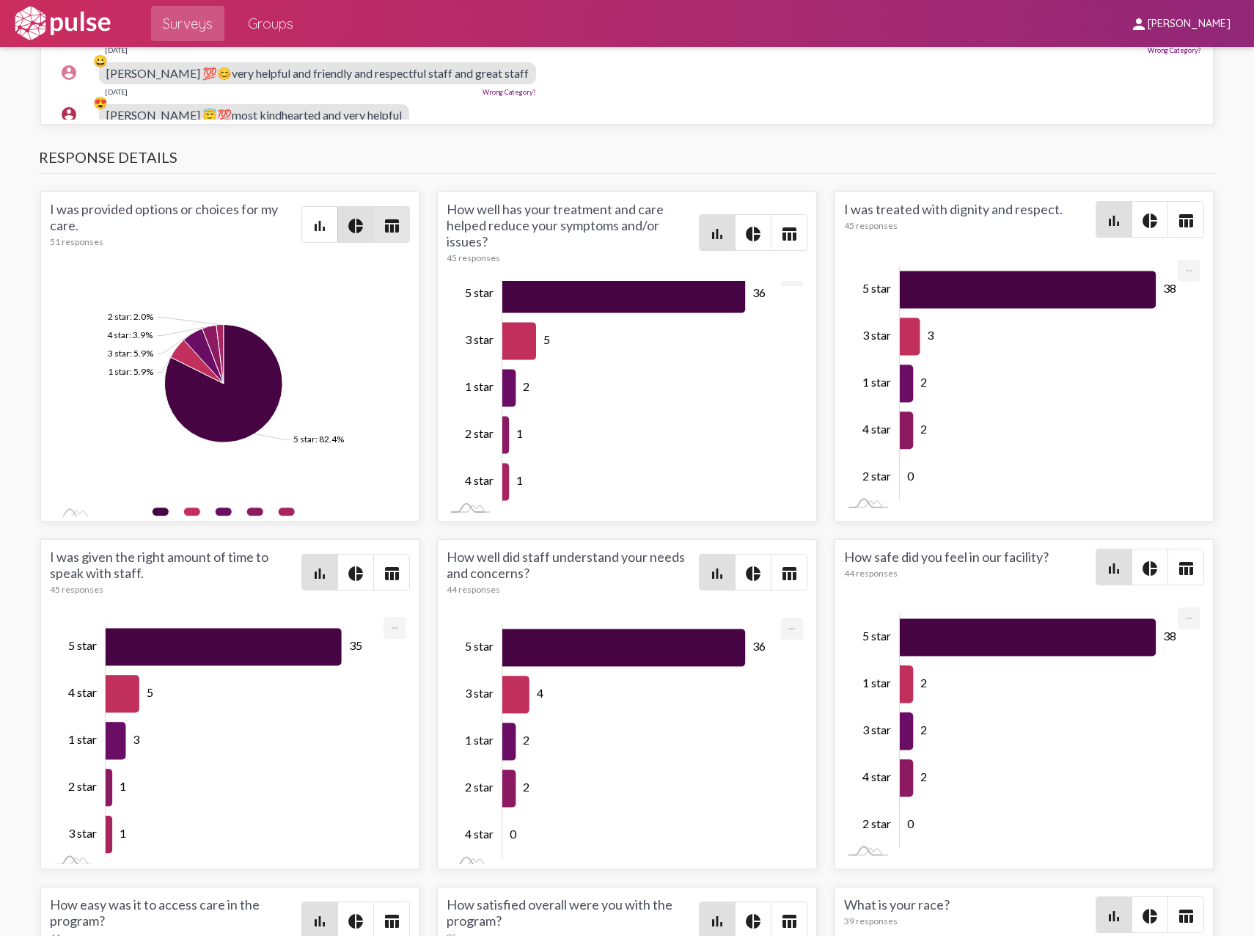
click at [387, 217] on mat-icon "table_chart" at bounding box center [392, 226] width 18 height 18
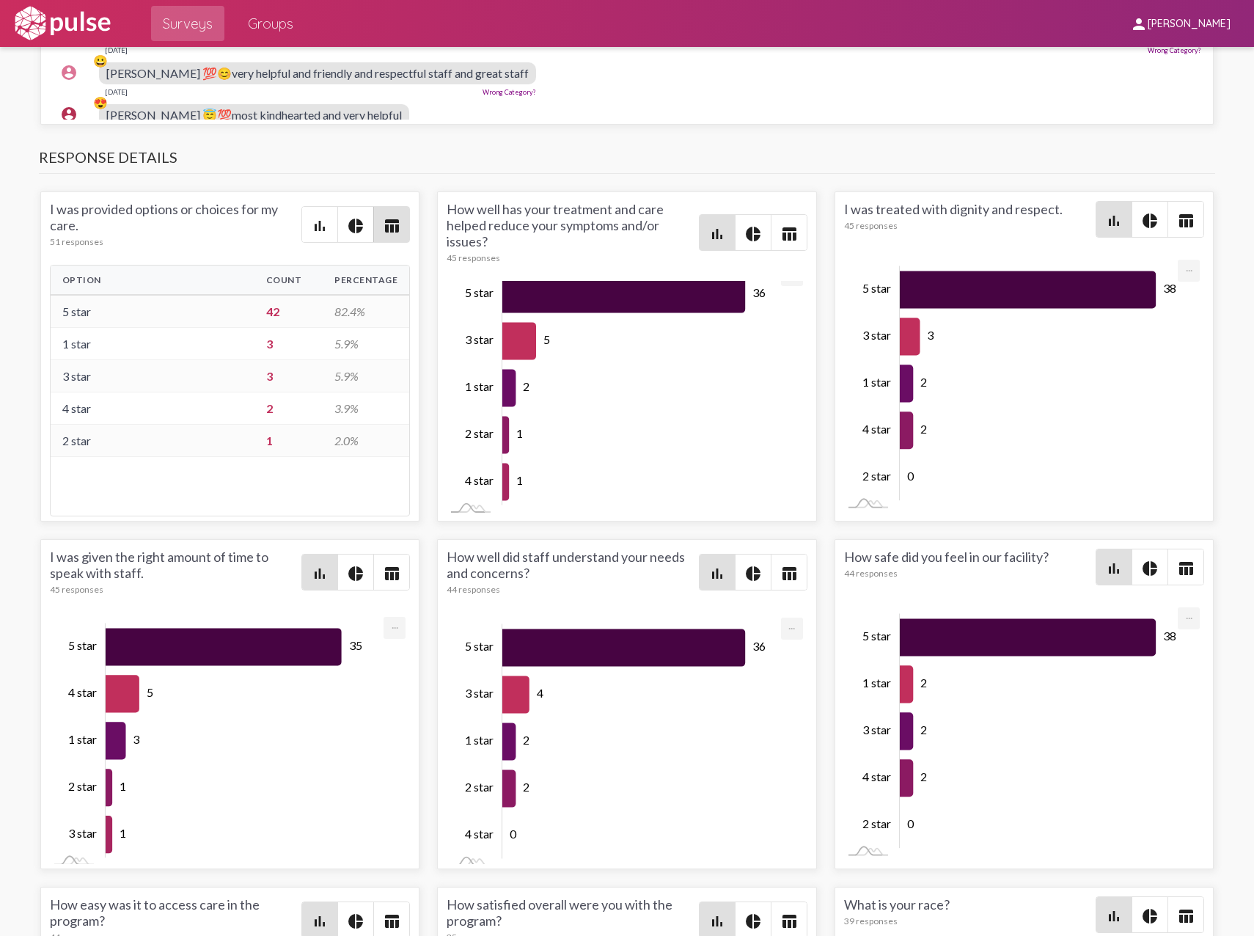
click at [781, 225] on mat-icon "table_chart" at bounding box center [790, 234] width 18 height 18
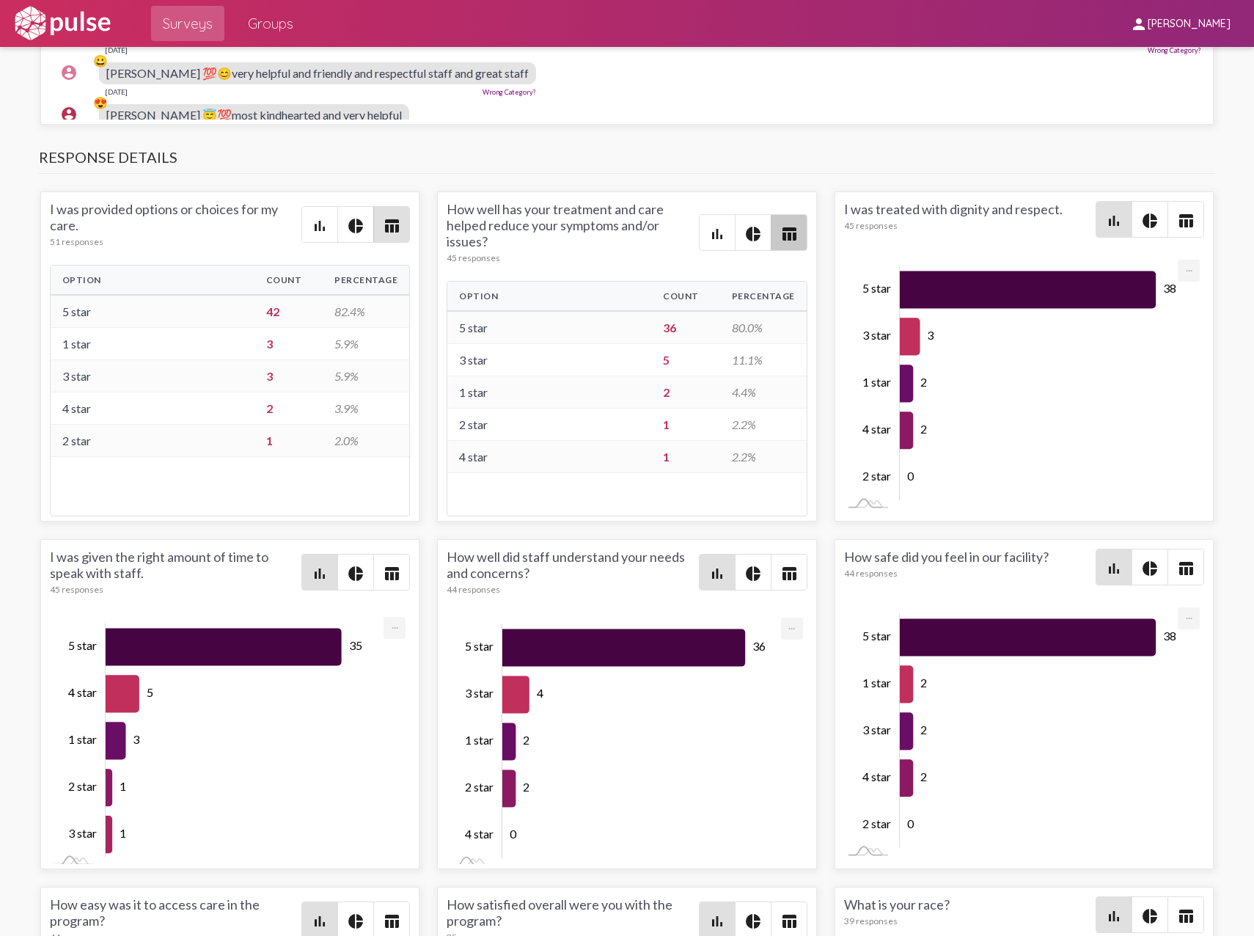
scroll to position [0, 0]
click at [1177, 212] on mat-icon "table_chart" at bounding box center [1186, 221] width 18 height 18
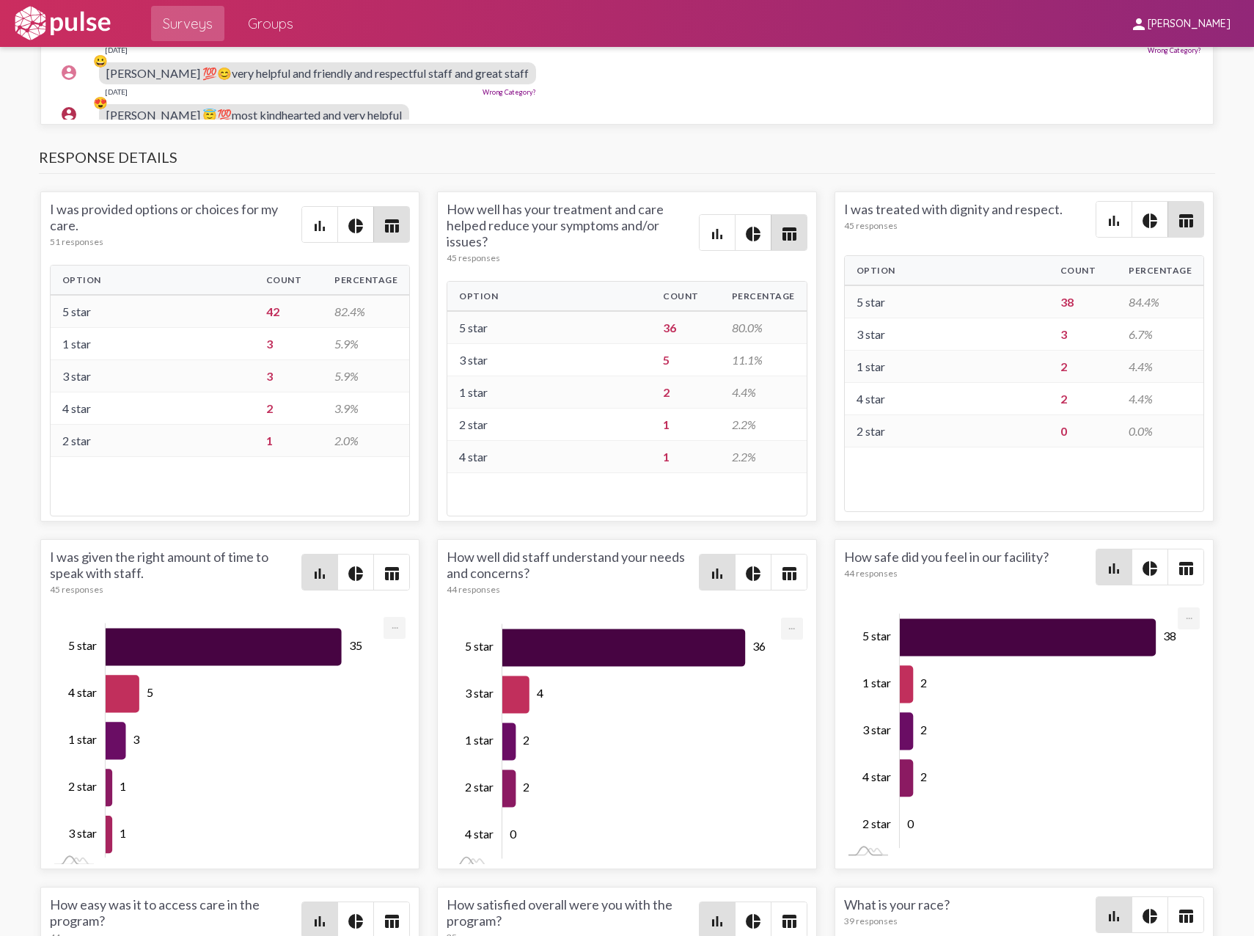
click at [401, 555] on span "table_chart" at bounding box center [391, 572] width 35 height 35
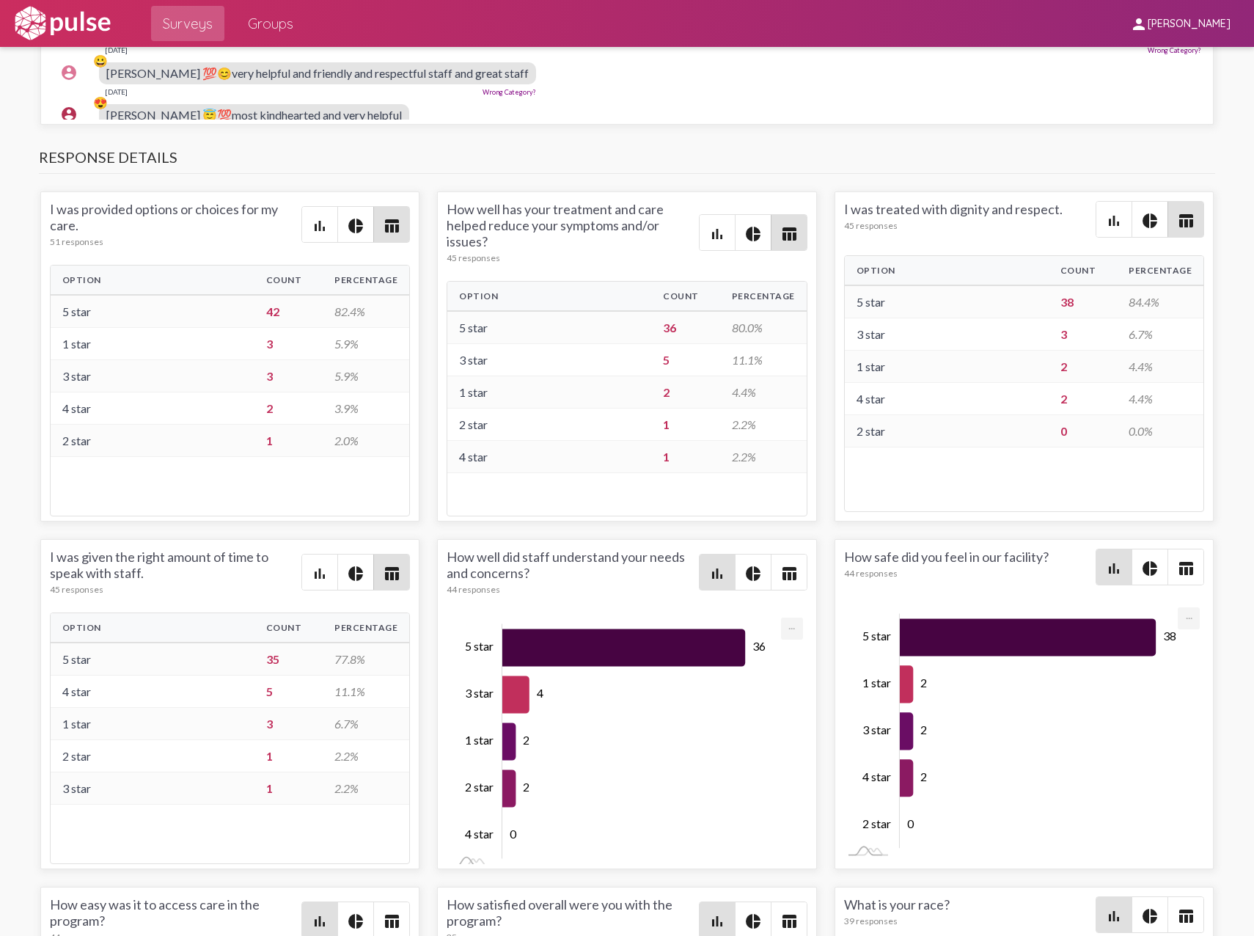
click at [781, 565] on mat-icon "table_chart" at bounding box center [790, 574] width 18 height 18
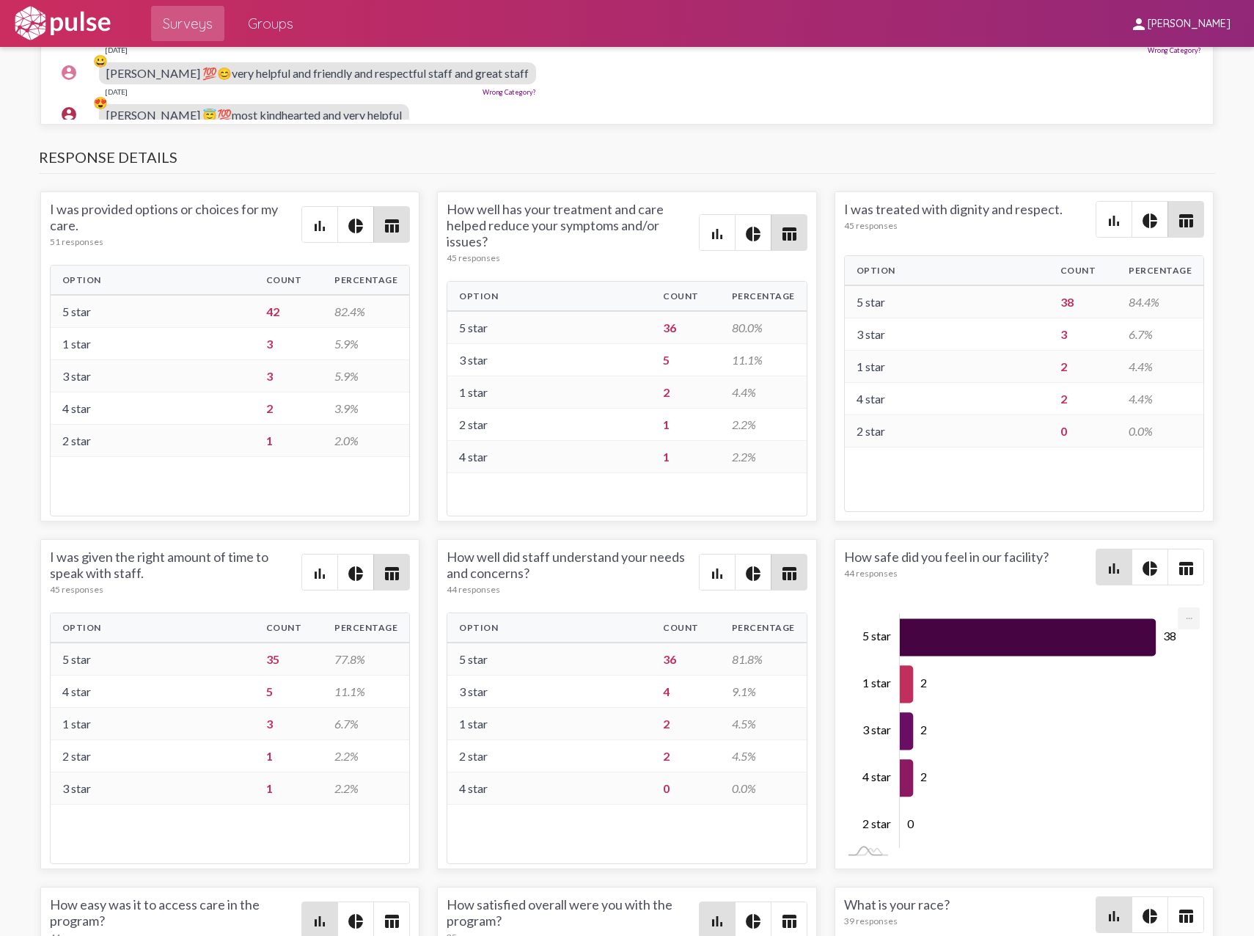
click at [1184, 560] on mat-icon "table_chart" at bounding box center [1186, 569] width 18 height 18
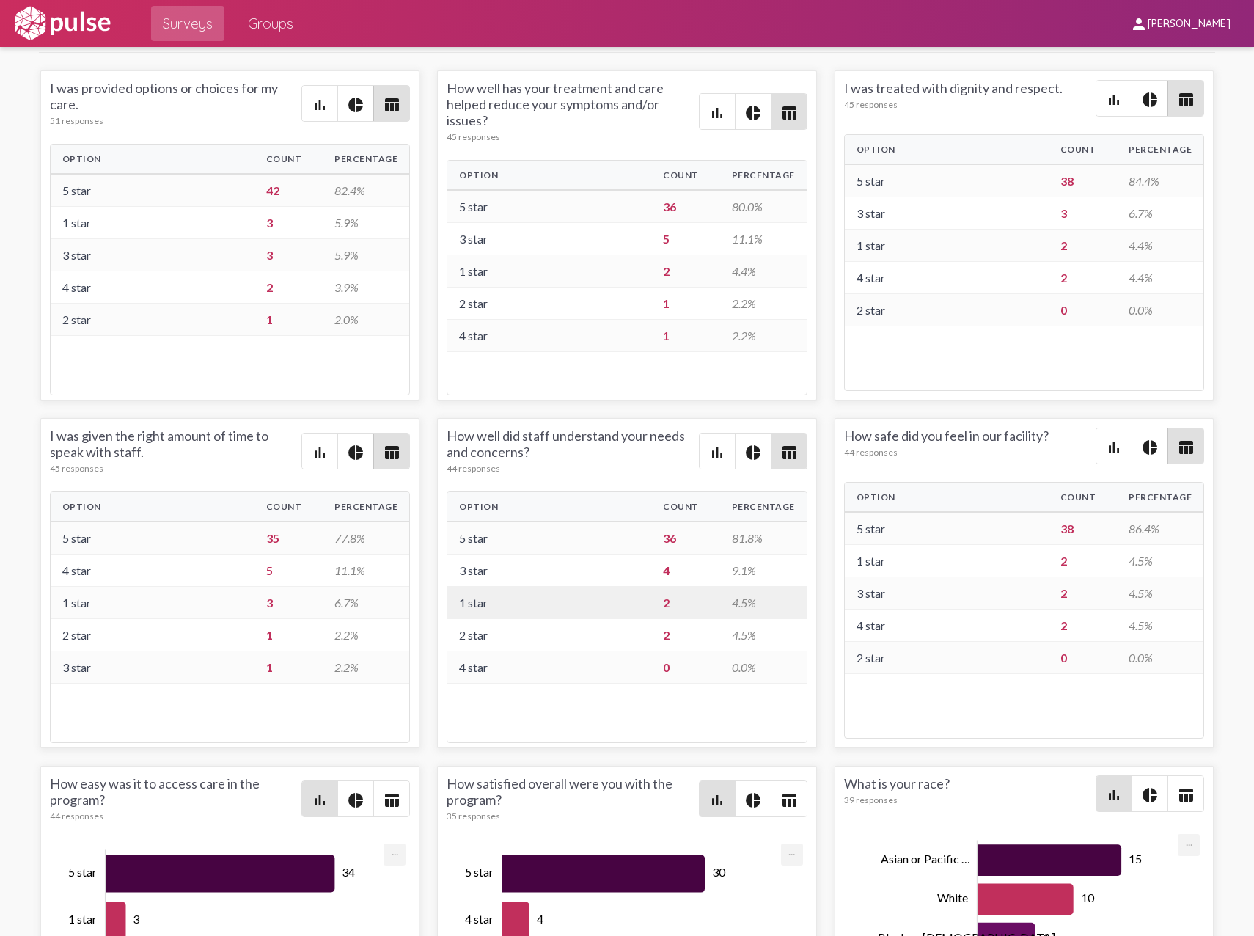
scroll to position [2201, 0]
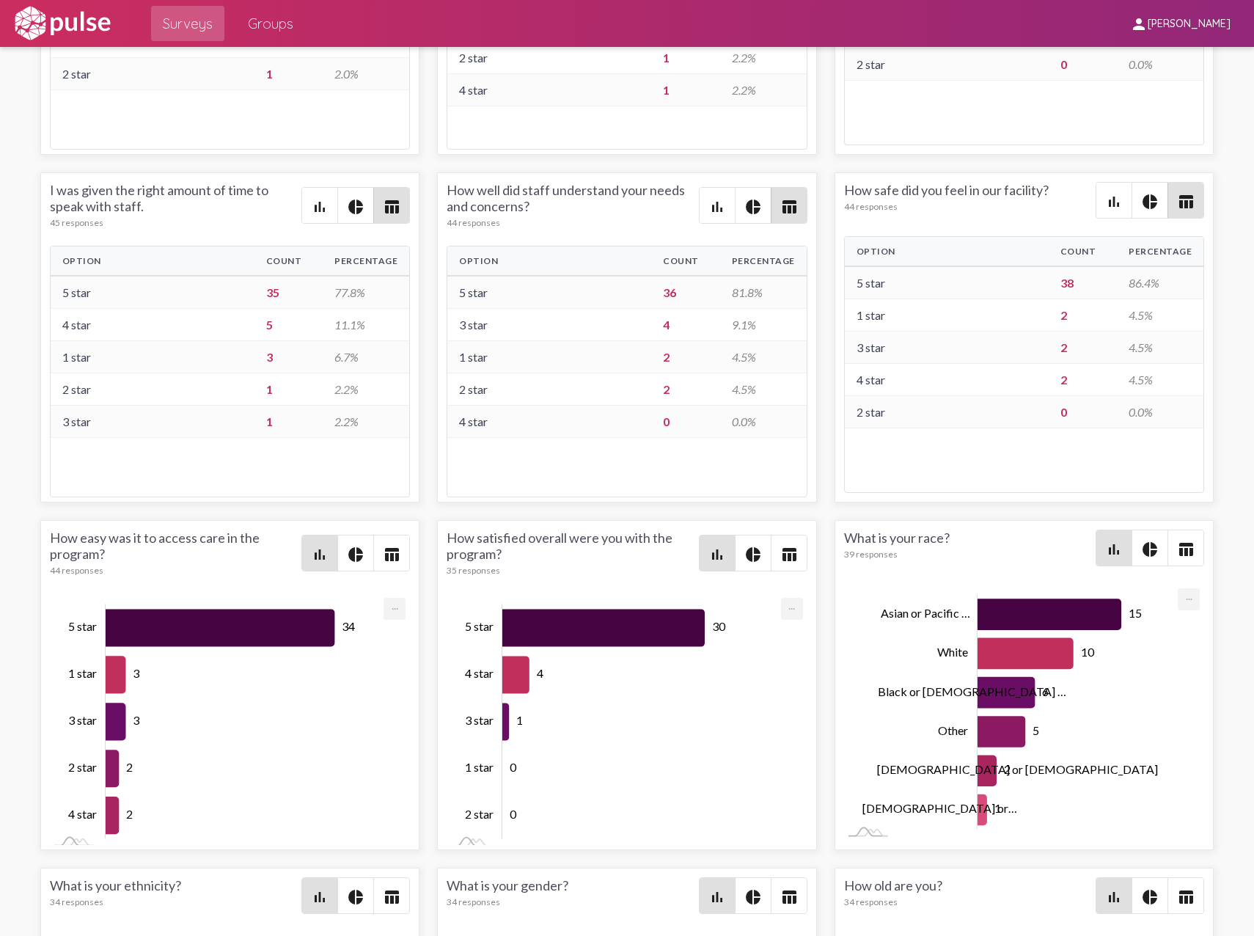
click at [391, 546] on mat-icon "table_chart" at bounding box center [392, 555] width 18 height 18
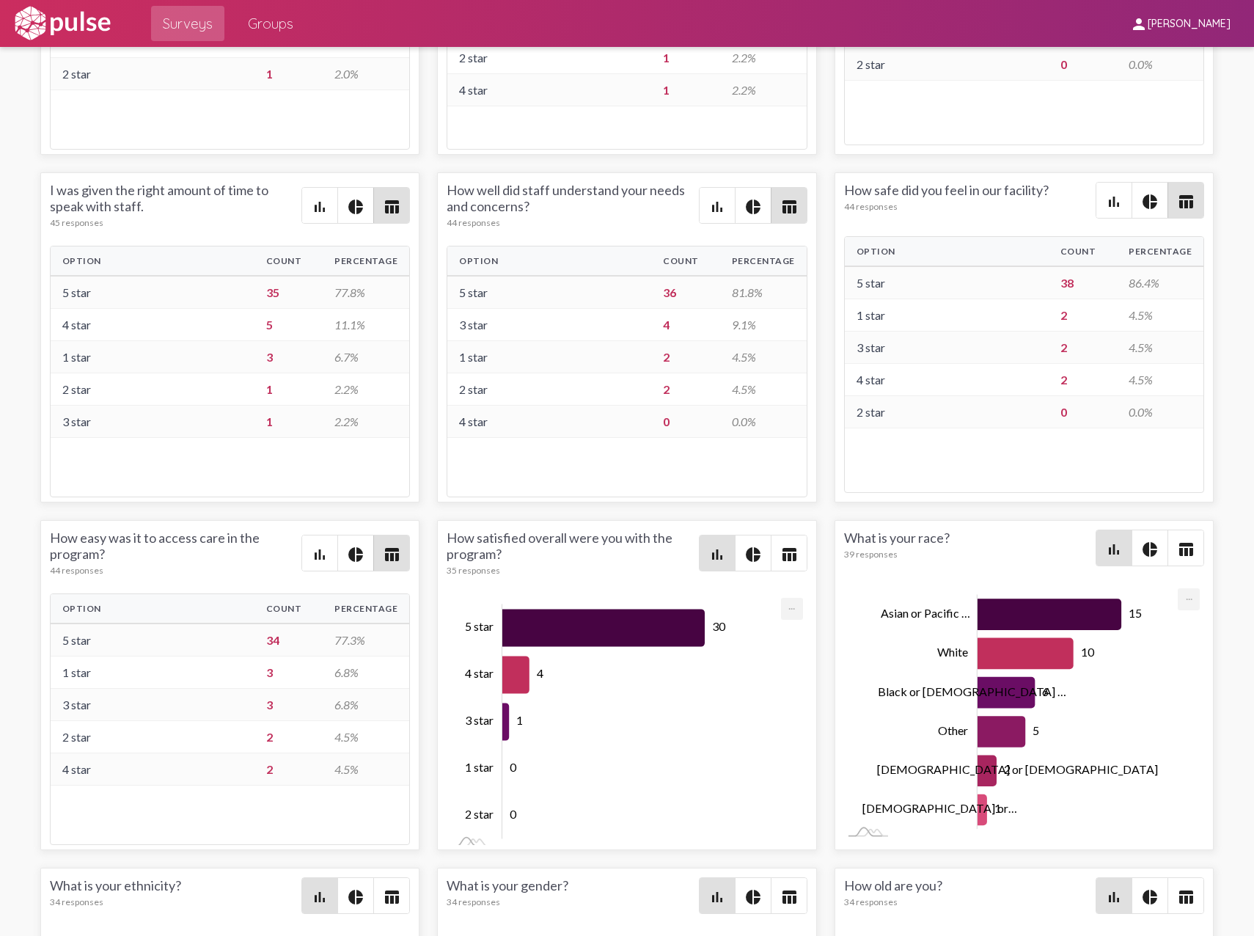
click at [795, 549] on span "table_chart" at bounding box center [789, 553] width 35 height 35
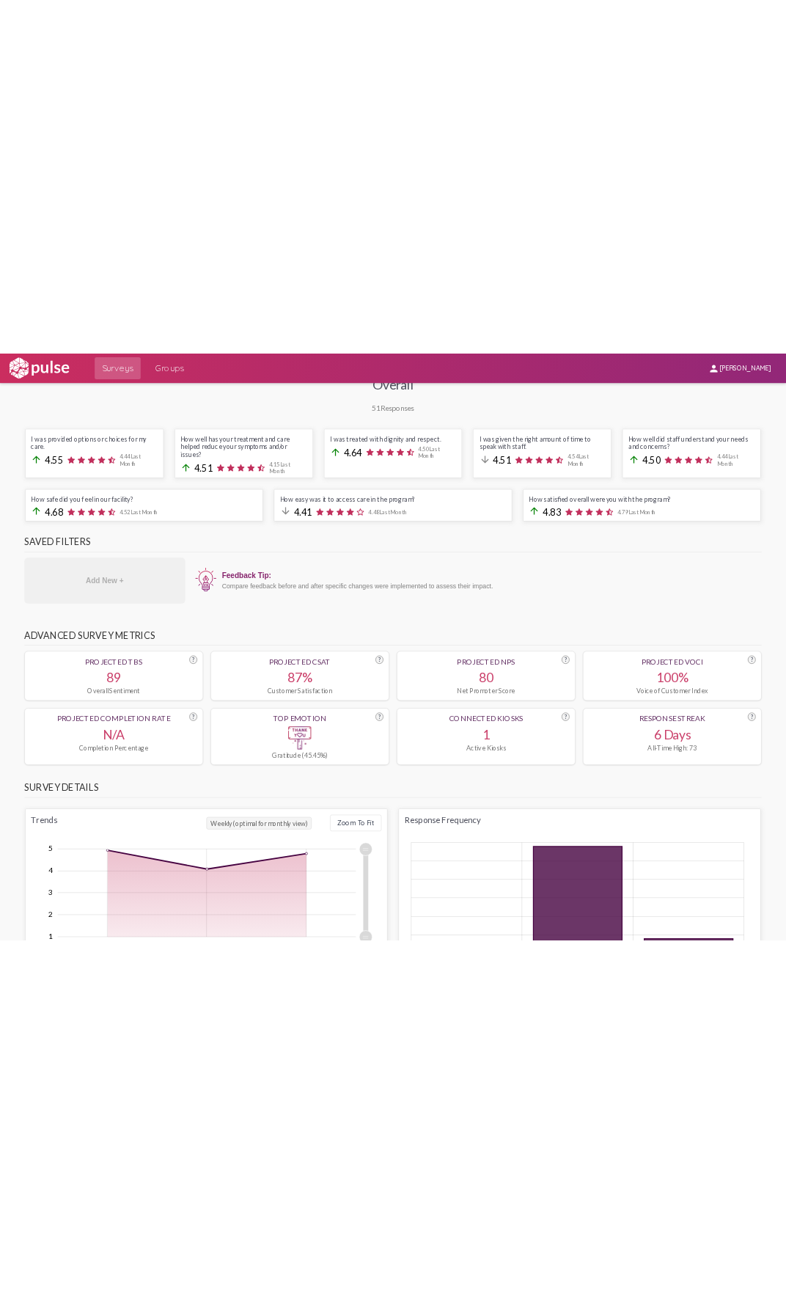
scroll to position [0, 0]
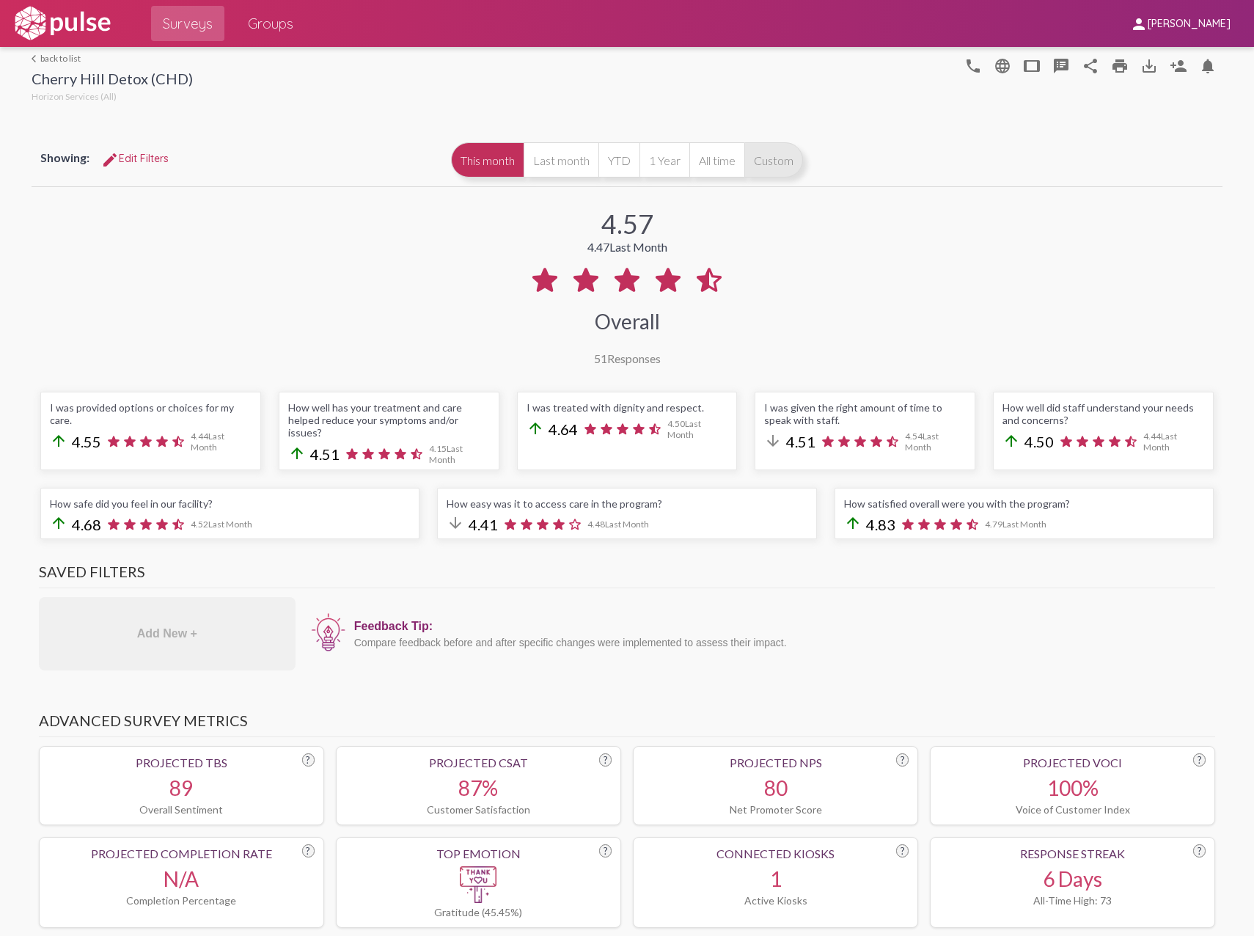
click at [766, 166] on button "Custom" at bounding box center [774, 159] width 59 height 35
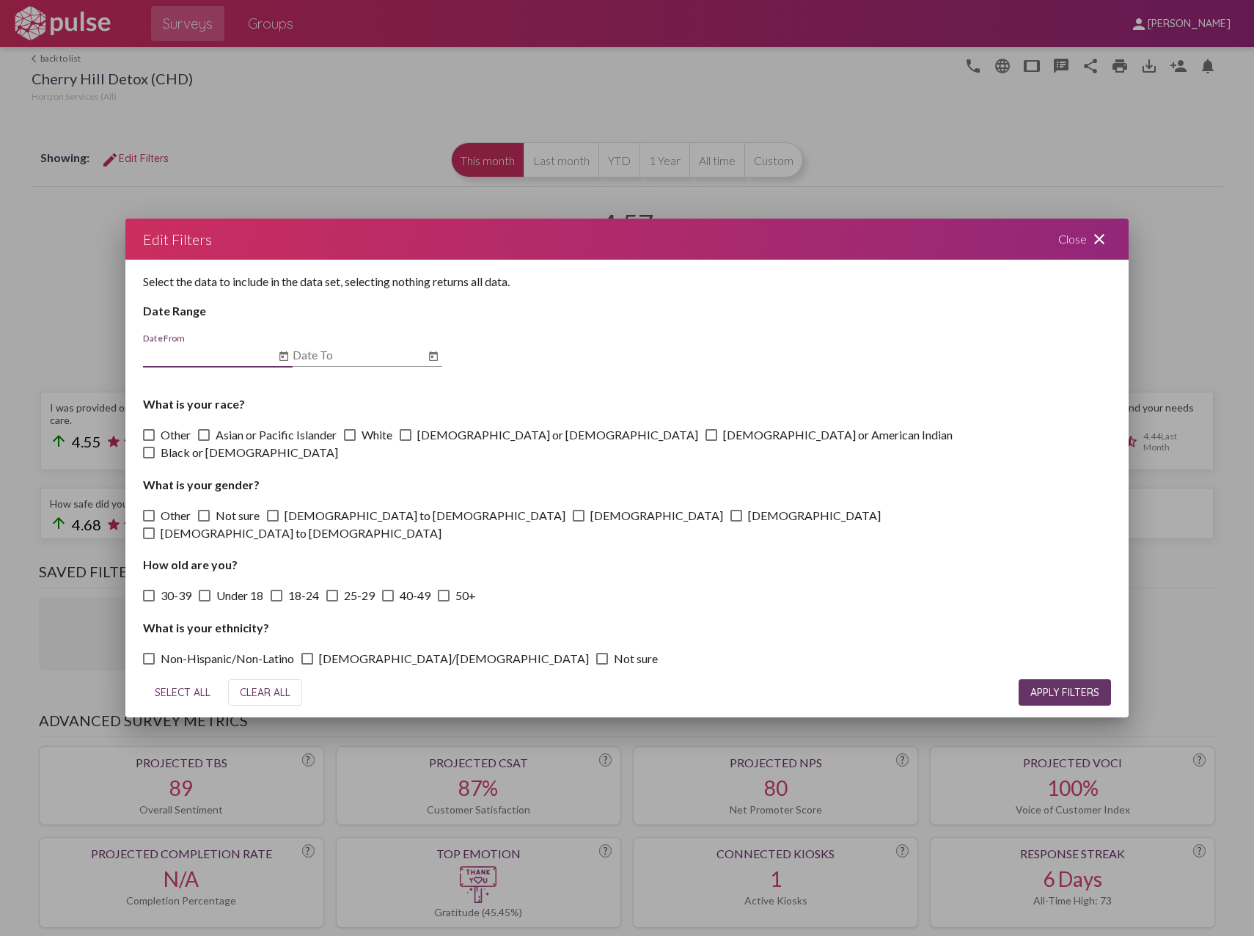
click at [189, 362] on input "Date From" at bounding box center [209, 354] width 132 height 13
click at [189, 686] on span "SELECT ALL" at bounding box center [183, 692] width 56 height 13
checkbox input "true"
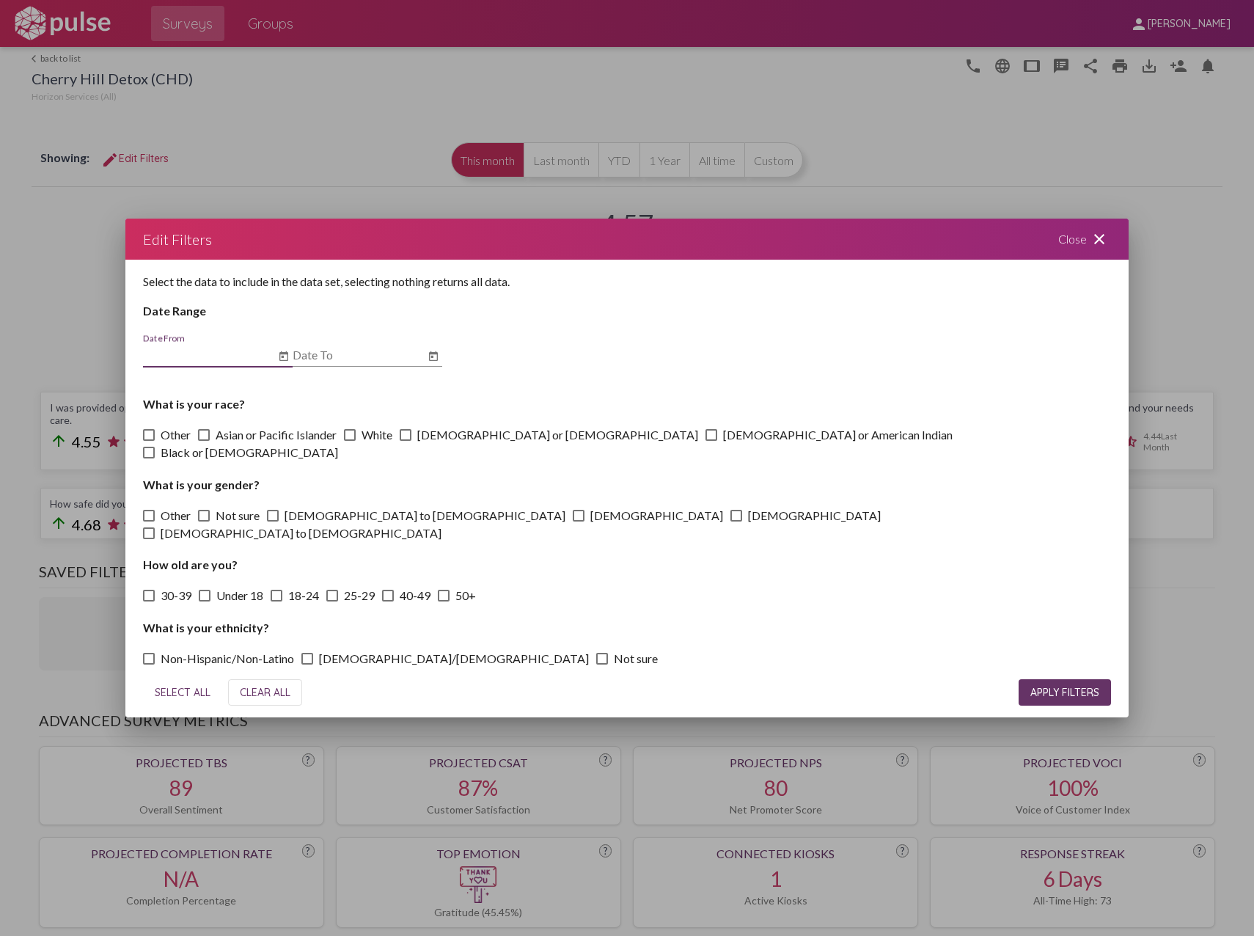
checkbox input "true"
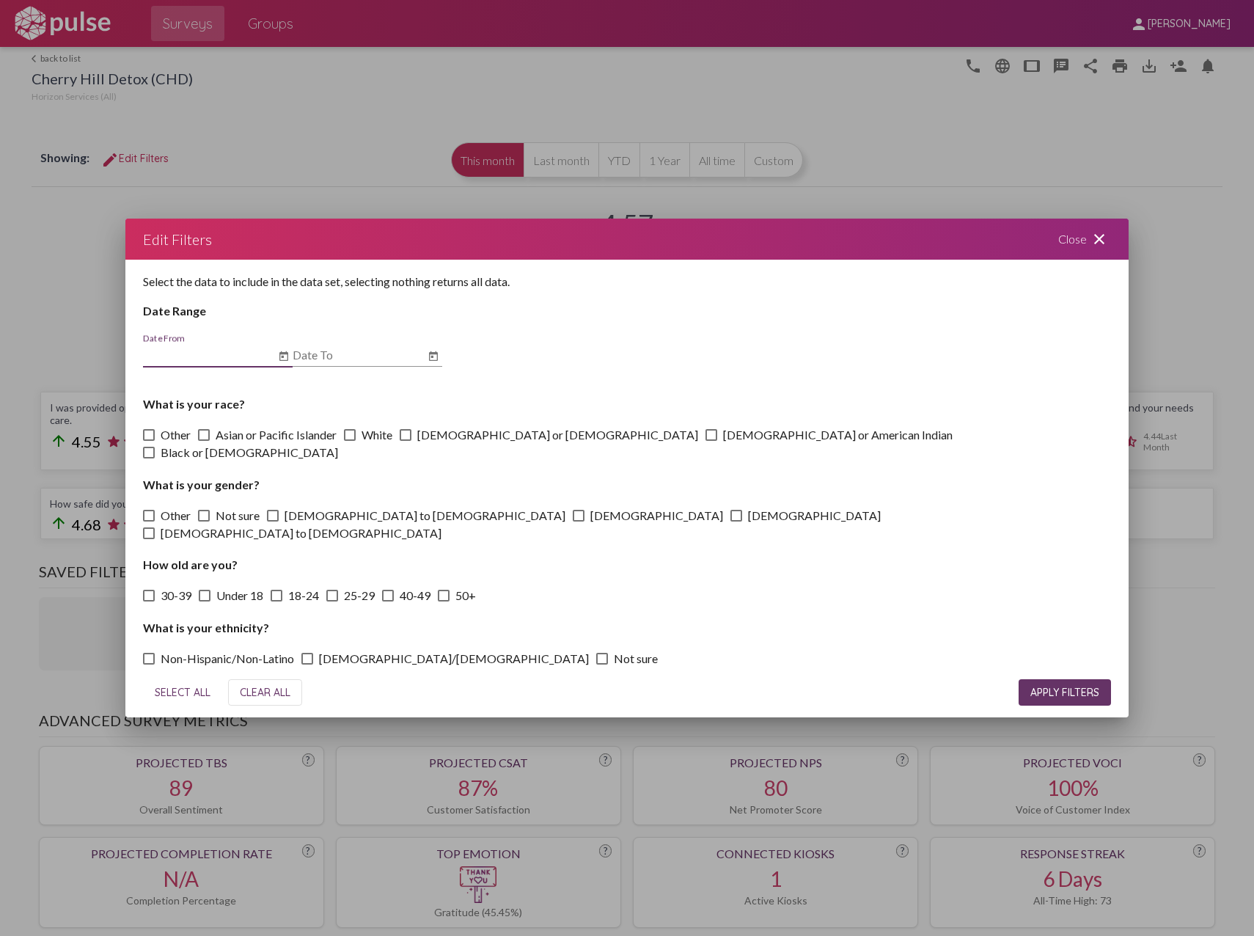
checkbox input "true"
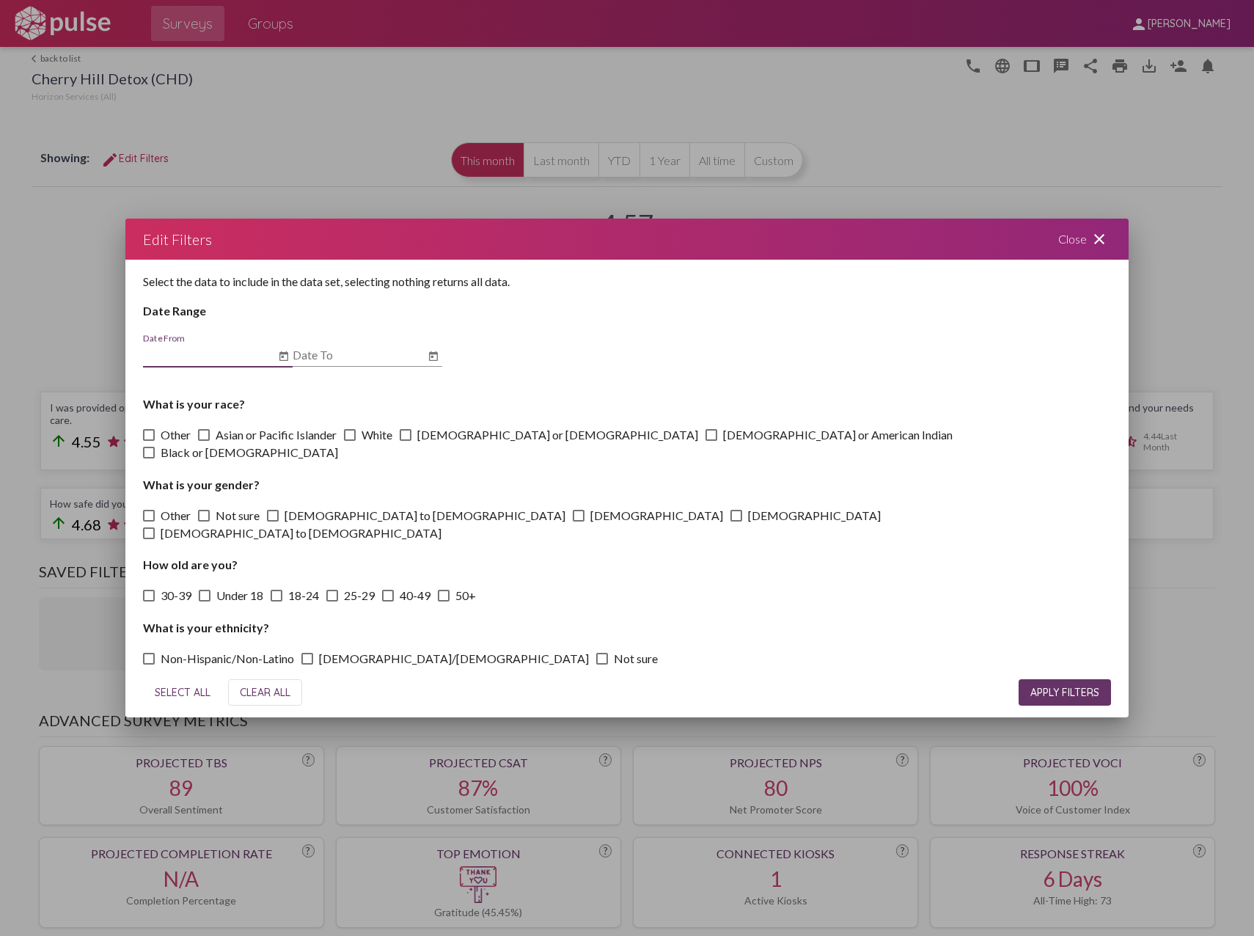
checkbox input "true"
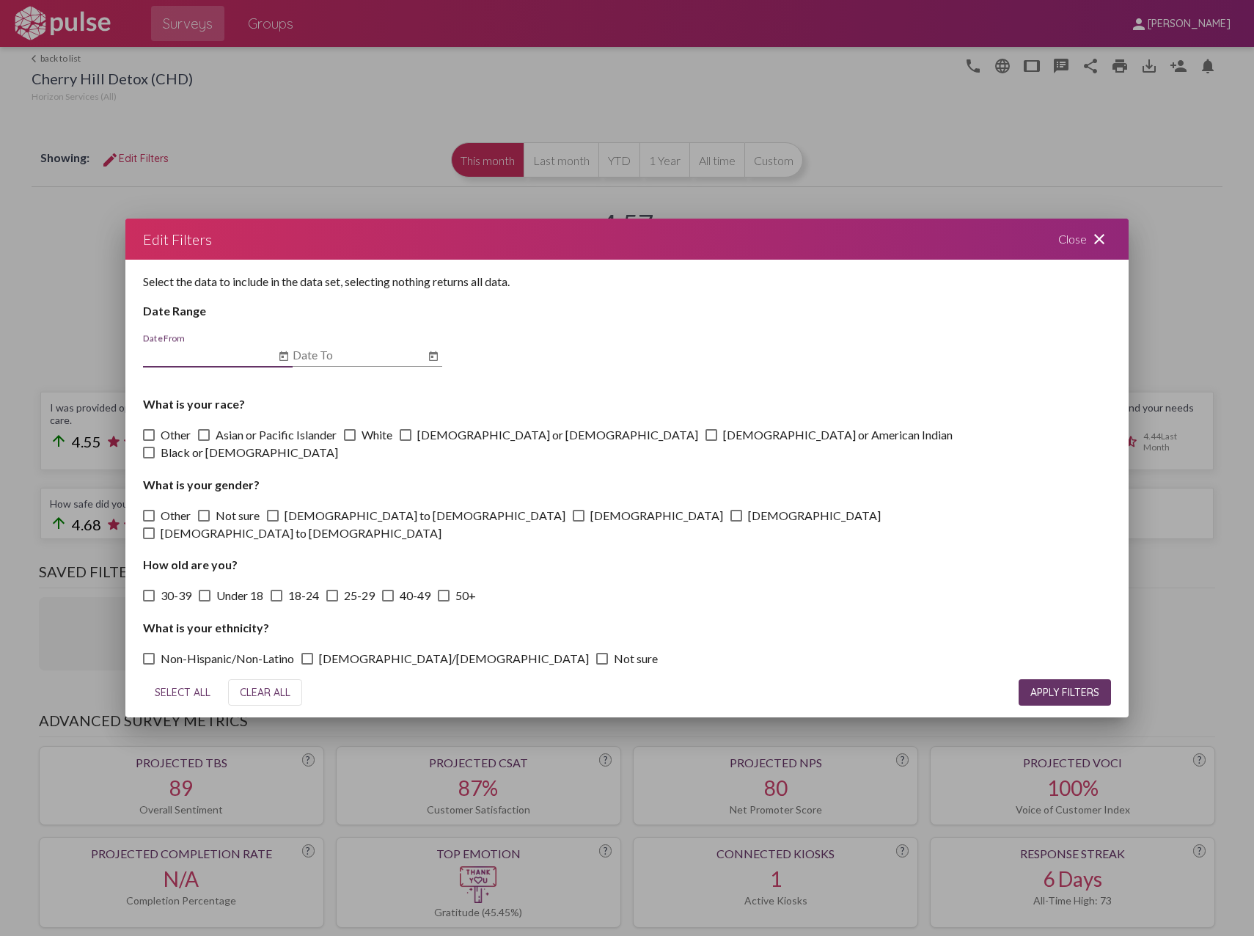
checkbox input "true"
click at [220, 362] on input "Date From" at bounding box center [209, 354] width 132 height 13
click at [278, 365] on icon "Open calendar" at bounding box center [284, 357] width 12 height 18
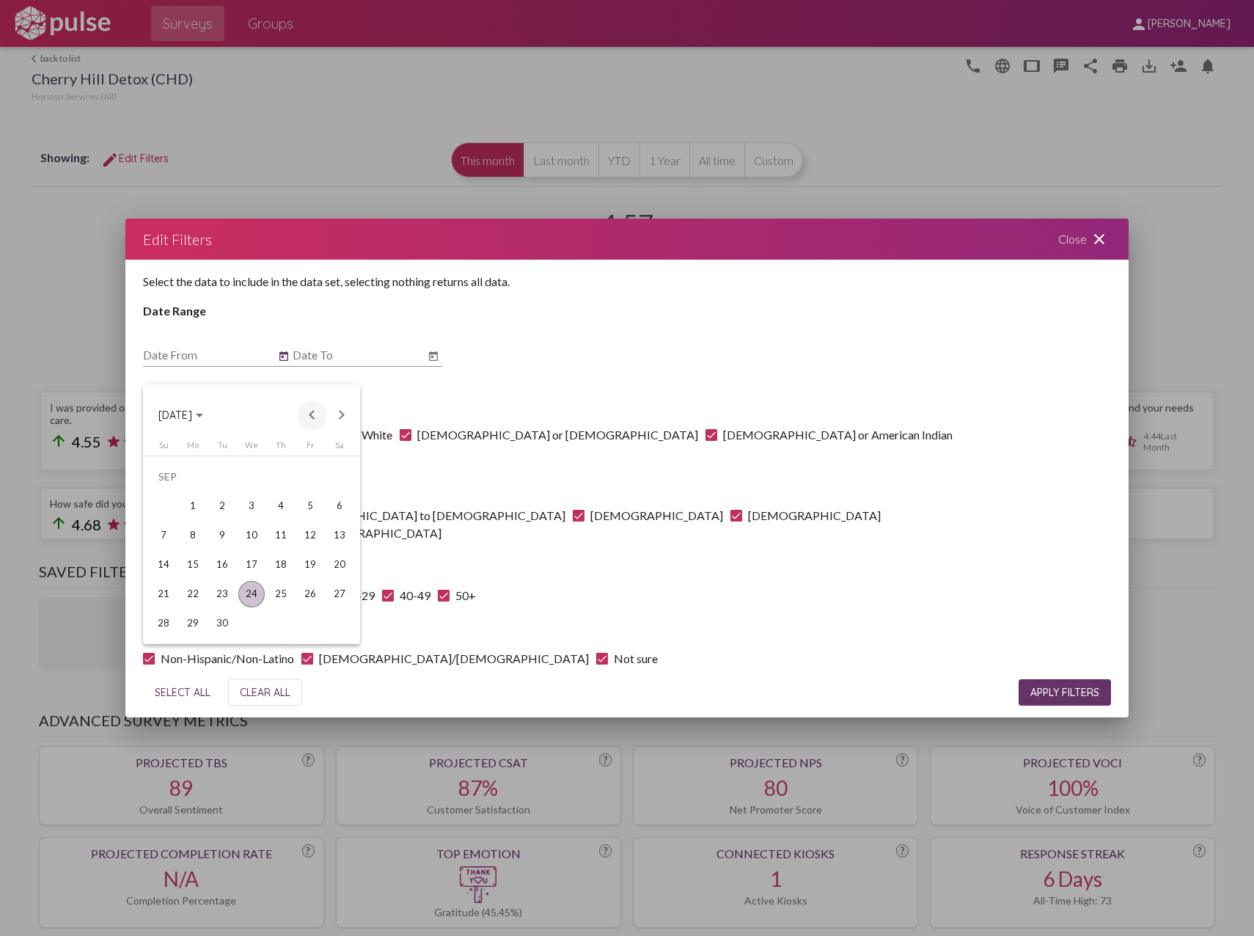
click at [322, 414] on button "Previous month" at bounding box center [312, 415] width 29 height 29
click at [224, 502] on div "1" at bounding box center [222, 506] width 26 height 26
type input "[DATE]"
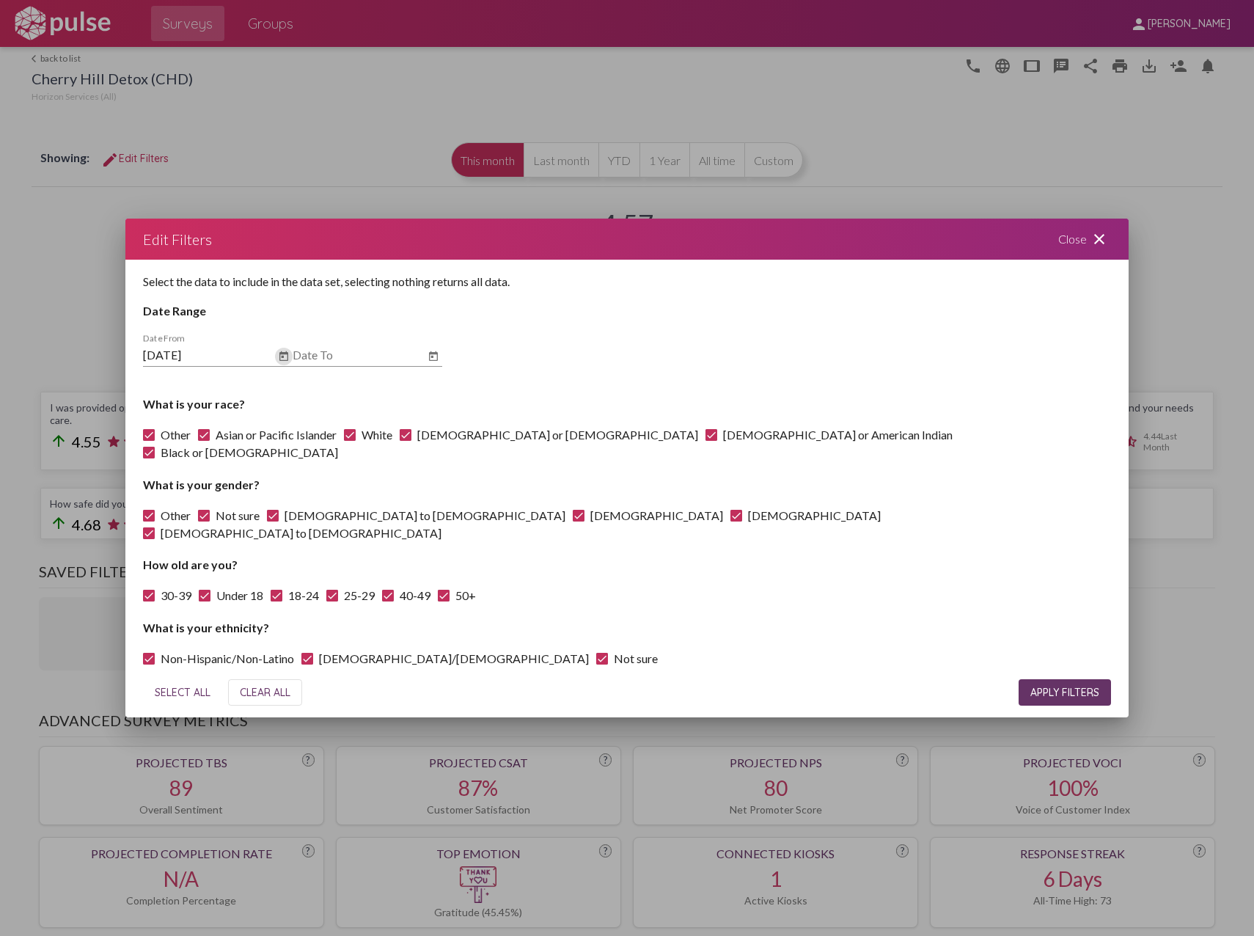
click at [440, 365] on button "Open calendar" at bounding box center [434, 357] width 18 height 18
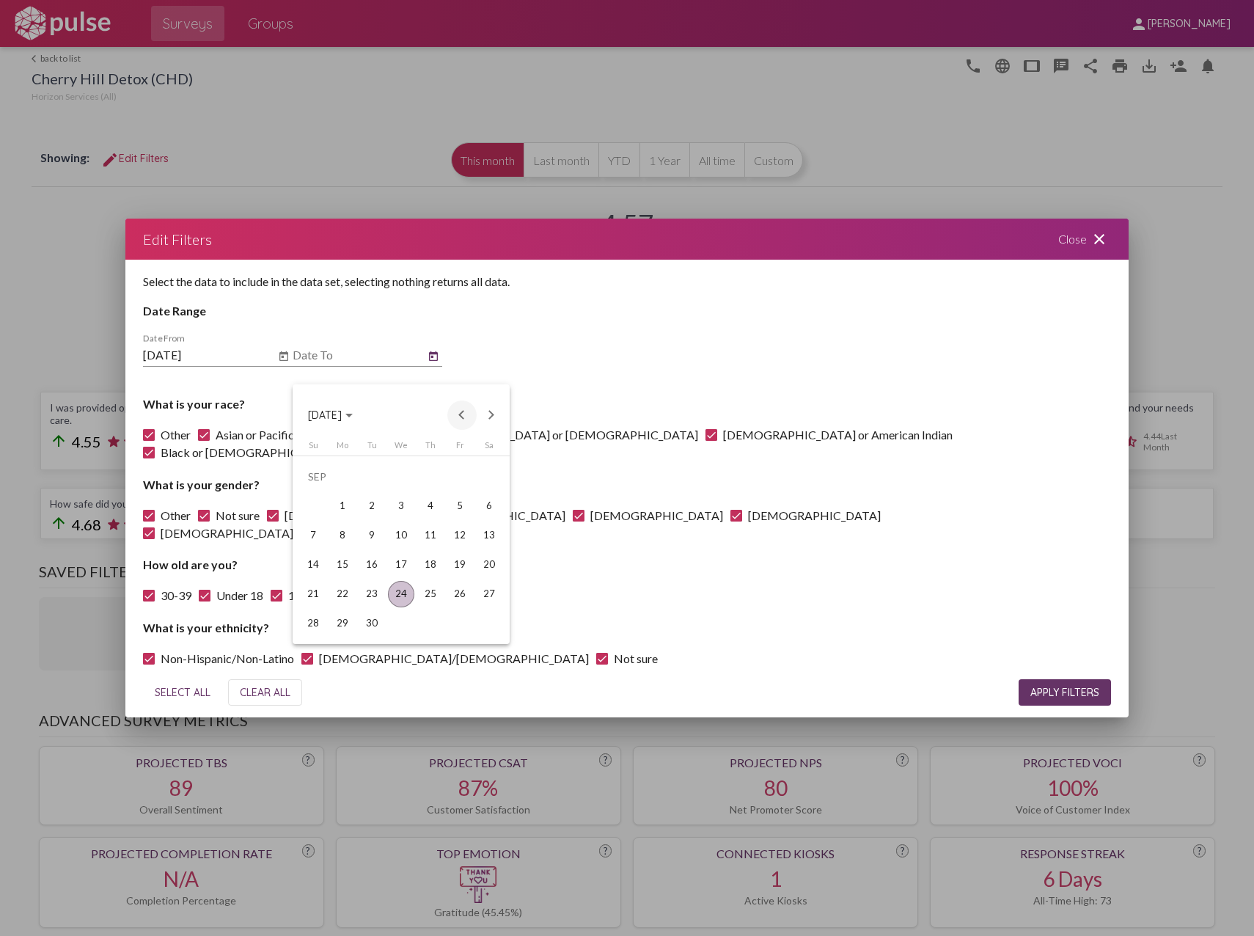
click at [456, 414] on button "Previous month" at bounding box center [462, 415] width 29 height 29
click at [423, 621] on div "31" at bounding box center [430, 623] width 26 height 26
type input "7/31/2025"
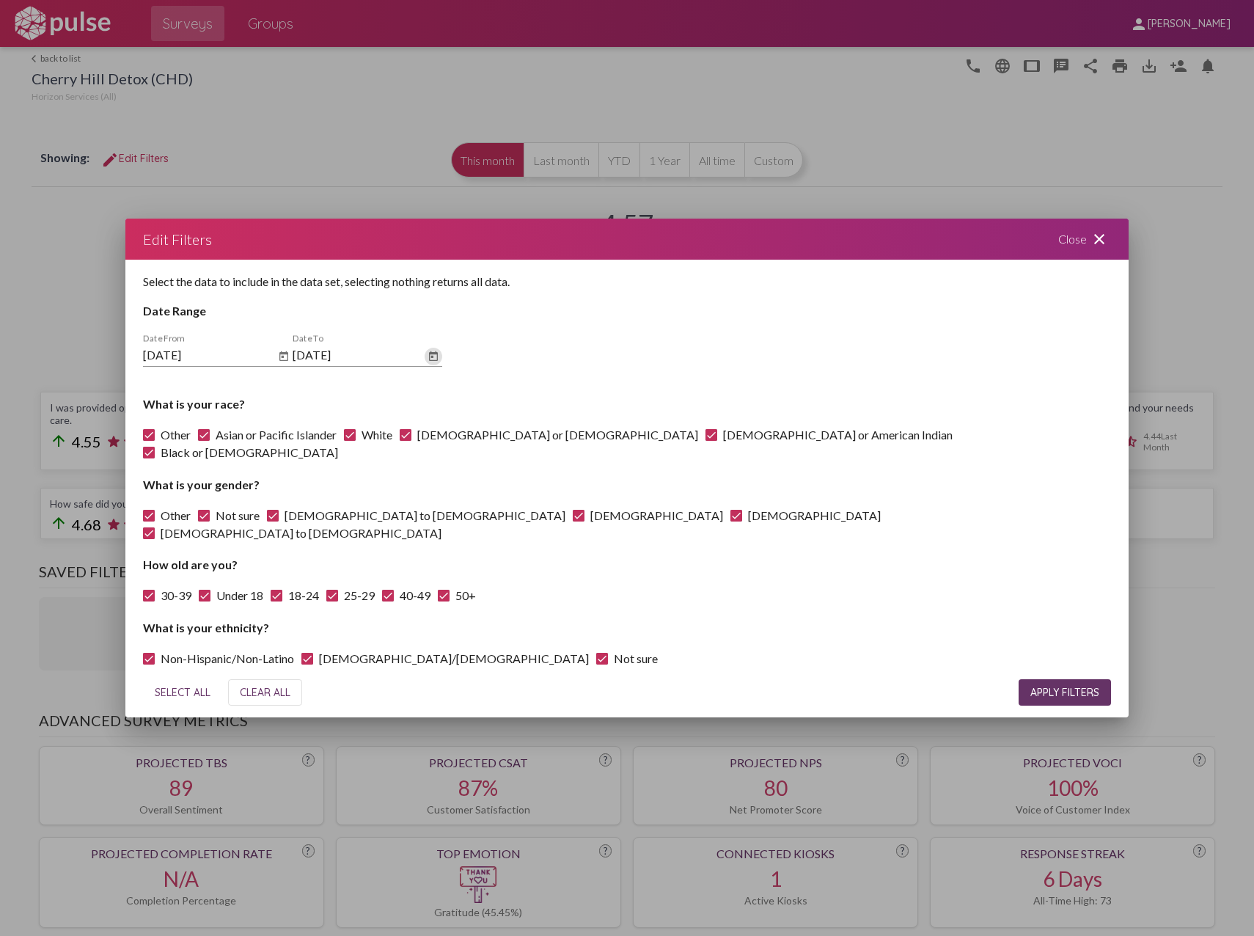
click at [1040, 686] on span "APPLY FILTERS" at bounding box center [1065, 692] width 69 height 13
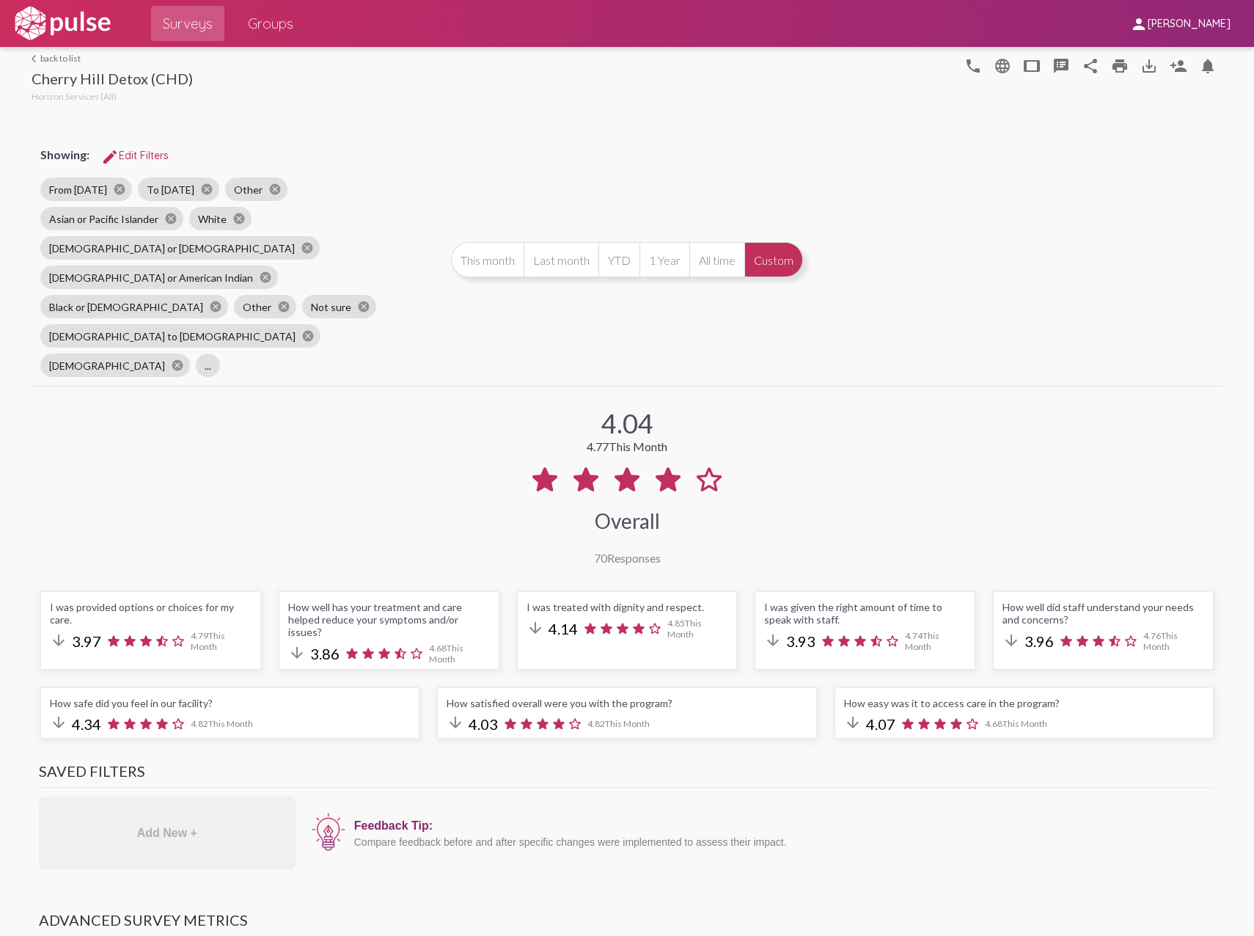
drag, startPoint x: 584, startPoint y: 386, endPoint x: 663, endPoint y: 387, distance: 79.2
click at [663, 439] on div "4.77 This Month" at bounding box center [627, 446] width 81 height 14
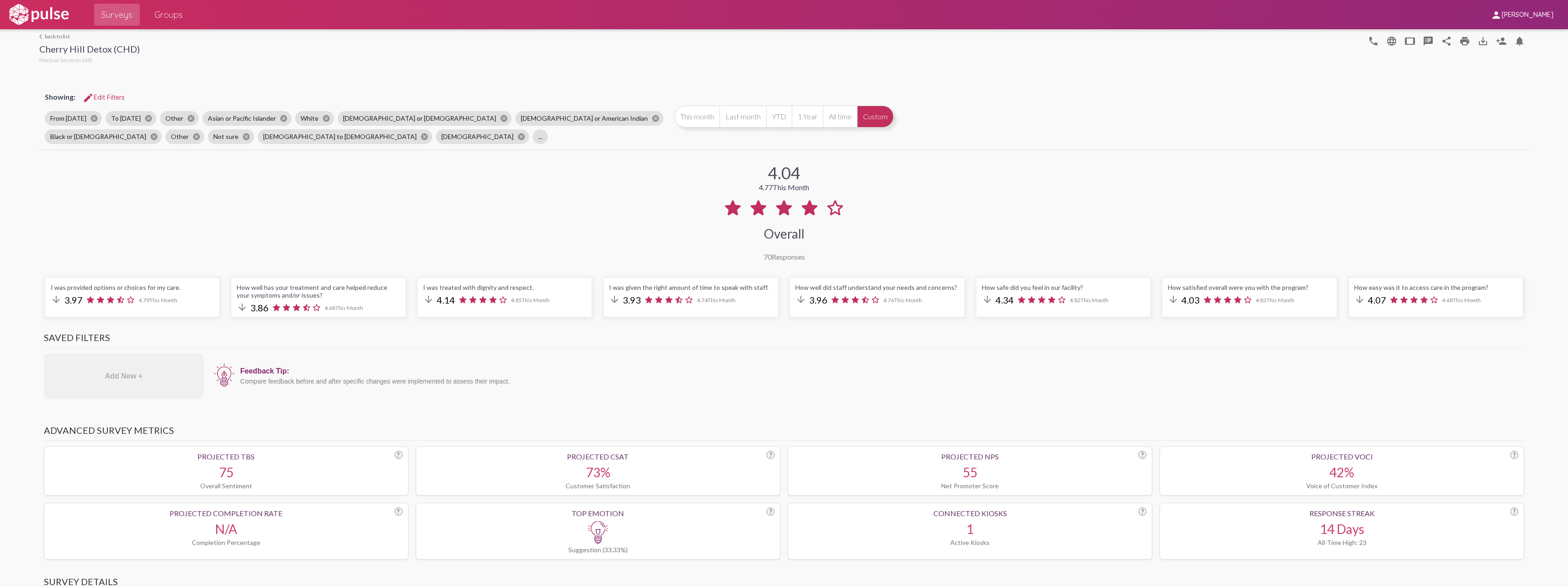
click at [781, 120] on button "Custom" at bounding box center [875, 116] width 37 height 22
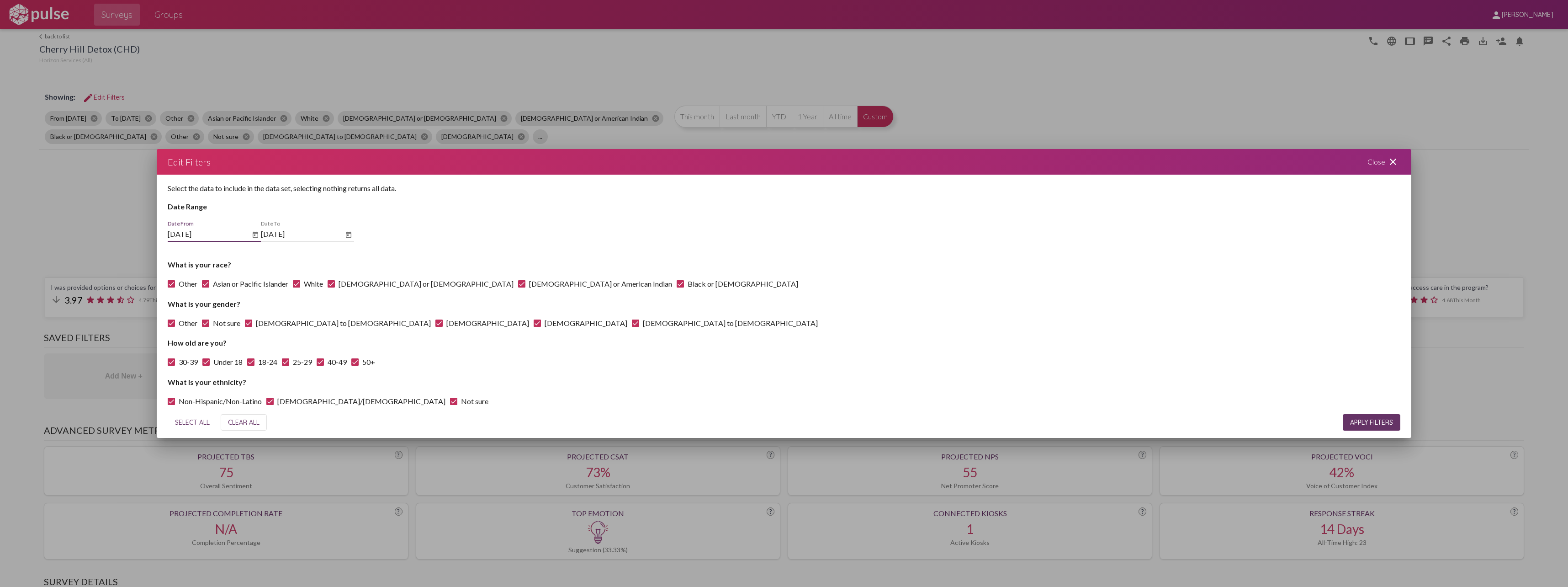
drag, startPoint x: 171, startPoint y: 231, endPoint x: 161, endPoint y: 231, distance: 10.0
click at [161, 231] on div "Select the data to include in the data set, selecting nothing returns all data.…" at bounding box center [784, 290] width 1254 height 232
type input "8/1/2025"
click at [263, 232] on input "7/31/2025" at bounding box center [302, 234] width 82 height 8
click at [347, 234] on icon "Open calendar" at bounding box center [349, 235] width 7 height 11
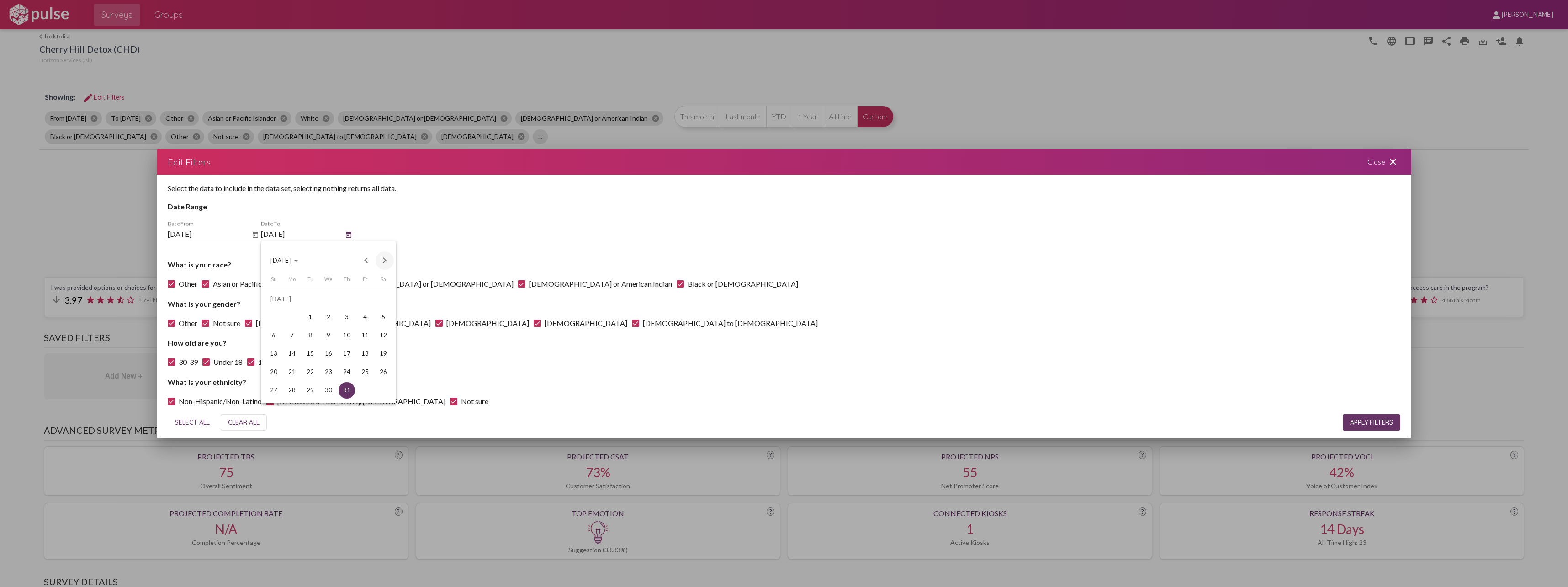
click at [385, 259] on button "Next month" at bounding box center [384, 260] width 18 height 18
click at [277, 389] on div "31" at bounding box center [273, 390] width 16 height 16
type input "8/31/2025"
click at [781, 423] on span "APPLY FILTERS" at bounding box center [1371, 422] width 43 height 8
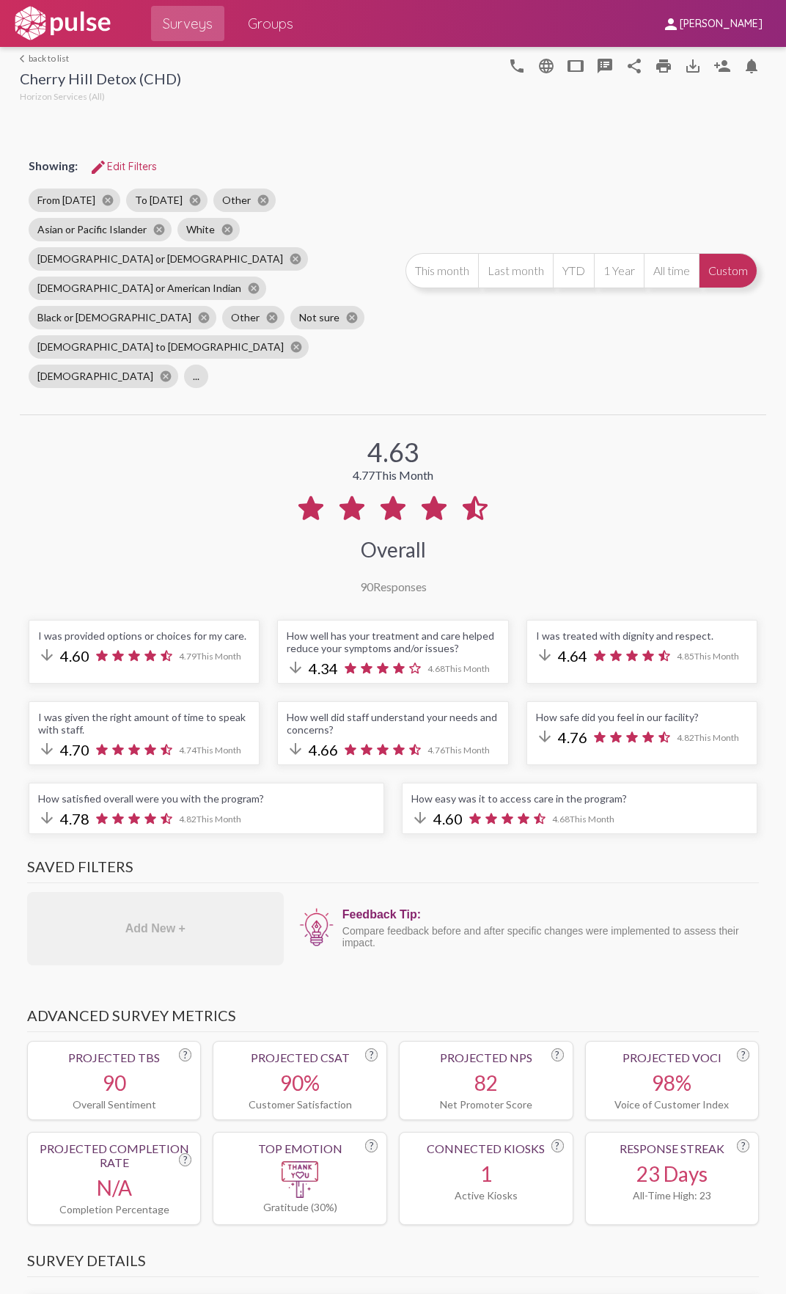
drag, startPoint x: 37, startPoint y: 576, endPoint x: 238, endPoint y: 575, distance: 201.7
click at [238, 629] on div "I was provided options or choices for my care." at bounding box center [144, 635] width 212 height 12
copy div "I was provided options or choices for my care."
drag, startPoint x: 285, startPoint y: 573, endPoint x: 454, endPoint y: 584, distance: 169.1
click at [454, 629] on div "How well has your treatment and care helped reduce your symptoms and/or issues?" at bounding box center [393, 641] width 212 height 25
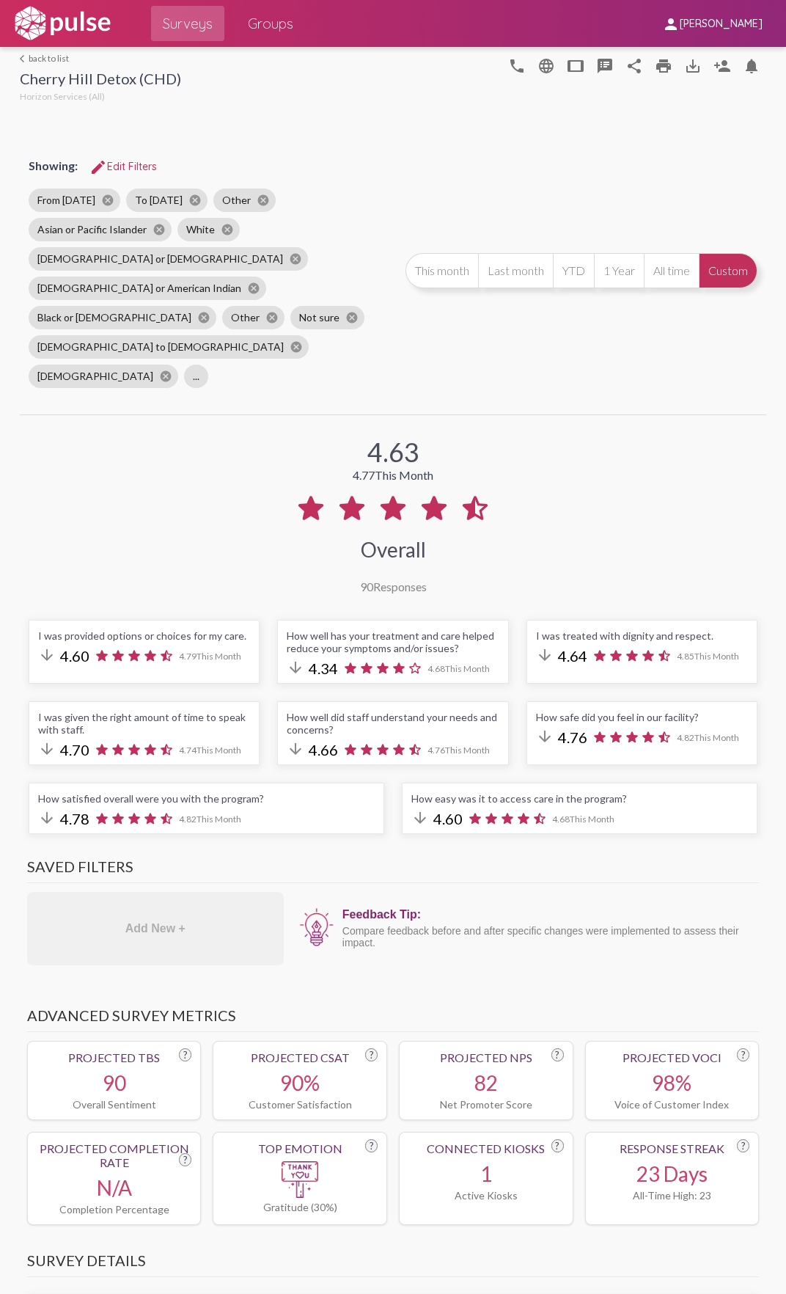
copy div "How well has your treatment and care helped reduce your symptoms and/or issues?"
drag, startPoint x: 531, startPoint y: 575, endPoint x: 699, endPoint y: 571, distance: 168.0
click at [699, 629] on div "I was treated with dignity and respect." at bounding box center [642, 635] width 212 height 12
copy div "I was treated with dignity and respect."
click at [178, 711] on div "I was given the right amount of time to speak with staff." at bounding box center [144, 723] width 212 height 25
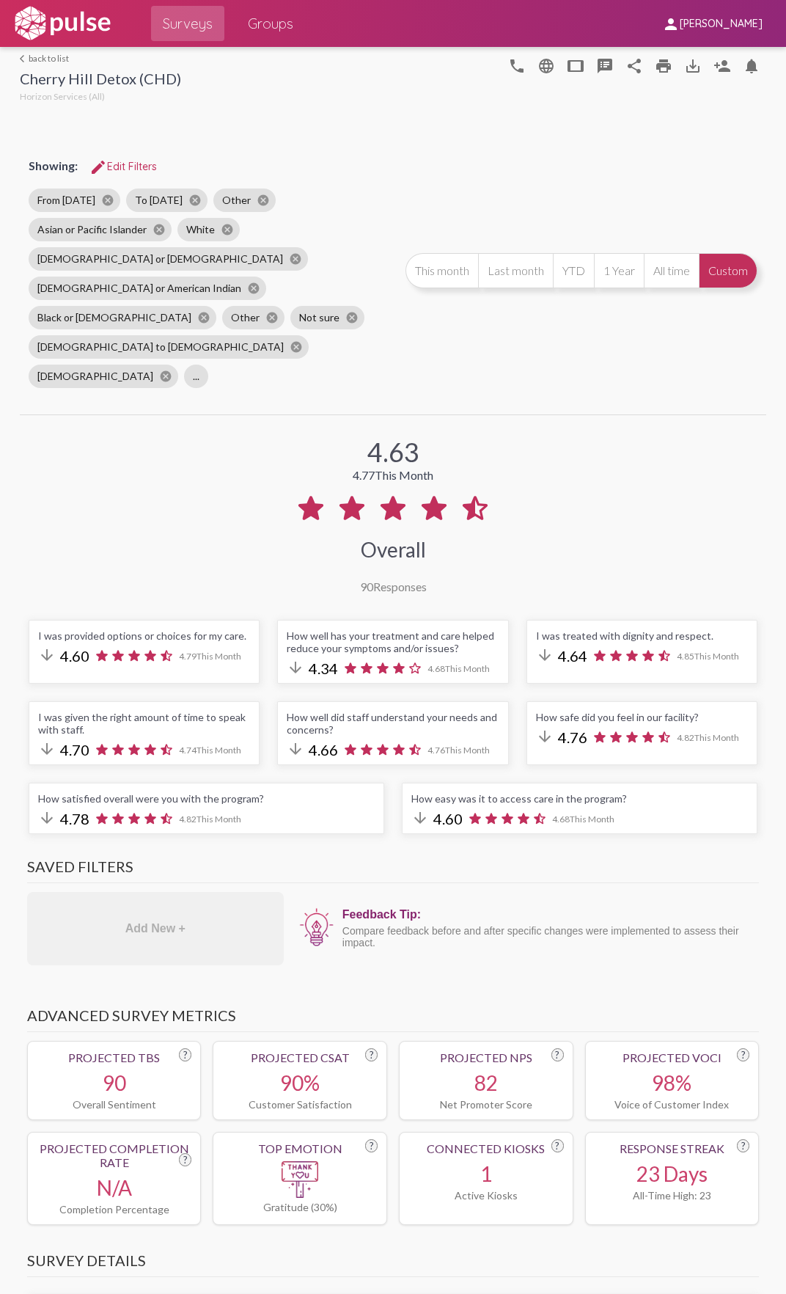
drag, startPoint x: 98, startPoint y: 669, endPoint x: 36, endPoint y: 659, distance: 63.2
click at [38, 711] on div "I was given the right amount of time to speak with staff." at bounding box center [144, 723] width 212 height 25
copy div "I was given the right amount of time to speak with staff."
click at [311, 711] on div "How well did staff understand your needs and concerns?" at bounding box center [393, 723] width 212 height 25
drag, startPoint x: 326, startPoint y: 668, endPoint x: 274, endPoint y: 657, distance: 54.0
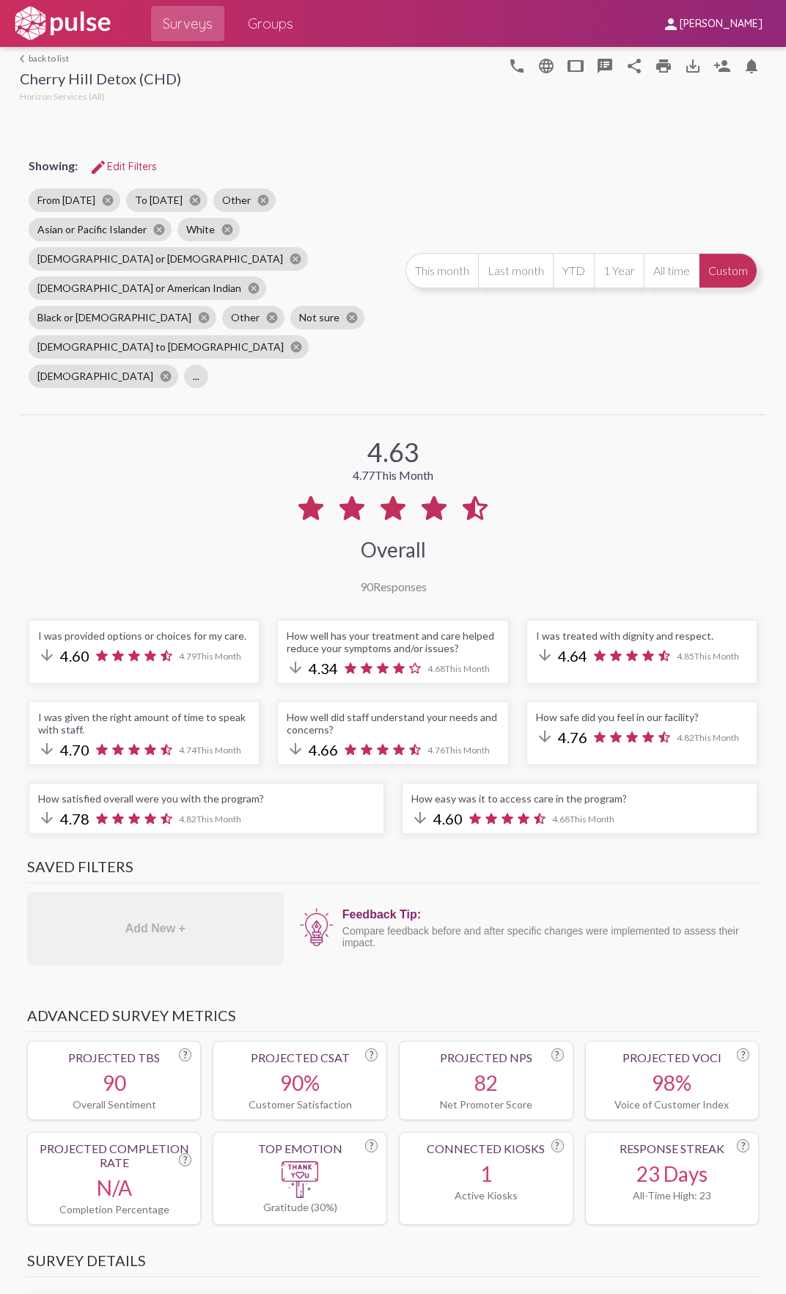
click at [277, 701] on div "How well did staff understand your needs and concerns? arrow_downward 4.66 4.76…" at bounding box center [392, 733] width 231 height 64
copy div "How well did staff understand your needs and concerns?"
drag, startPoint x: 533, startPoint y: 657, endPoint x: 691, endPoint y: 659, distance: 157.7
click at [691, 711] on div "How safe did you feel in our facility?" at bounding box center [642, 717] width 212 height 12
copy div "How safe did you feel in our facility?"
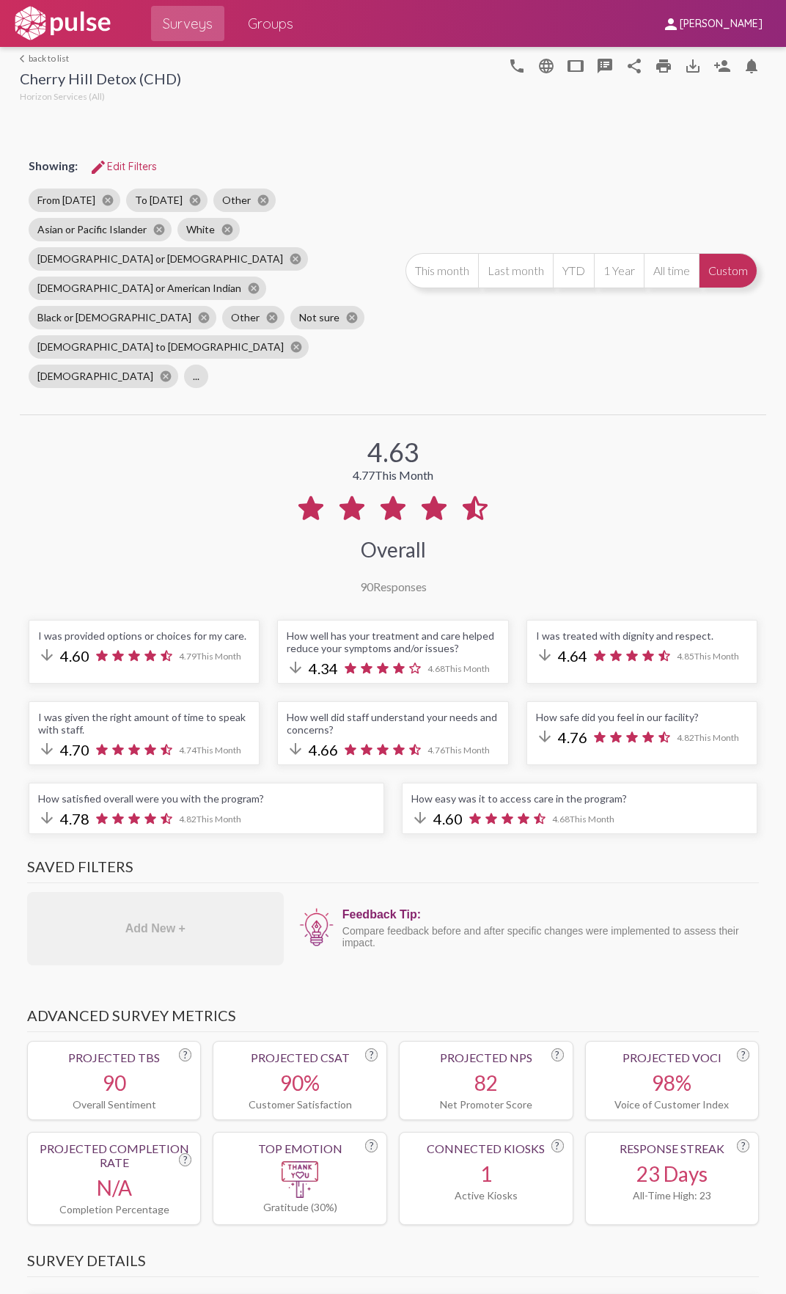
drag, startPoint x: 37, startPoint y: 741, endPoint x: 255, endPoint y: 740, distance: 217.9
click at [255, 792] on div "How satisfied overall were you with the program?" at bounding box center [206, 798] width 337 height 12
copy div "How satisfied overall were you with the program?"
drag, startPoint x: 500, startPoint y: 742, endPoint x: 519, endPoint y: 742, distance: 19.1
click at [500, 792] on div "How easy was it to access care in the program?" at bounding box center [580, 798] width 337 height 12
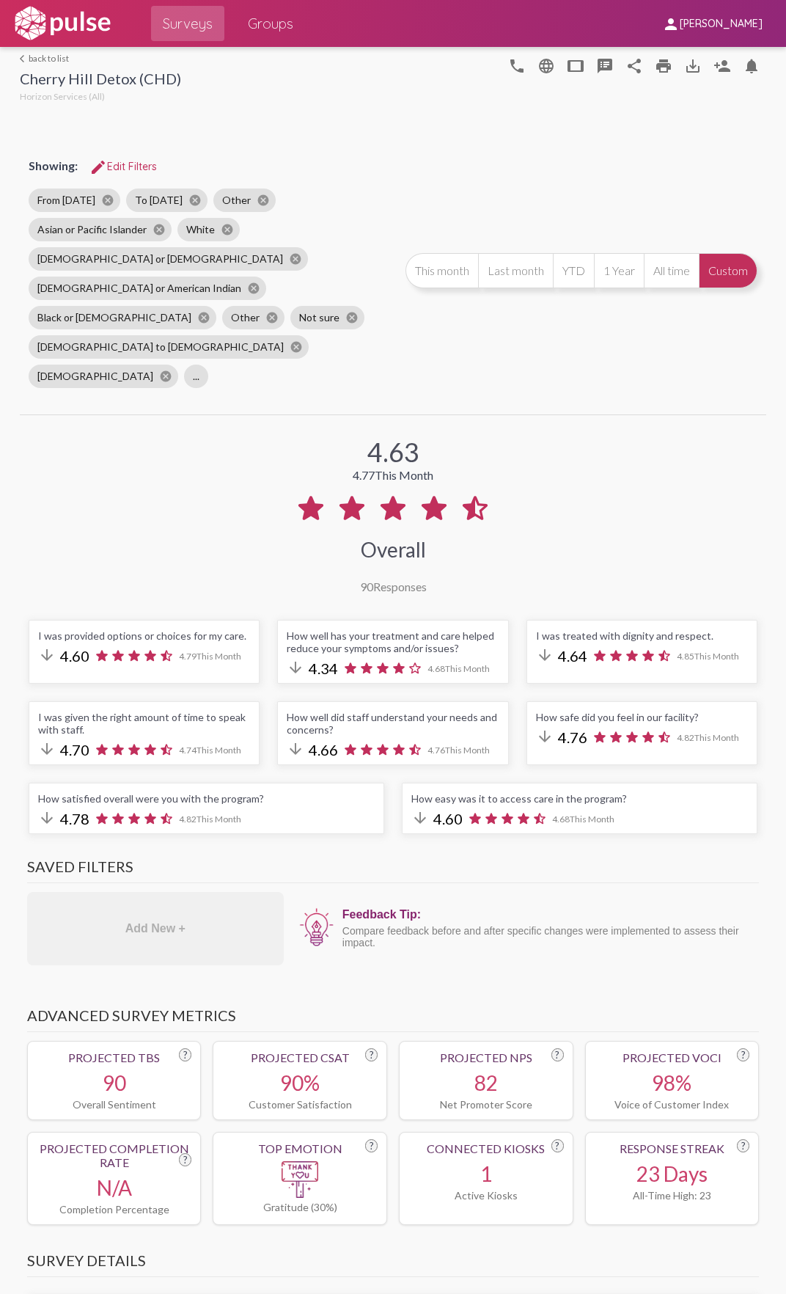
drag, startPoint x: 612, startPoint y: 740, endPoint x: 399, endPoint y: 742, distance: 212.8
click at [402, 783] on div "How easy was it to access care in the program? arrow_downward 4.60 4.68 This Mo…" at bounding box center [580, 808] width 356 height 51
copy div "How easy was it to access care in the program?"
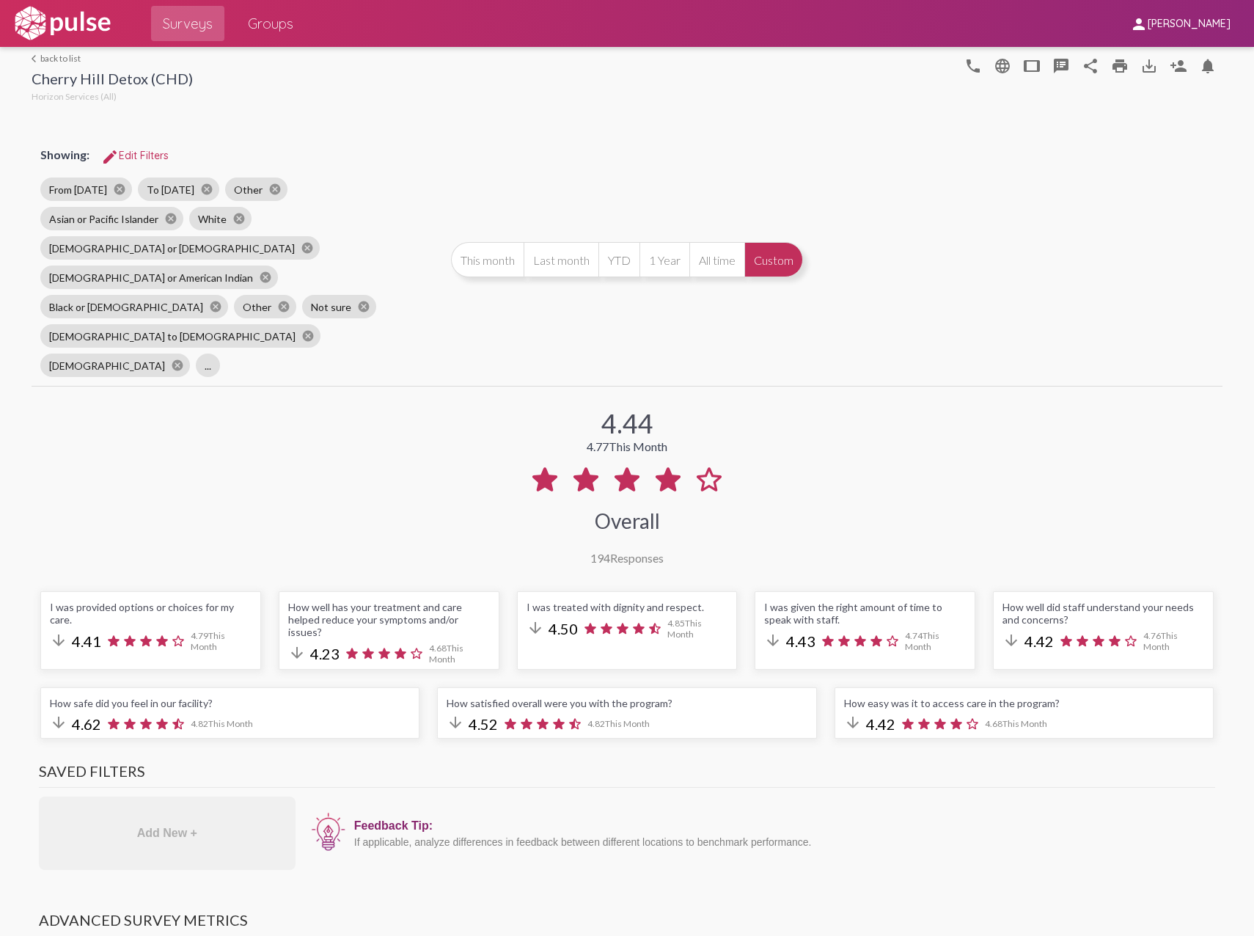
scroll to position [-1, 0]
click at [90, 34] on img at bounding box center [62, 23] width 101 height 37
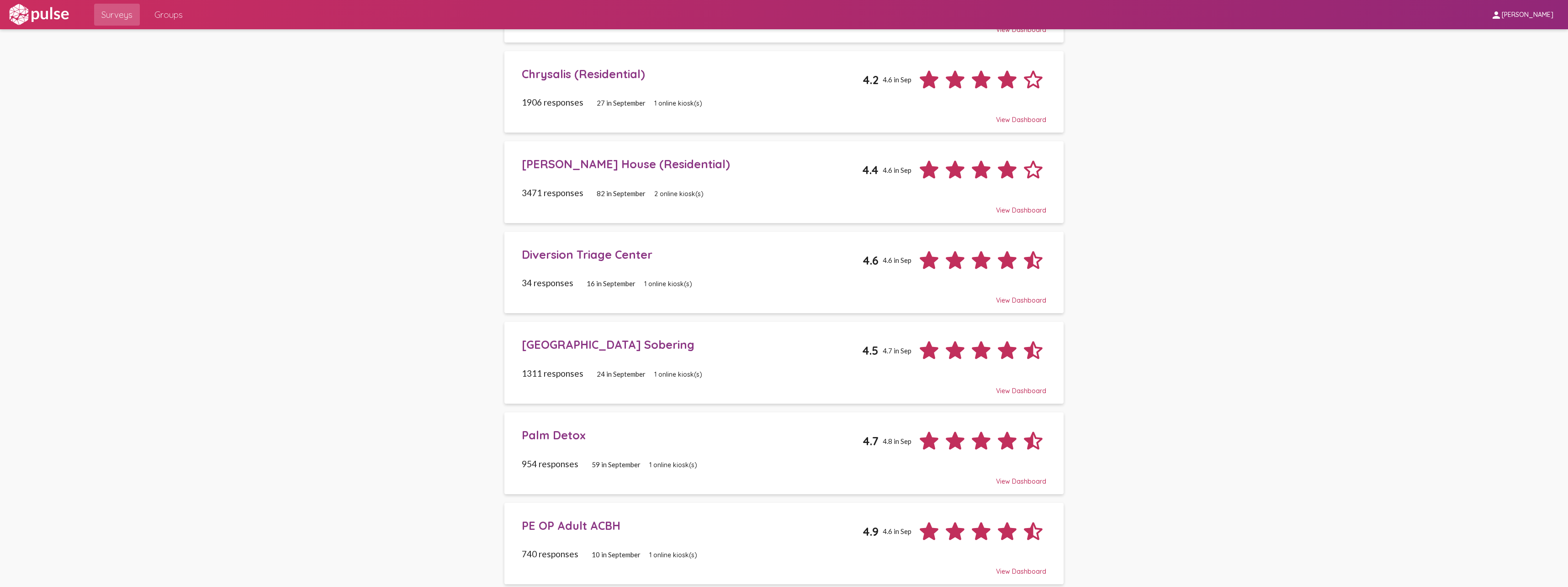
scroll to position [320, 0]
drag, startPoint x: 284, startPoint y: 222, endPoint x: 229, endPoint y: 203, distance: 58.2
click at [229, 203] on pl-site-list-view "search_off search view_agenda view_headline visibility visibility_off settings …" at bounding box center [784, 286] width 1568 height 1155
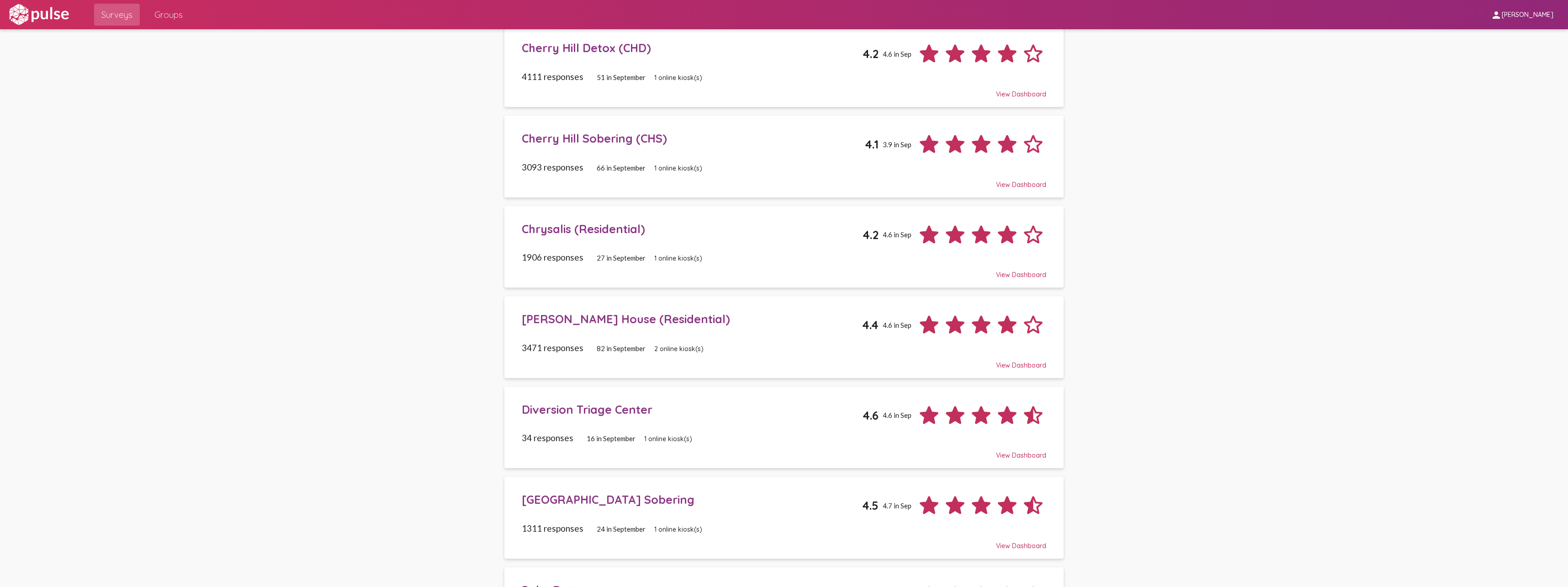
scroll to position [0, 0]
